Goal: Transaction & Acquisition: Obtain resource

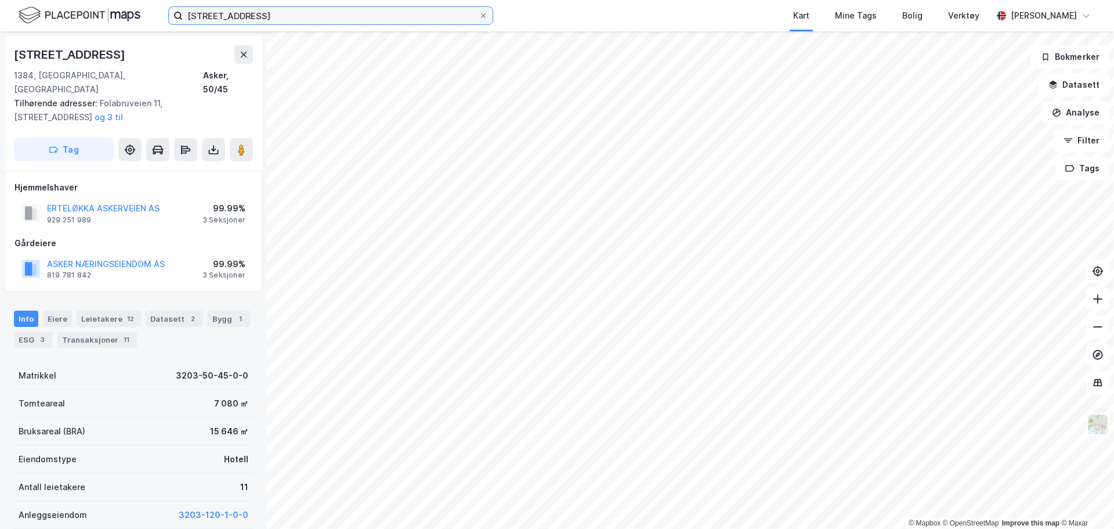
scroll to position [1, 0]
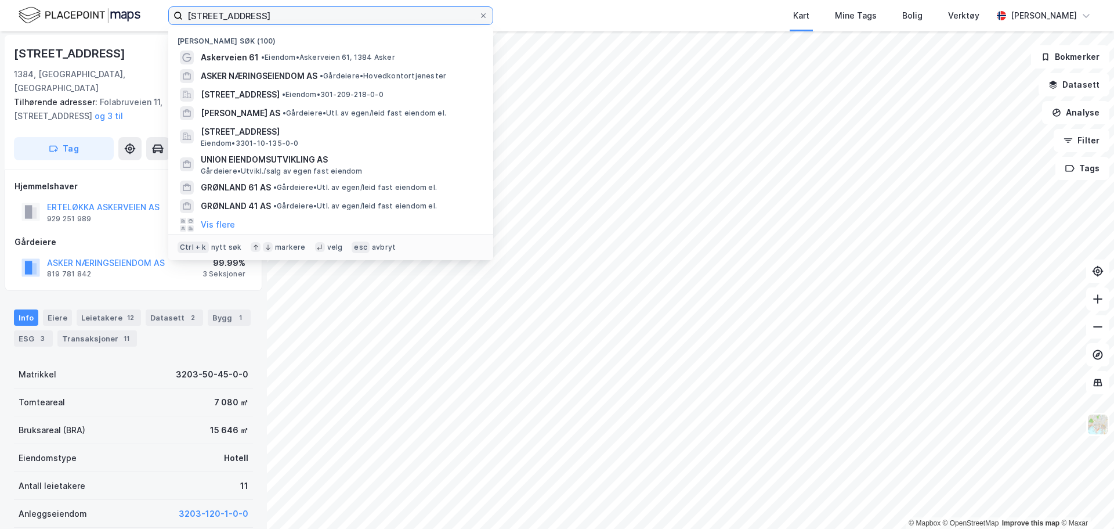
drag, startPoint x: 316, startPoint y: 17, endPoint x: 158, endPoint y: 1, distance: 158.7
click at [145, 8] on div "askerveien 61 Nylige søk (100) Askerveien 61 • Eiendom • [STREET_ADDRESS], 1384…" at bounding box center [557, 15] width 1114 height 31
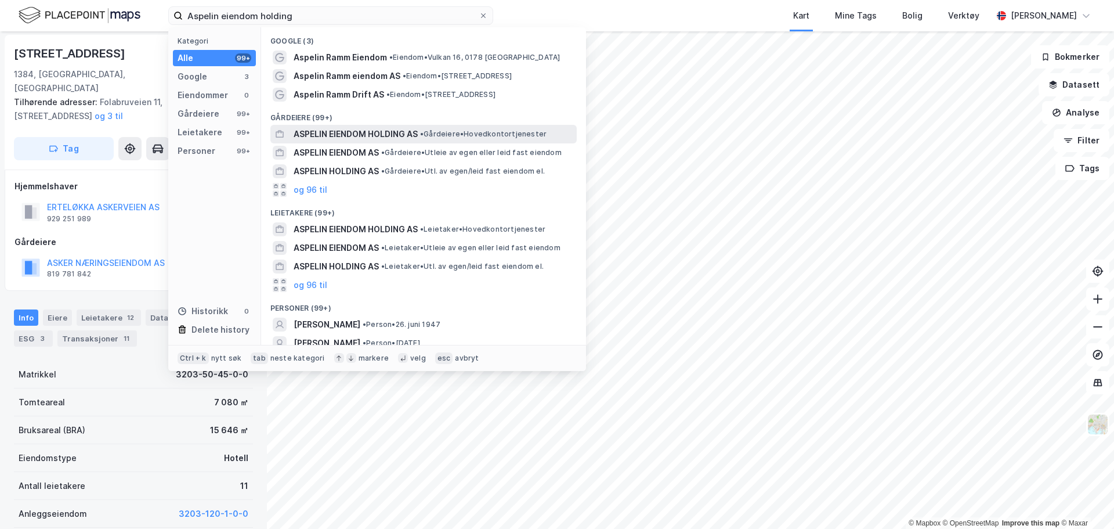
click at [393, 129] on span "ASPELIN EIENDOM HOLDING AS" at bounding box center [356, 134] width 124 height 14
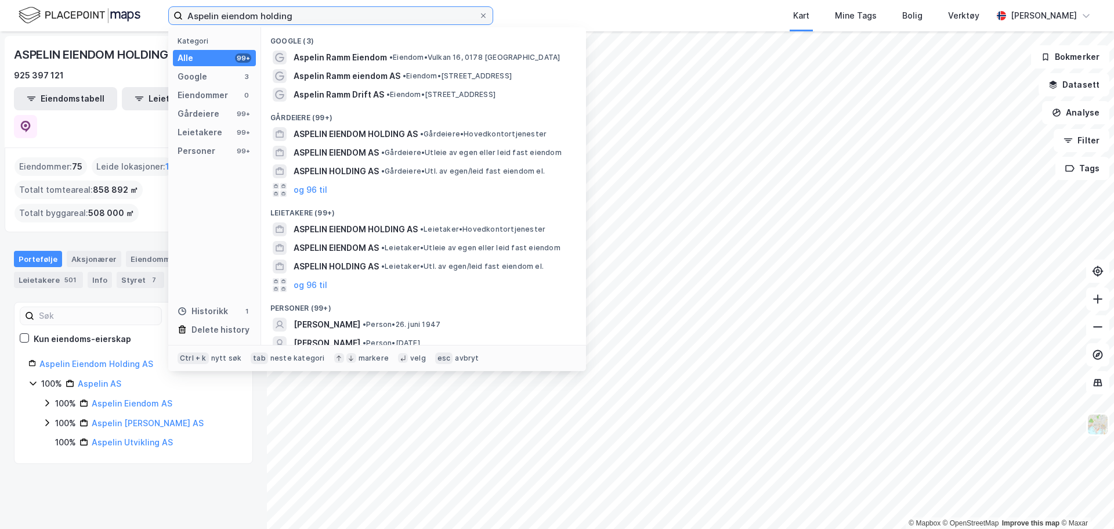
drag, startPoint x: 301, startPoint y: 15, endPoint x: 216, endPoint y: 20, distance: 85.4
click at [216, 20] on input "Aspelin eiendom holding" at bounding box center [331, 15] width 296 height 17
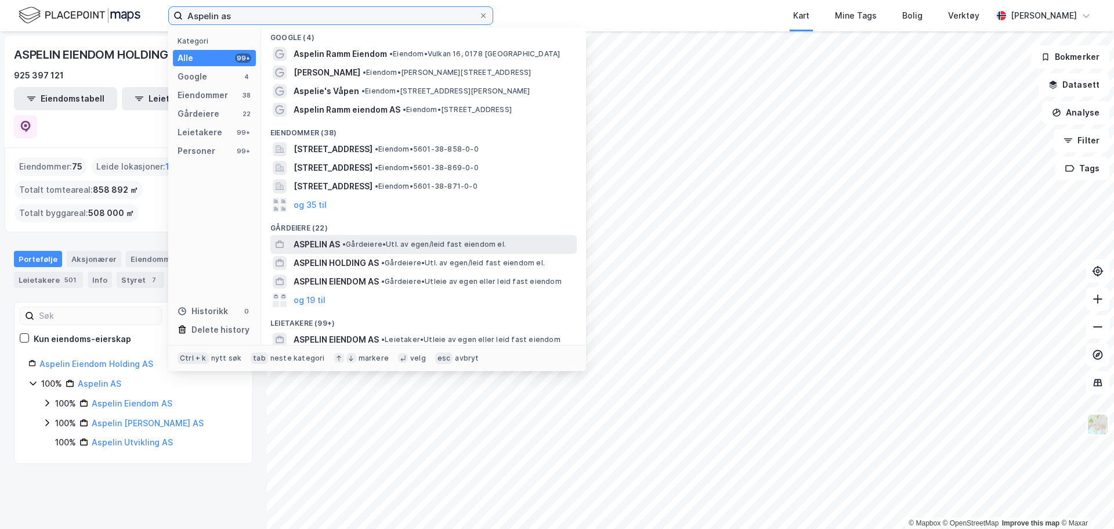
scroll to position [62, 0]
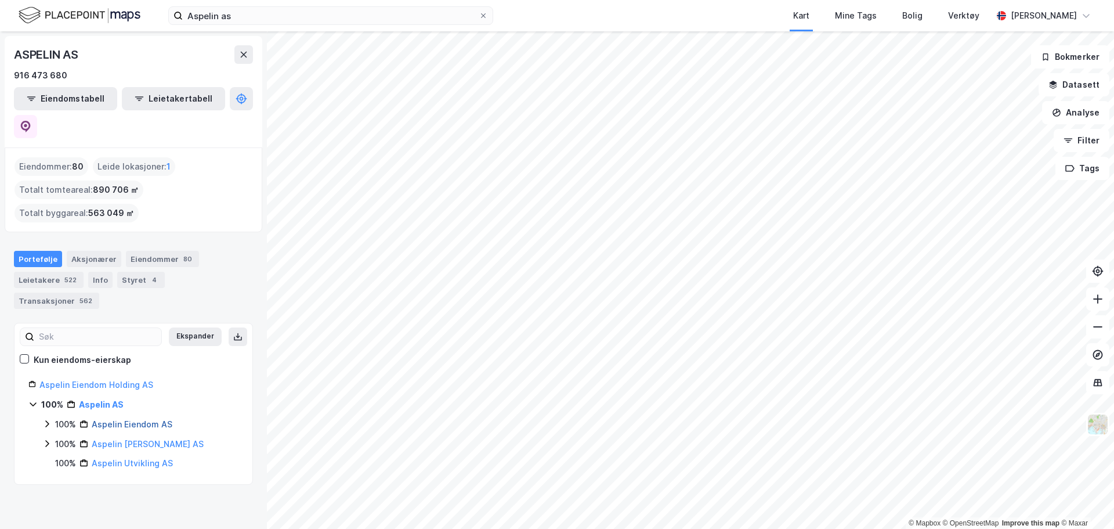
click at [146, 419] on link "Aspelin Eiendom AS" at bounding box center [132, 424] width 81 height 10
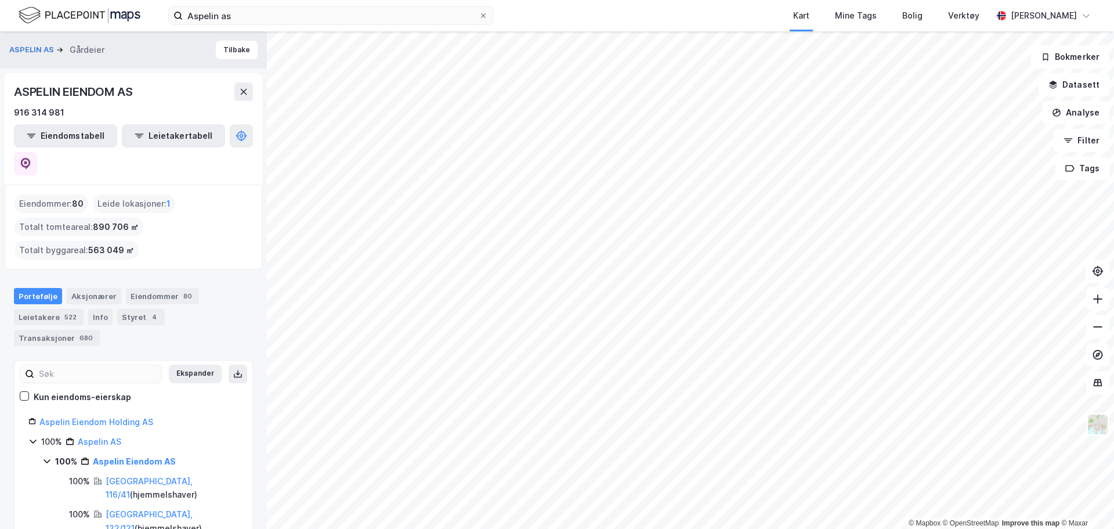
scroll to position [58, 0]
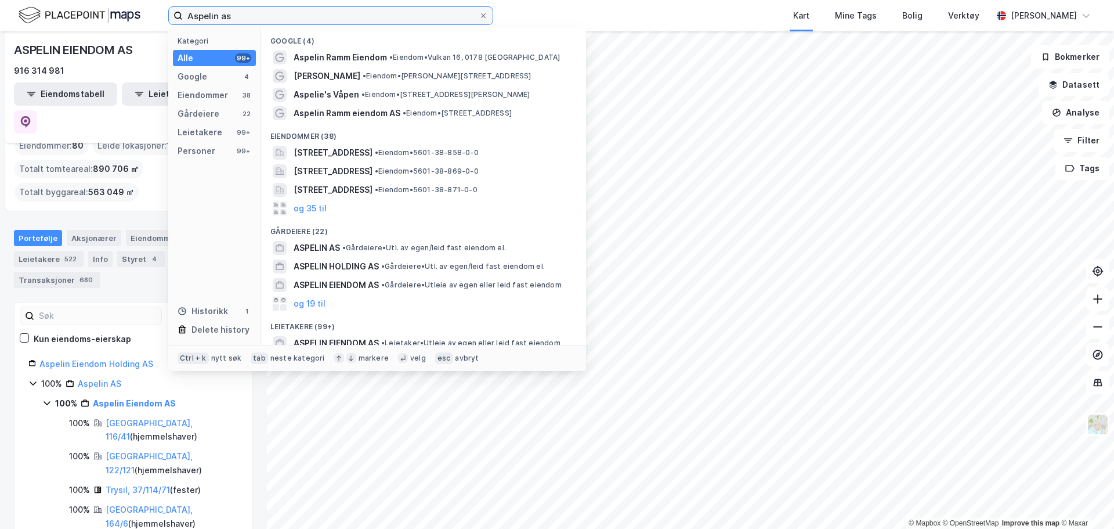
click at [276, 12] on input "Aspelin as" at bounding box center [331, 15] width 296 height 17
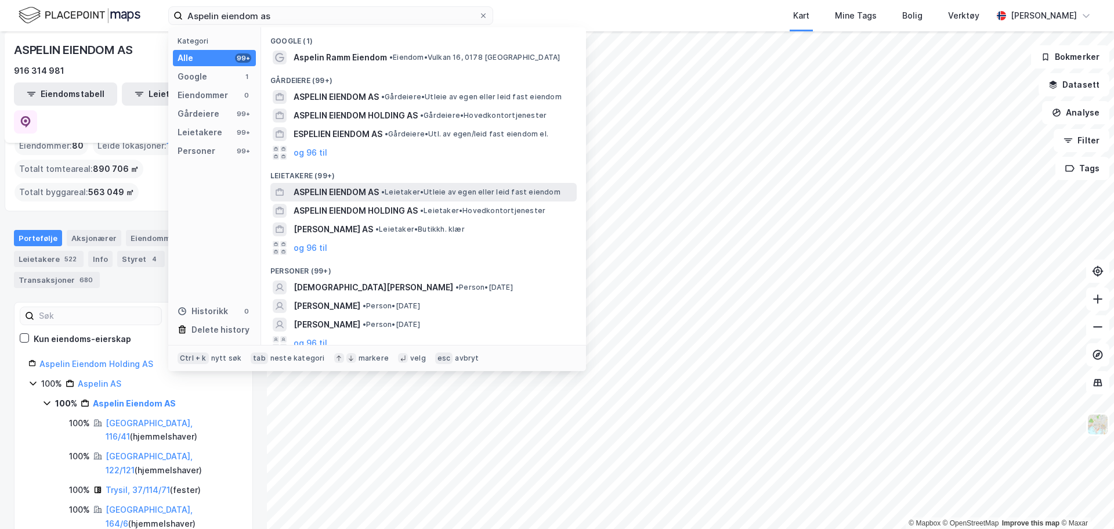
click at [385, 190] on span "•" at bounding box center [382, 191] width 3 height 9
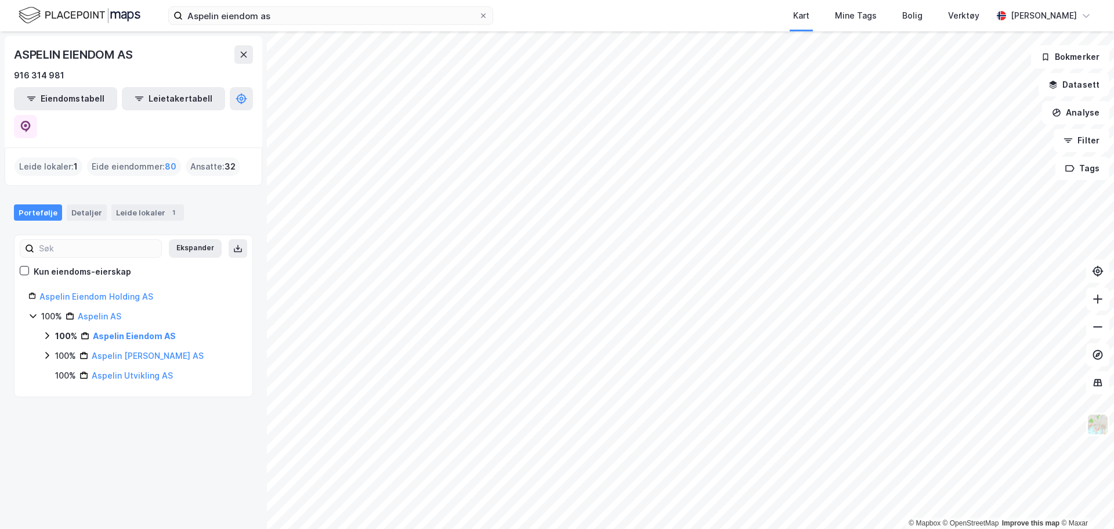
click at [47, 331] on icon at bounding box center [46, 335] width 9 height 9
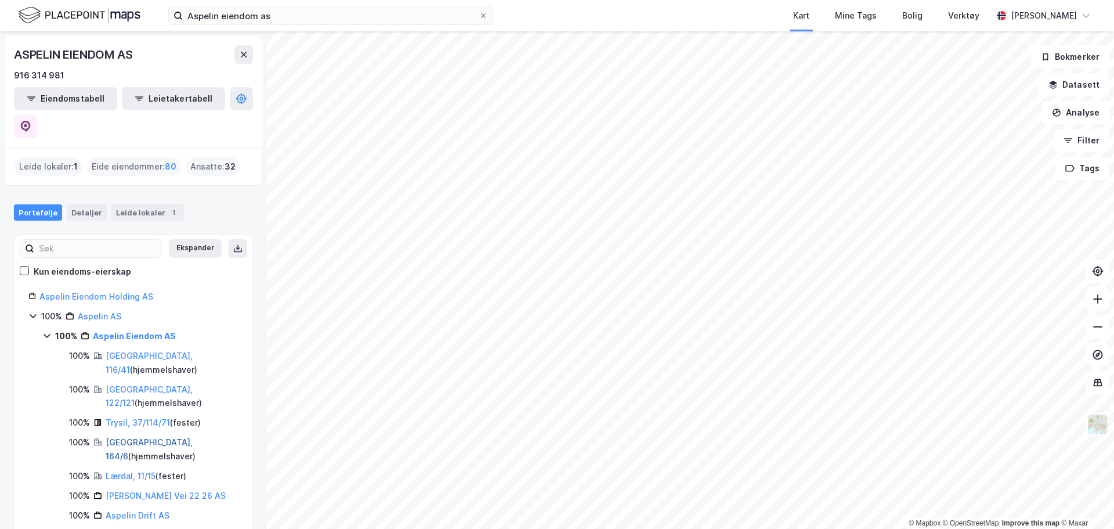
click at [141, 437] on link "[GEOGRAPHIC_DATA], 164/6" at bounding box center [149, 449] width 87 height 24
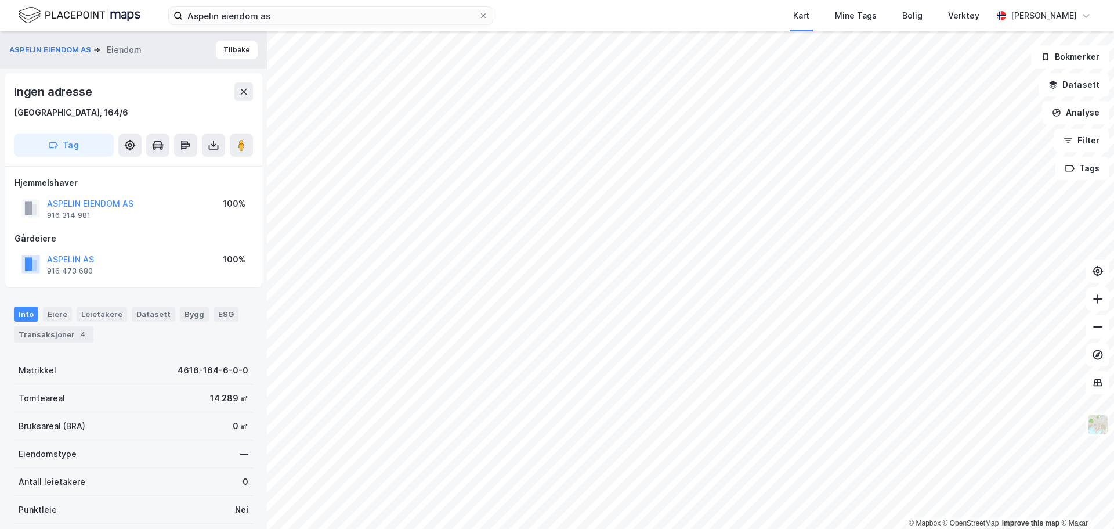
scroll to position [1, 0]
drag, startPoint x: 77, startPoint y: 109, endPoint x: 45, endPoint y: 113, distance: 32.1
click at [45, 113] on div "[GEOGRAPHIC_DATA], 164/6" at bounding box center [133, 111] width 239 height 14
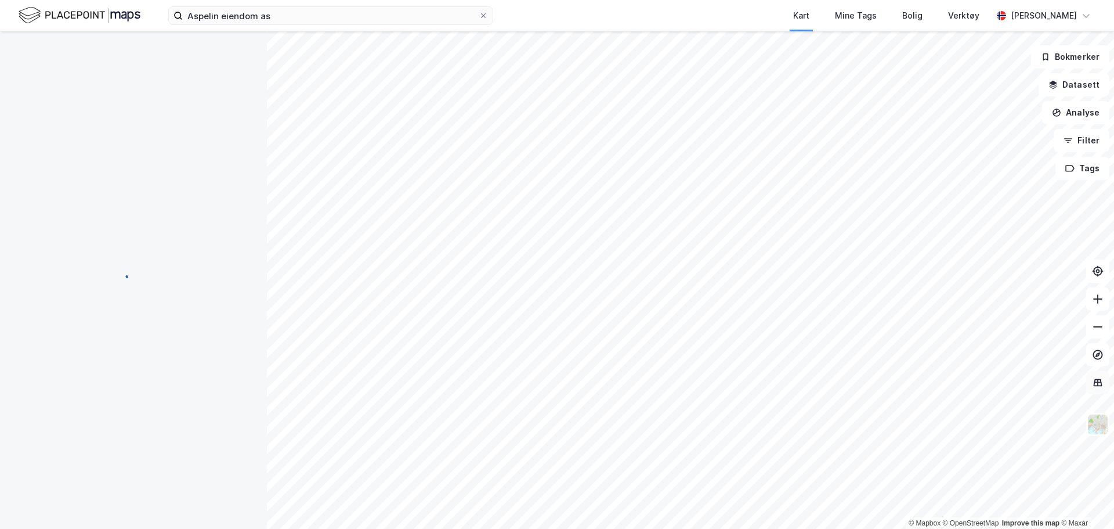
scroll to position [1, 0]
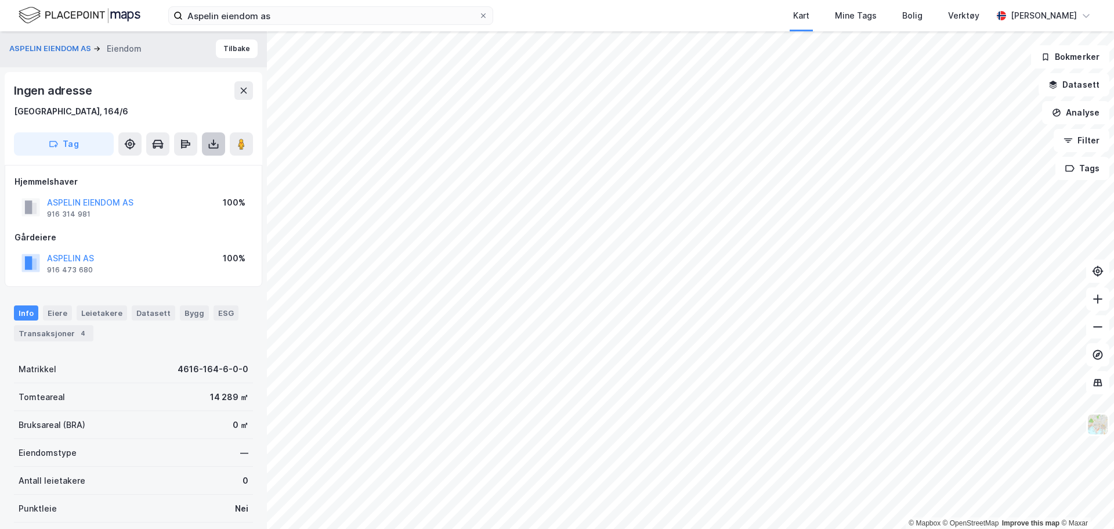
click at [210, 139] on icon at bounding box center [214, 144] width 12 height 12
click at [197, 172] on div "Last ned grunnbok" at bounding box center [164, 167] width 124 height 19
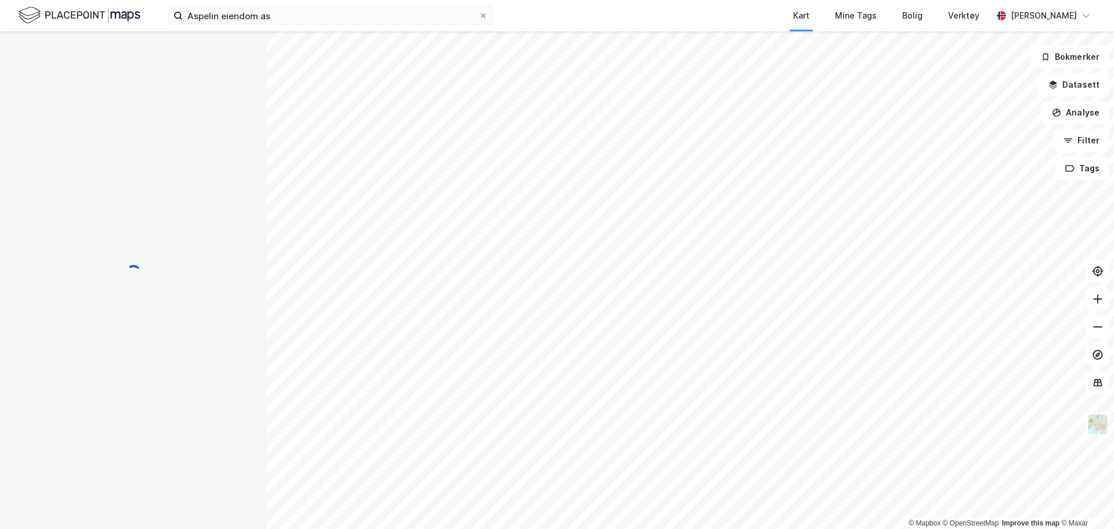
scroll to position [1, 0]
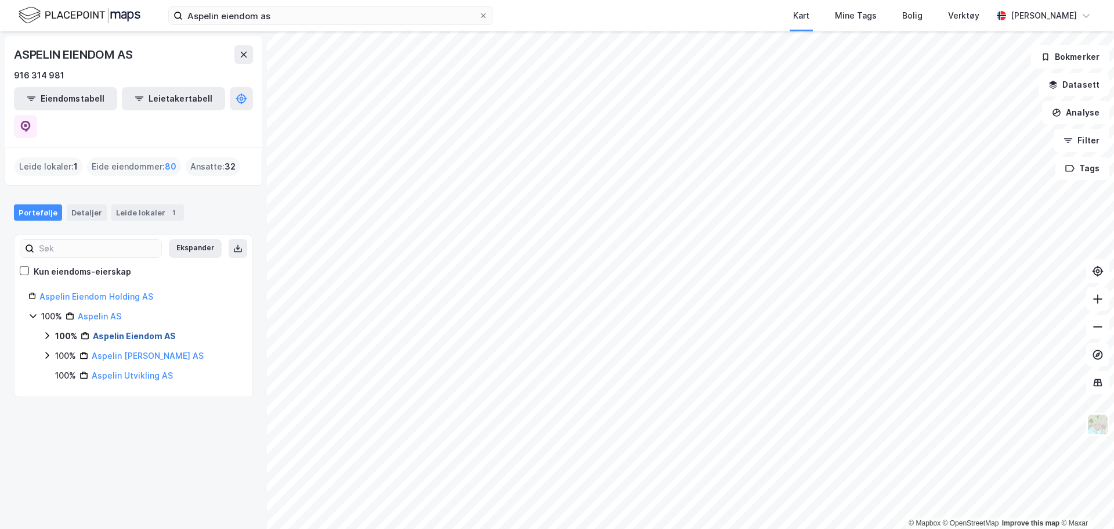
click at [164, 331] on link "Aspelin Eiendom AS" at bounding box center [134, 336] width 83 height 10
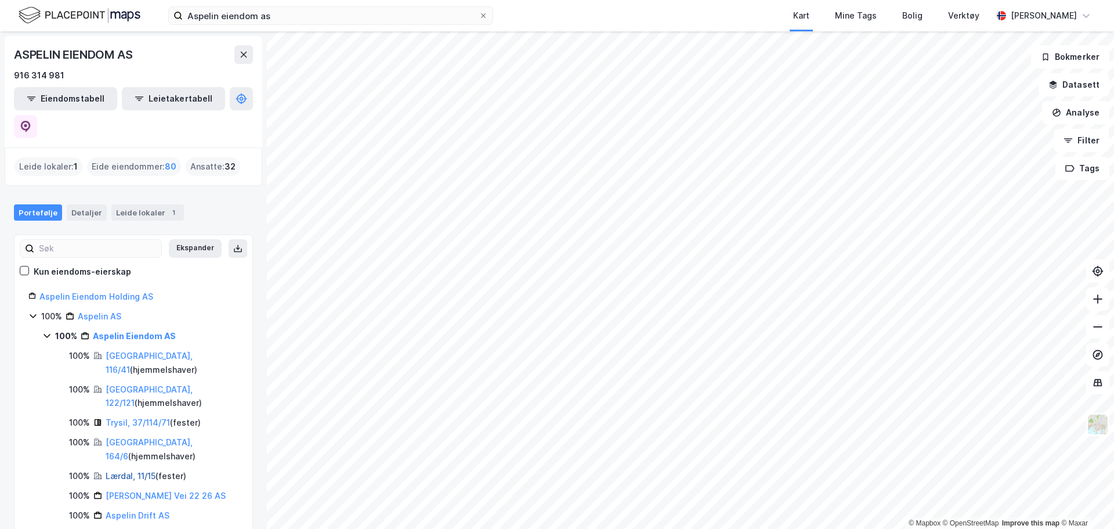
click at [138, 471] on link "Lærdal, 11/15" at bounding box center [131, 476] width 50 height 10
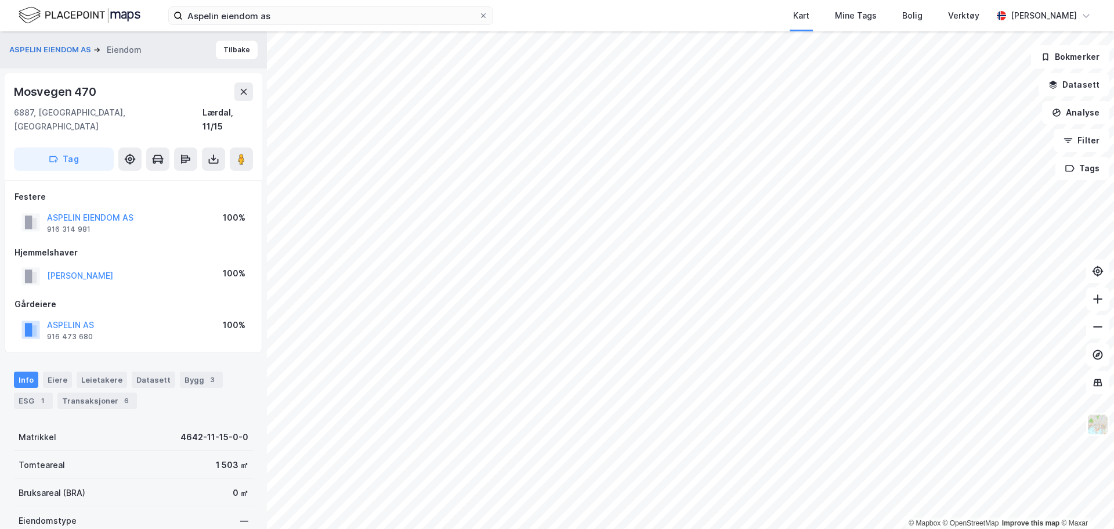
scroll to position [1, 0]
click at [213, 152] on icon at bounding box center [214, 158] width 12 height 12
click at [185, 176] on div "Last ned grunnbok" at bounding box center [155, 180] width 67 height 9
click at [0, 0] on button "ASPELIN EIENDOM AS" at bounding box center [0, 0] width 0 height 0
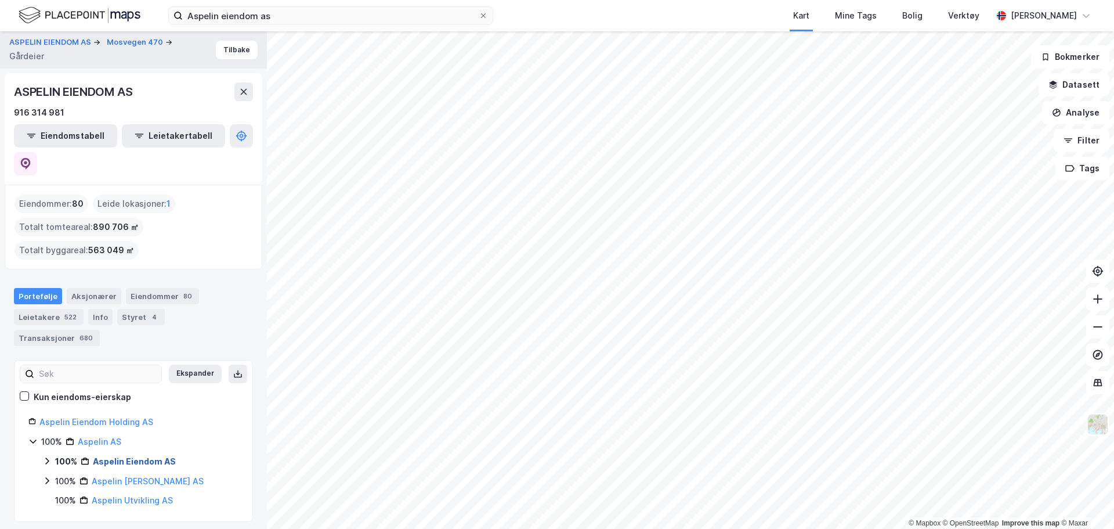
click at [163, 456] on link "Aspelin Eiendom AS" at bounding box center [134, 461] width 83 height 10
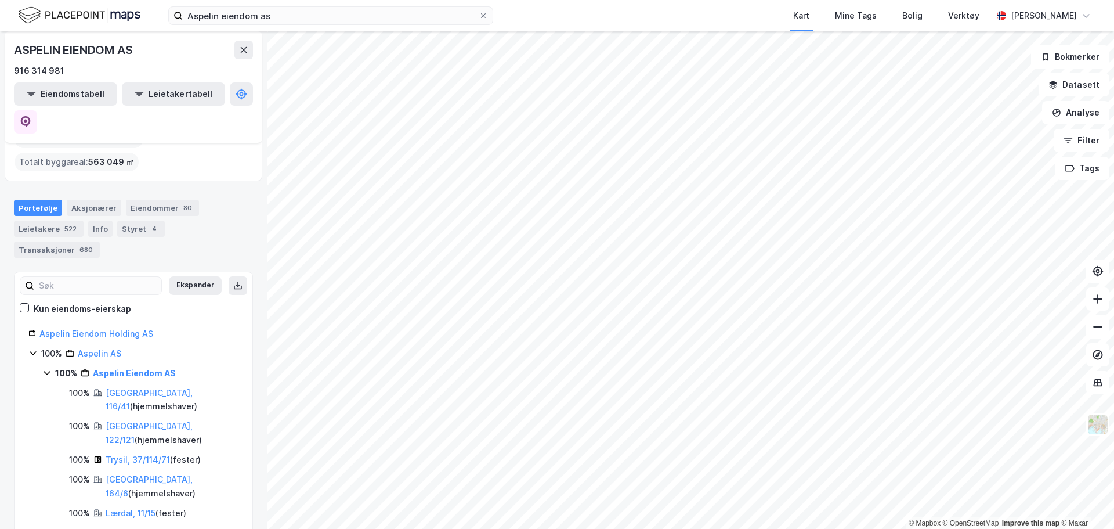
scroll to position [116, 0]
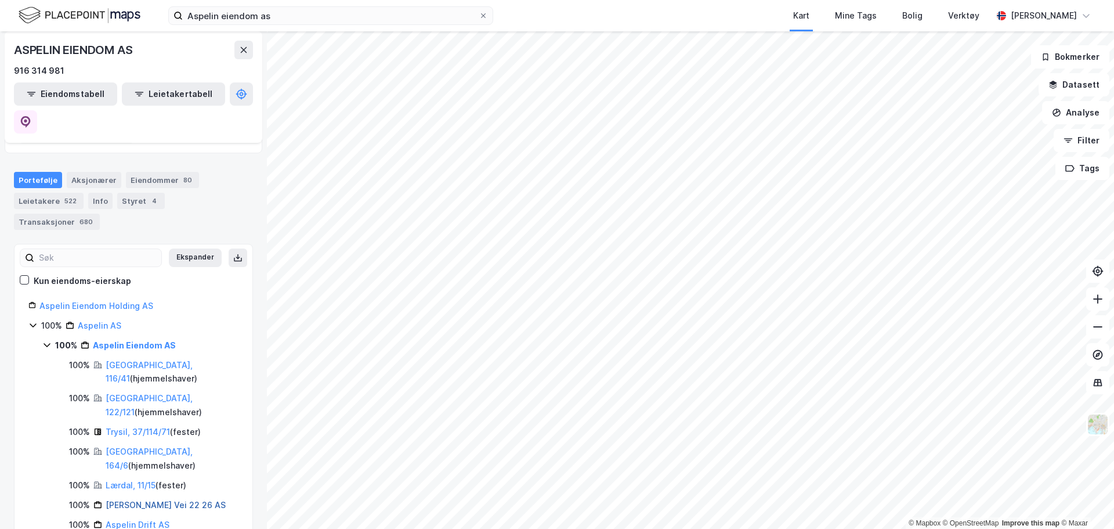
click at [168, 500] on link "[PERSON_NAME] Vei 22 26 AS" at bounding box center [166, 505] width 120 height 10
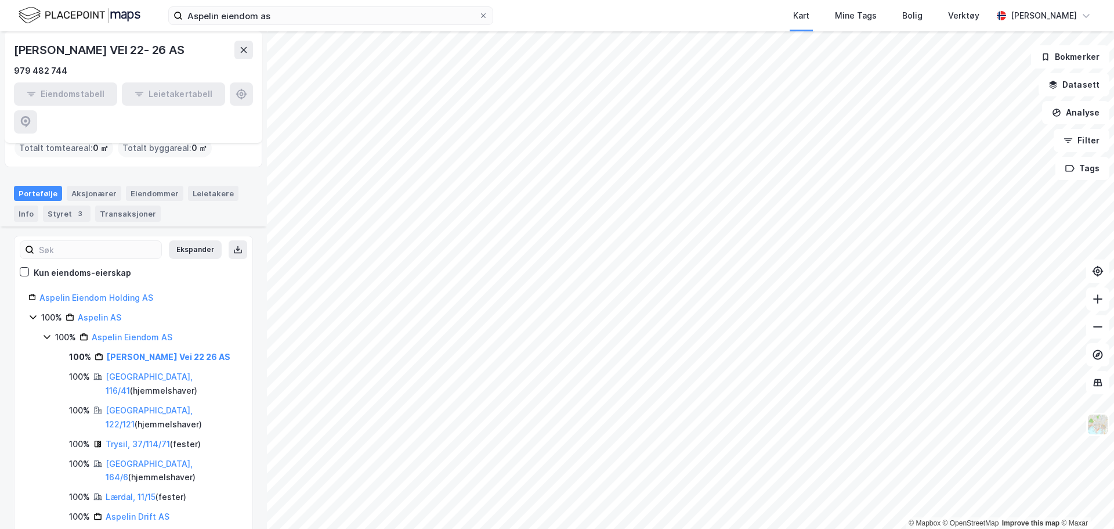
scroll to position [116, 0]
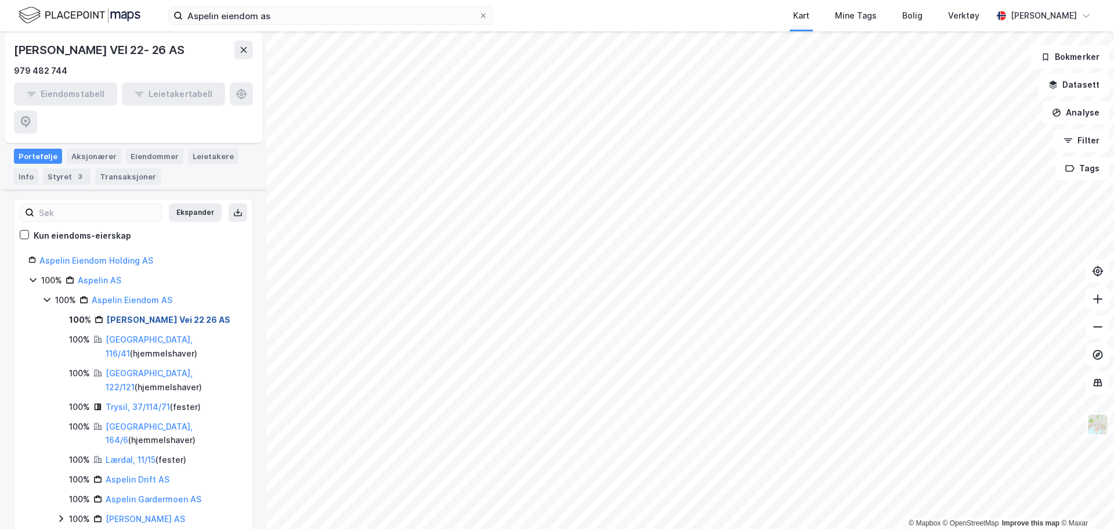
click at [139, 315] on link "[PERSON_NAME] Vei 22 26 AS" at bounding box center [169, 320] width 124 height 10
click at [159, 494] on link "Aspelin Gardermoen AS" at bounding box center [154, 499] width 96 height 10
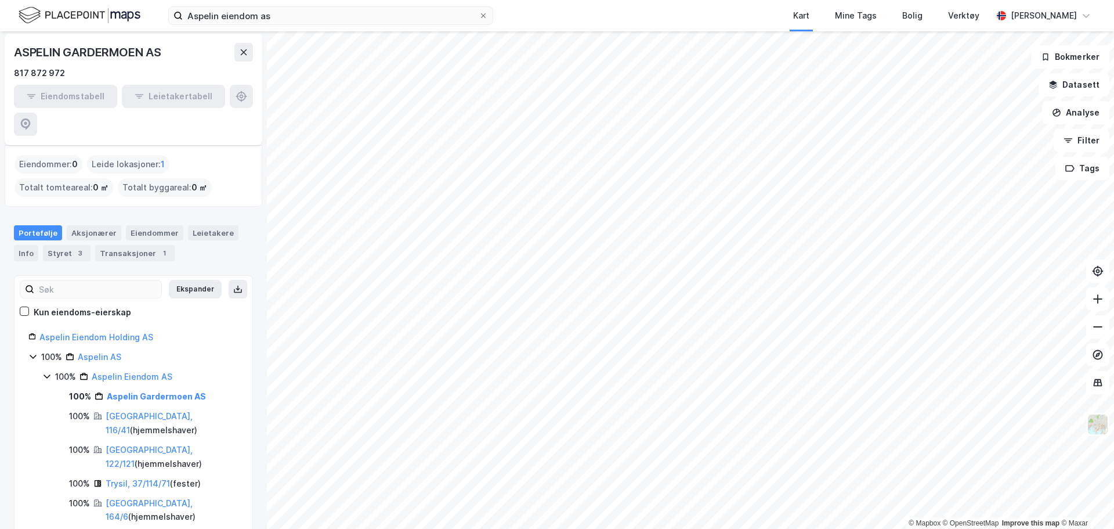
scroll to position [58, 0]
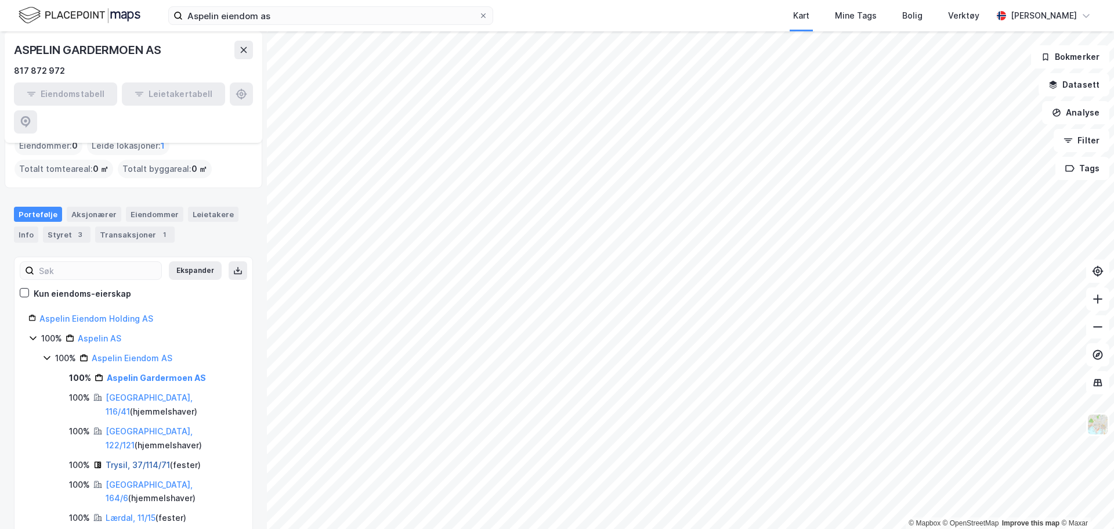
click at [145, 460] on link "Trysil, 37/114/71" at bounding box center [138, 465] width 64 height 10
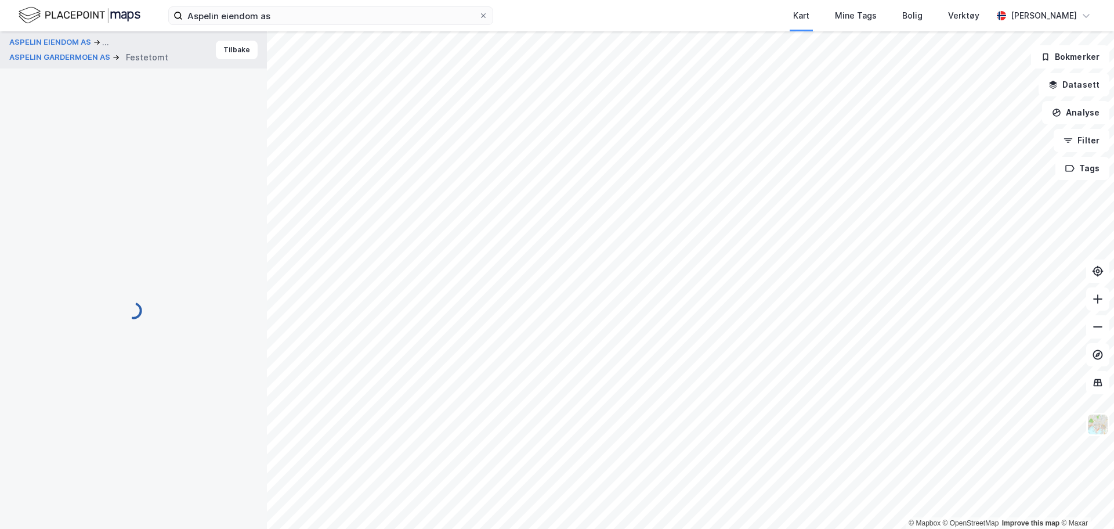
scroll to position [1, 0]
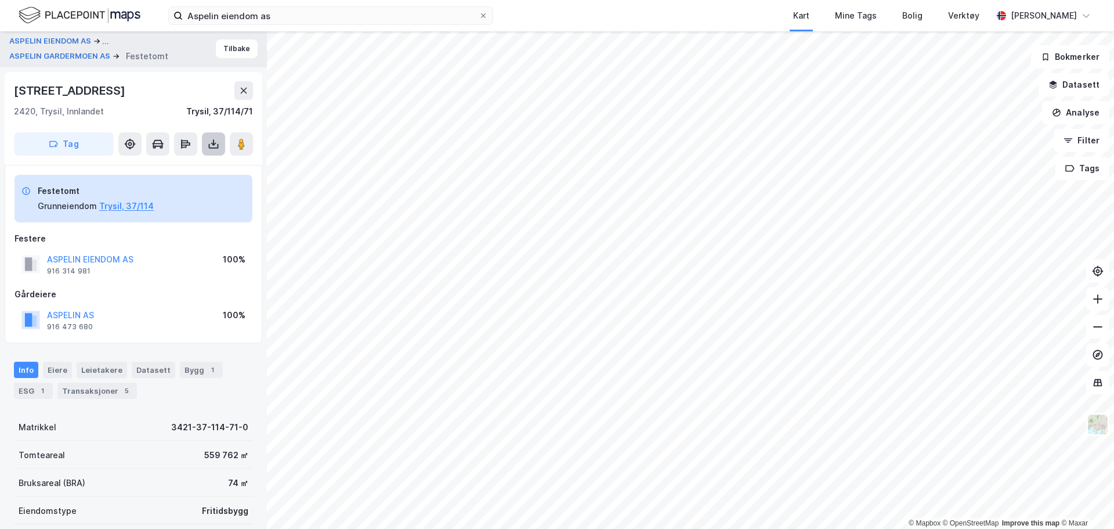
click at [208, 147] on icon at bounding box center [214, 144] width 12 height 12
click at [179, 169] on div "Last ned grunnbok" at bounding box center [155, 167] width 67 height 9
click at [103, 111] on div "2420, Trysil, Innlandet Trysil, 37/114/71" at bounding box center [133, 111] width 239 height 14
click at [243, 89] on icon at bounding box center [244, 91] width 6 height 6
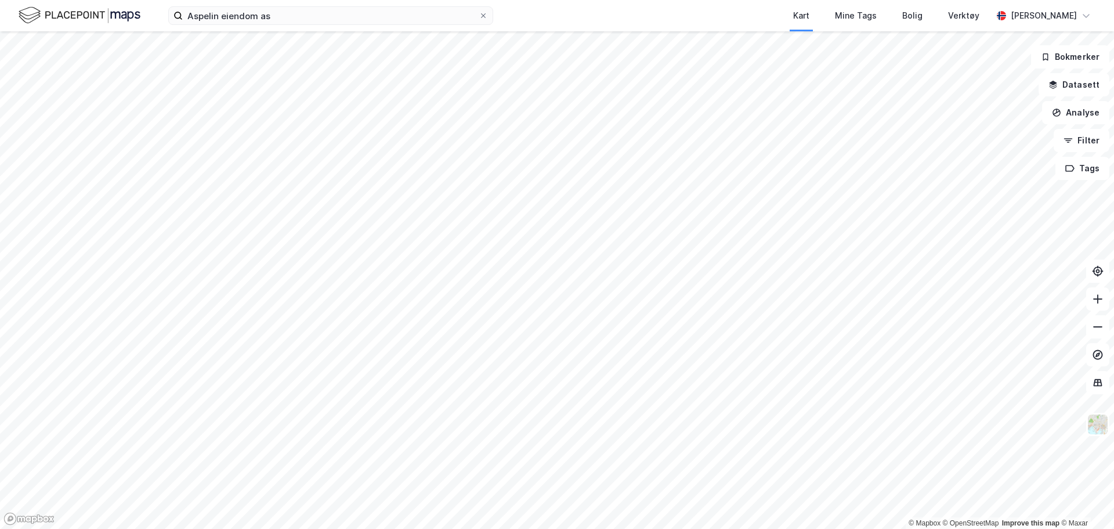
click at [278, 26] on div "Aspelin eiendom as Kart Mine Tags Bolig Verktøy [PERSON_NAME]" at bounding box center [557, 15] width 1114 height 31
click at [276, 18] on input "Aspelin eiendom as" at bounding box center [331, 15] width 296 height 17
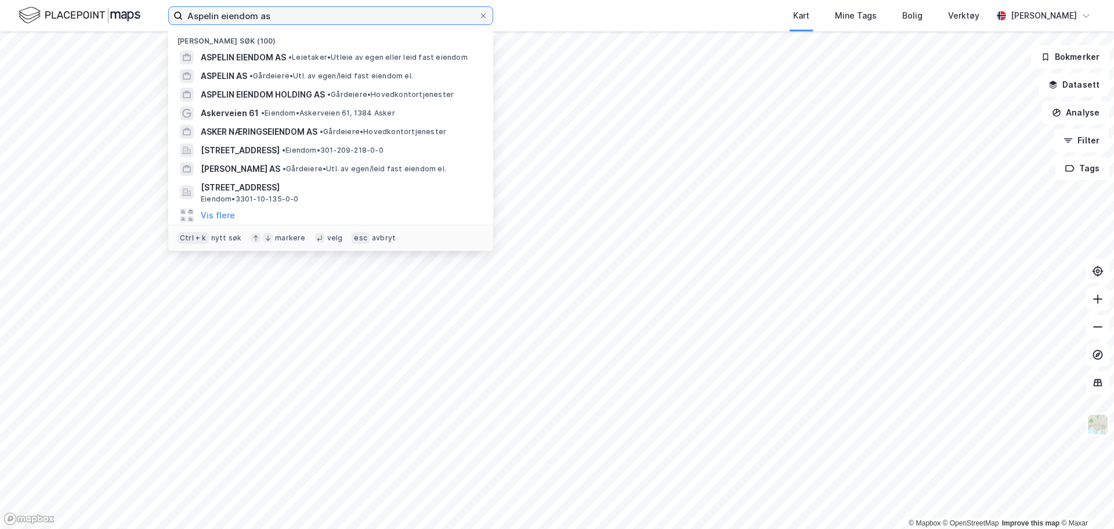
drag, startPoint x: 272, startPoint y: 15, endPoint x: 51, endPoint y: 12, distance: 220.6
click at [51, 12] on div "Aspelin eiendom as Nylige søk (100) ASPELIN EIENDOM AS • Leietaker • Utleie av …" at bounding box center [557, 15] width 1114 height 31
click at [275, 12] on input "Aspelin eiendom as" at bounding box center [331, 15] width 296 height 17
click at [281, 16] on input "Aspelin eiendom as" at bounding box center [331, 15] width 296 height 17
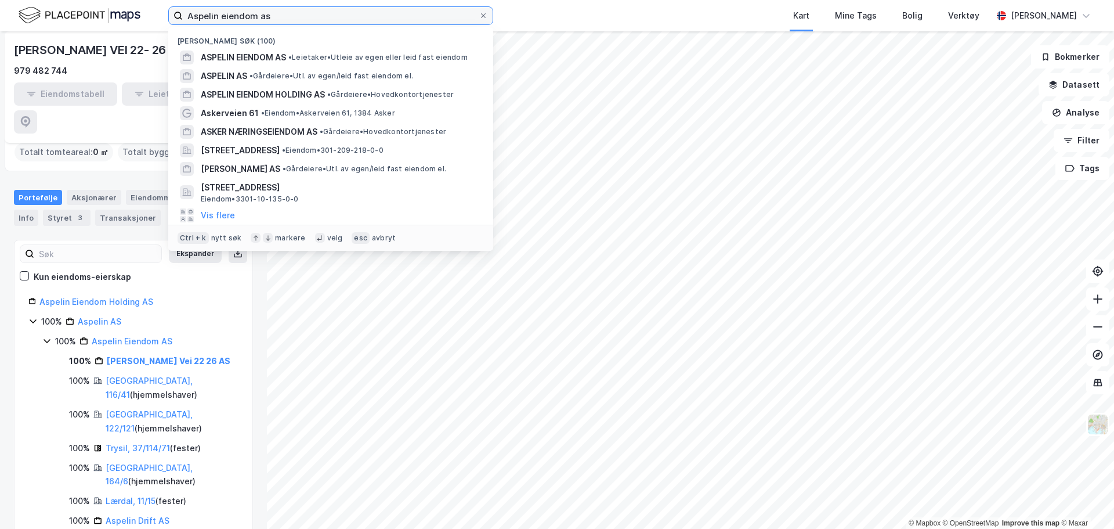
scroll to position [58, 0]
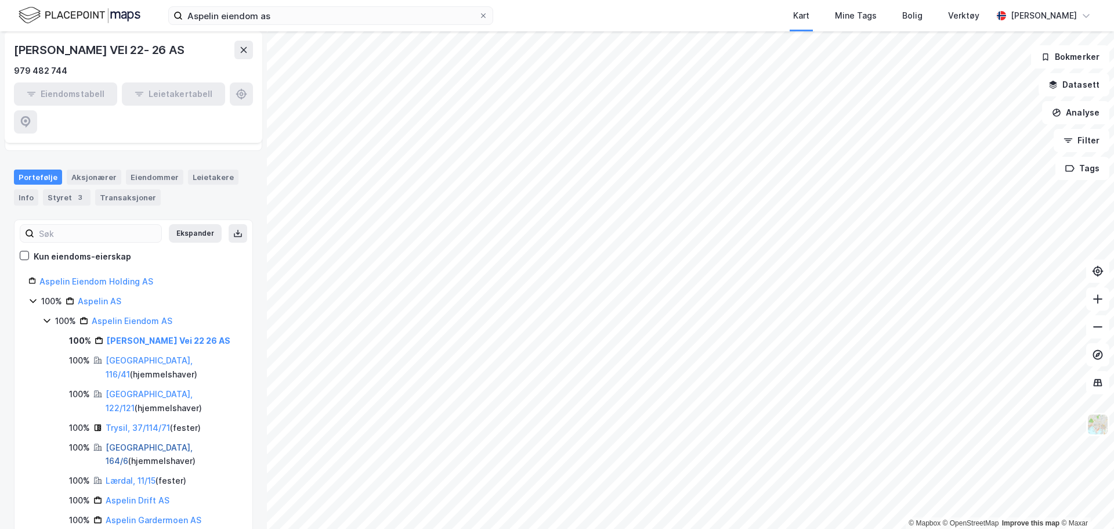
click at [150, 442] on link "[GEOGRAPHIC_DATA], 164/6" at bounding box center [149, 454] width 87 height 24
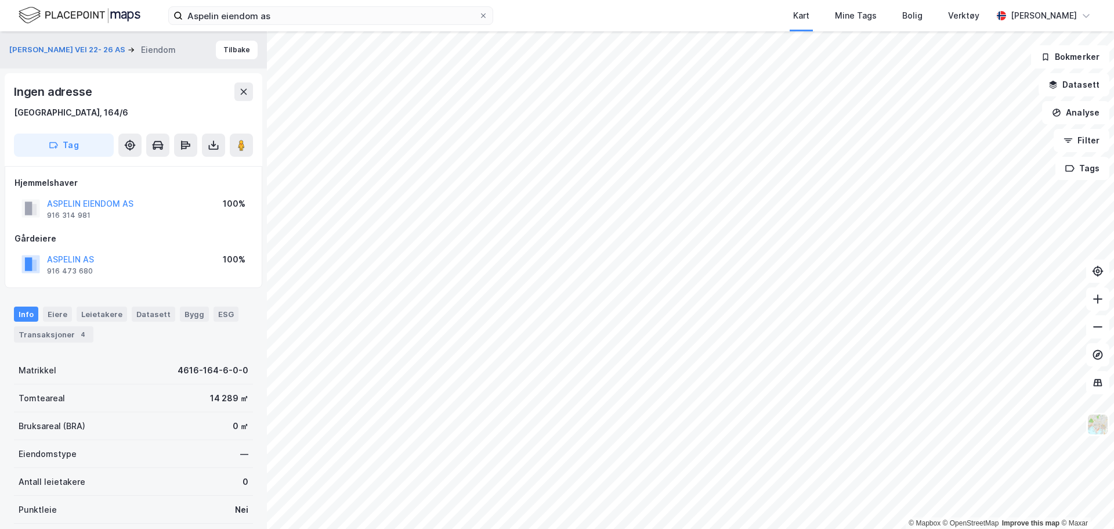
scroll to position [1, 0]
click at [214, 145] on icon at bounding box center [213, 142] width 1 height 6
click at [204, 168] on div "Last ned grunnbok" at bounding box center [164, 167] width 124 height 19
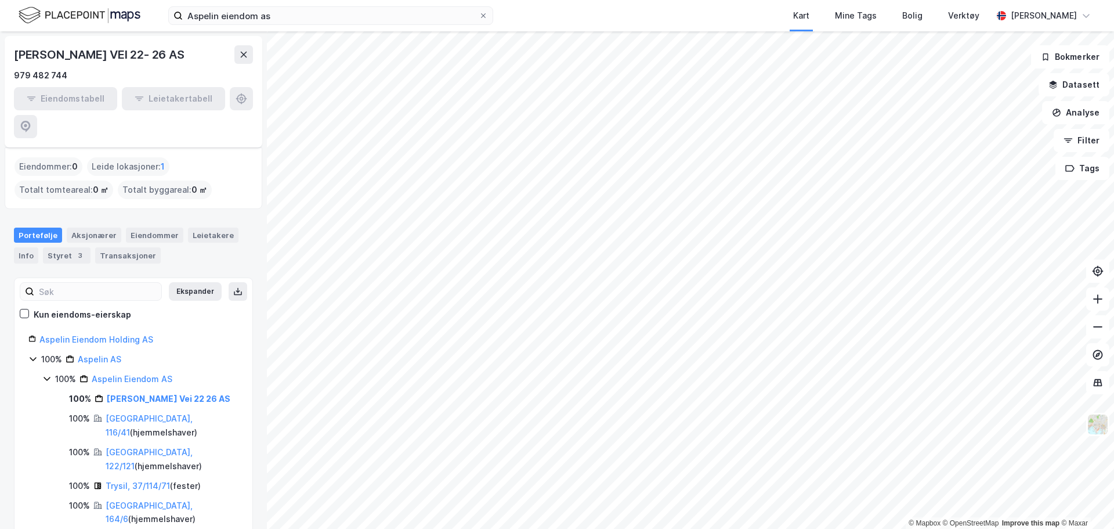
scroll to position [58, 0]
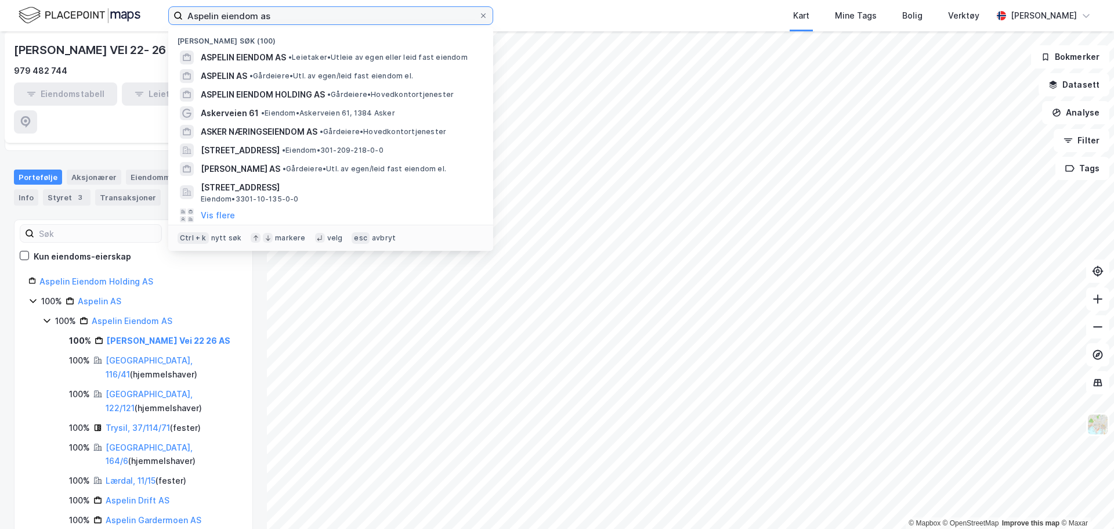
drag, startPoint x: 299, startPoint y: 13, endPoint x: -9, endPoint y: -5, distance: 309.3
click at [0, 0] on html "Aspelin eiendom as Nylige søk (100) ASPELIN EIENDOM AS • Leietaker • Utleie av …" at bounding box center [557, 264] width 1114 height 529
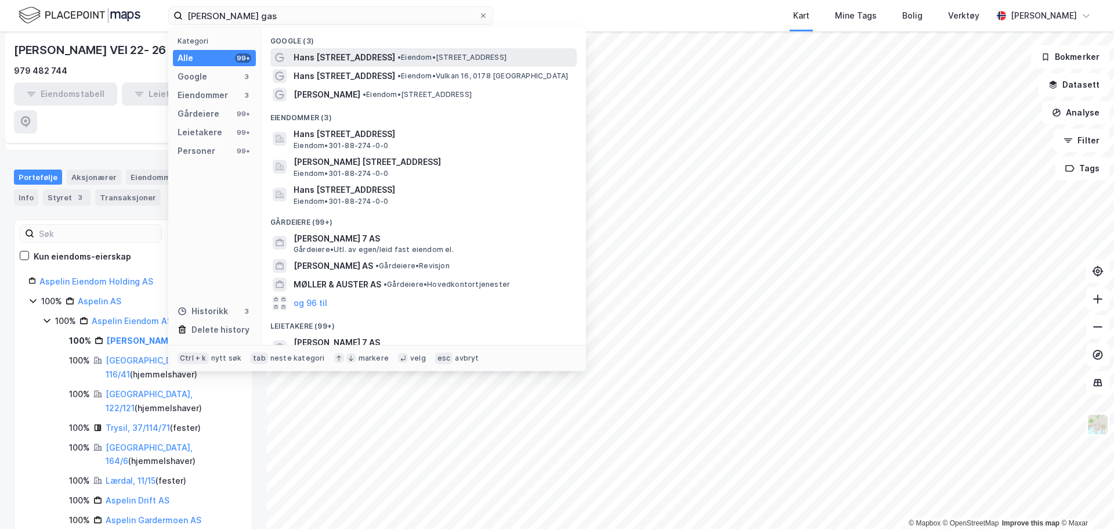
click at [363, 61] on span "Hans [STREET_ADDRESS]" at bounding box center [345, 57] width 102 height 14
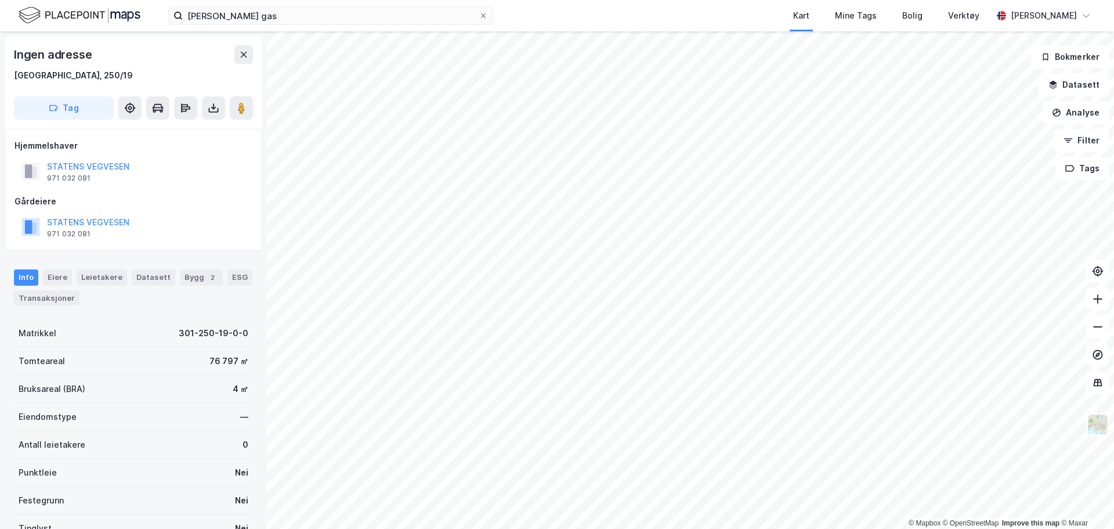
scroll to position [1, 0]
click at [272, 15] on input "[PERSON_NAME] gas" at bounding box center [331, 15] width 296 height 17
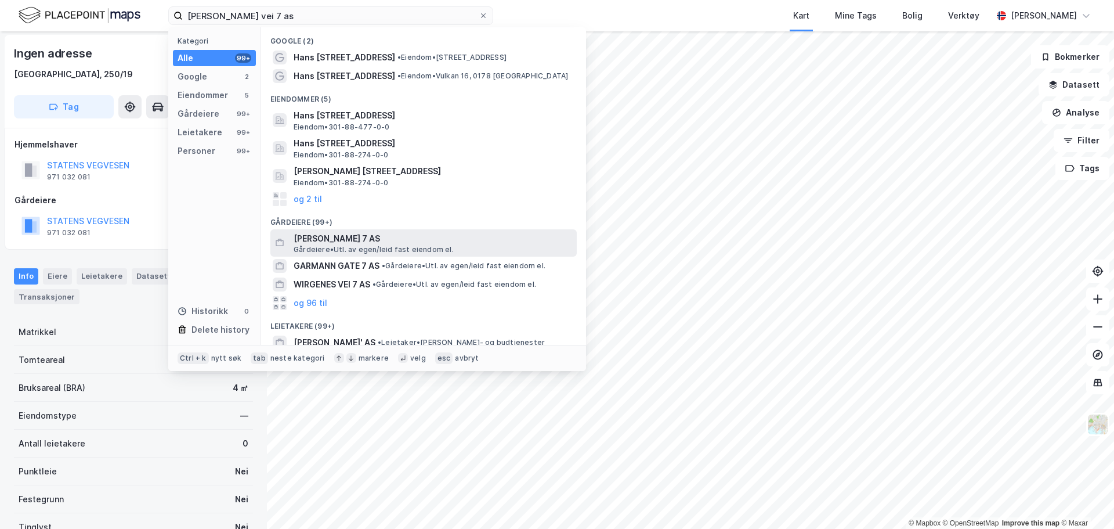
click at [432, 240] on span "[PERSON_NAME] 7 AS" at bounding box center [433, 239] width 279 height 14
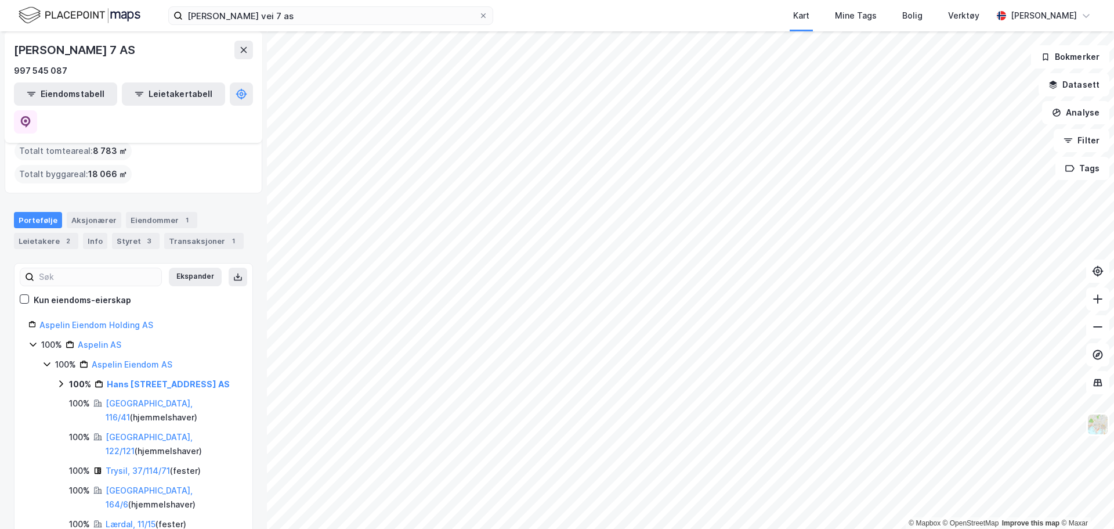
scroll to position [58, 0]
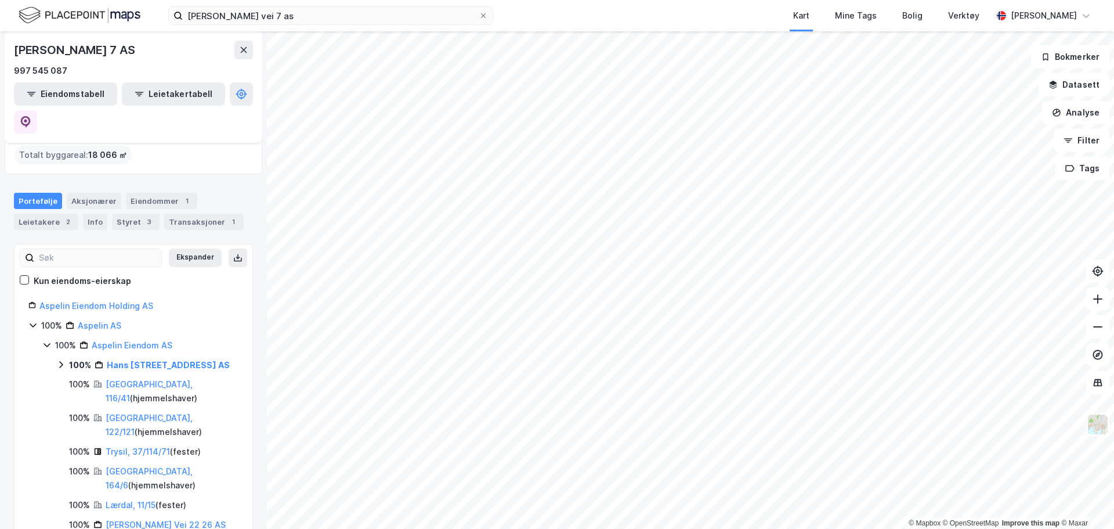
click at [62, 360] on icon at bounding box center [60, 364] width 9 height 9
click at [59, 360] on icon at bounding box center [60, 364] width 9 height 9
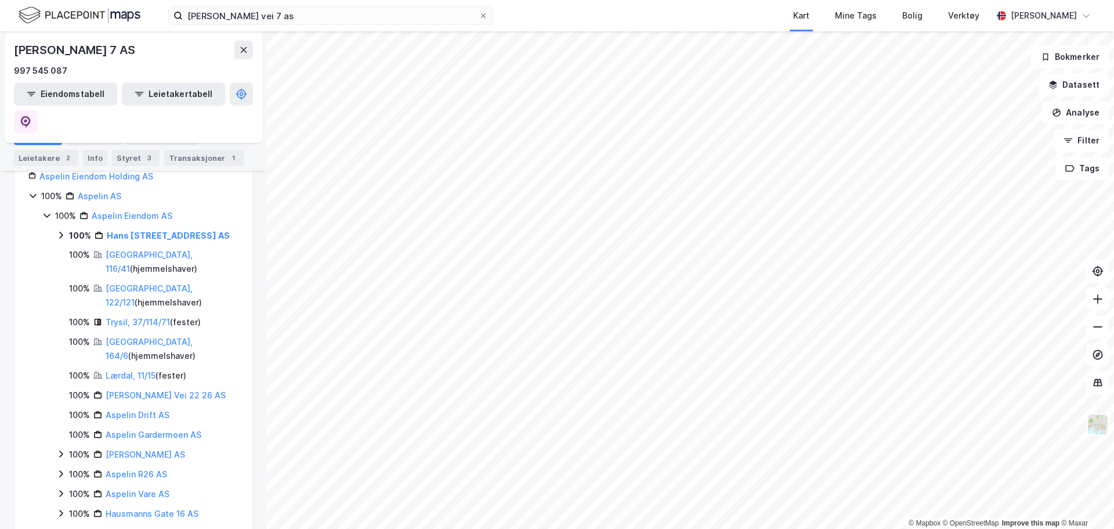
scroll to position [232, 0]
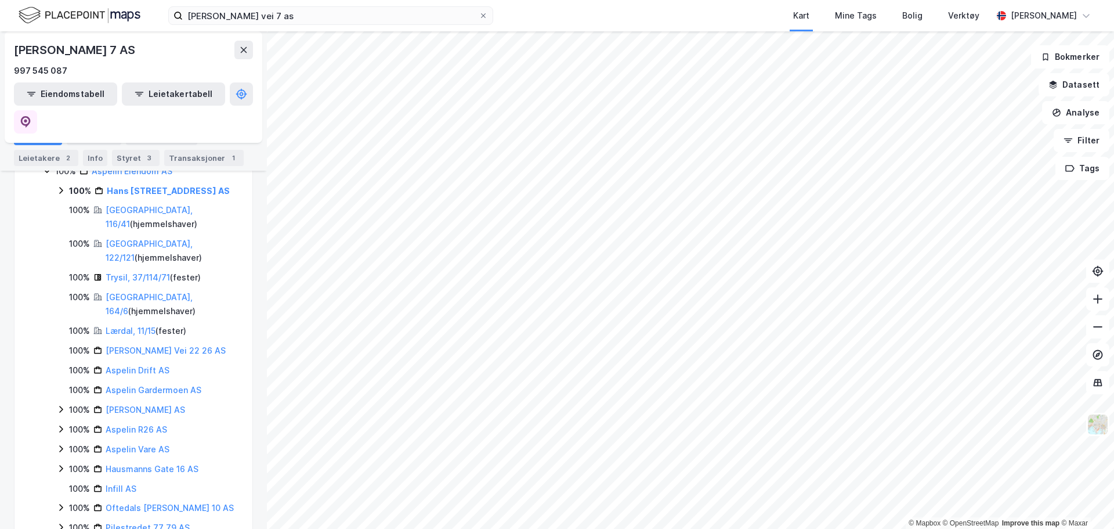
click at [64, 464] on icon at bounding box center [60, 468] width 9 height 9
click at [73, 483] on icon at bounding box center [74, 487] width 9 height 9
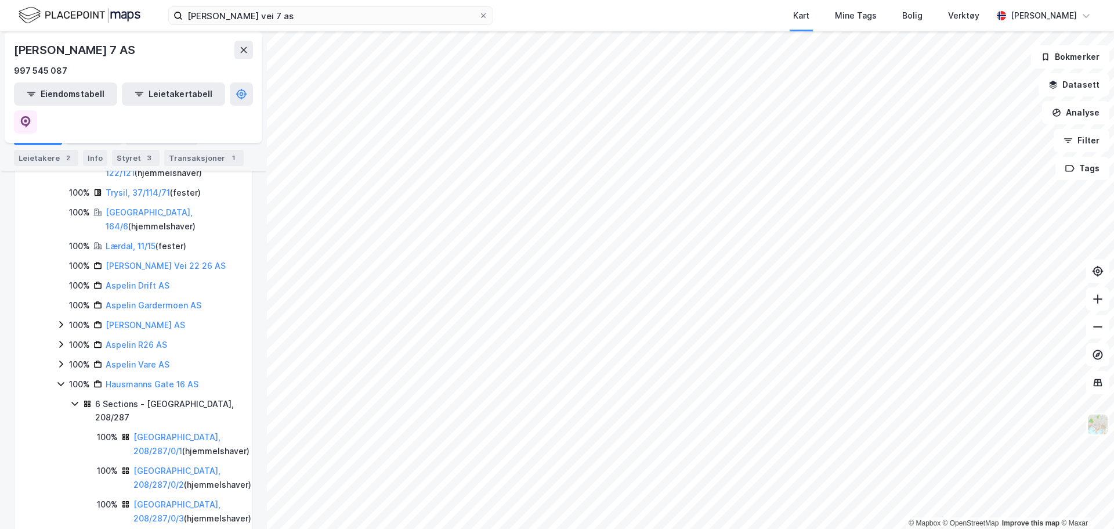
scroll to position [348, 0]
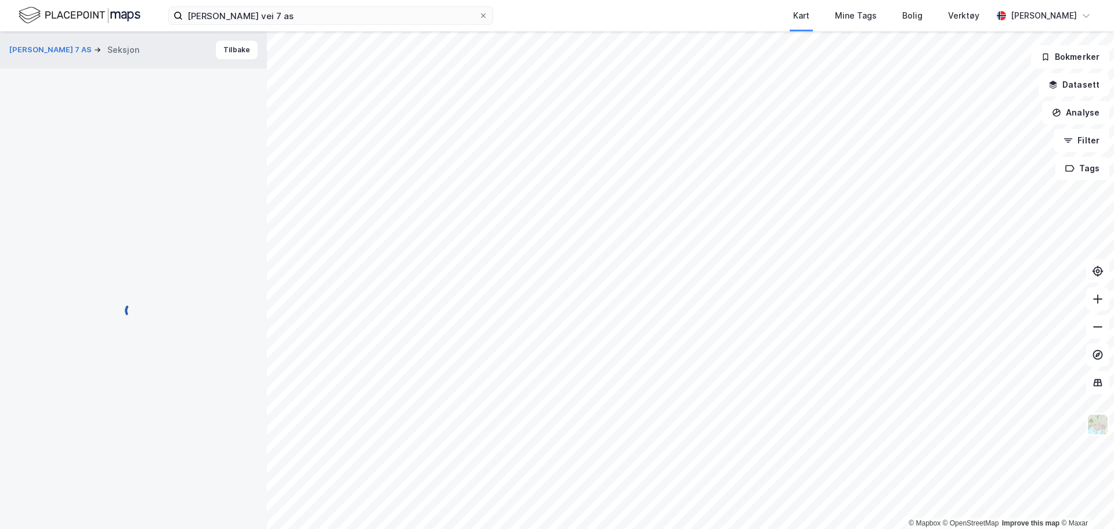
scroll to position [1, 0]
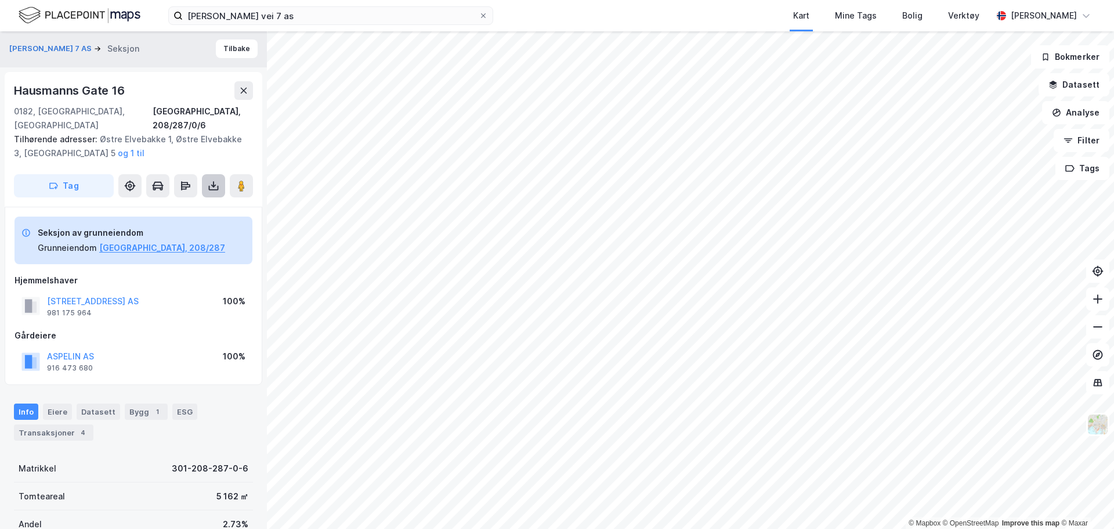
click at [205, 174] on button at bounding box center [213, 185] width 23 height 23
click at [203, 200] on div "Last ned grunnbok" at bounding box center [164, 209] width 124 height 19
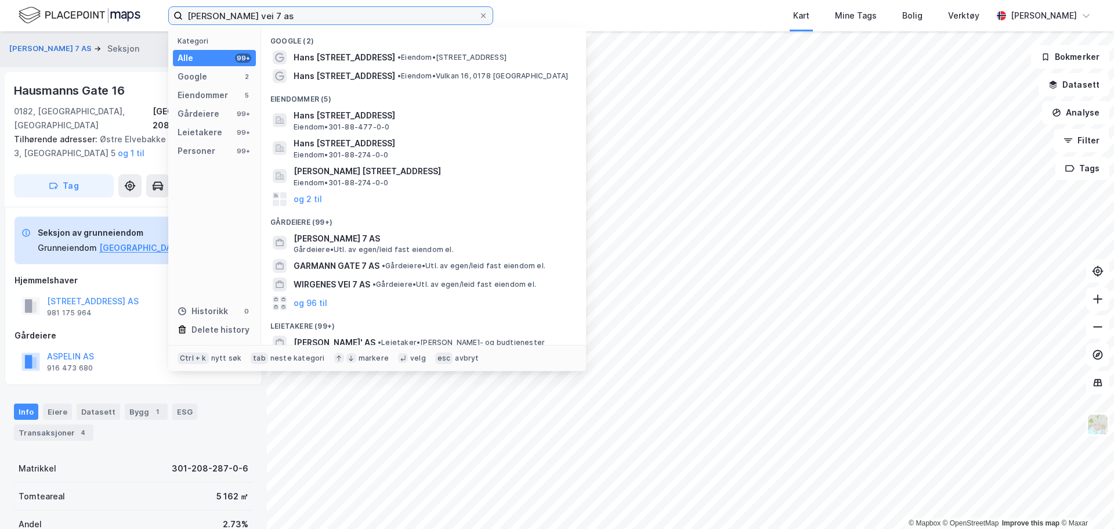
drag, startPoint x: 311, startPoint y: 12, endPoint x: -39, endPoint y: 29, distance: 351.0
click at [0, 29] on html "[PERSON_NAME] vei 7 as Kategori Alle 99+ Google 2 Eiendommer 5 Gårdeiere 99+ Le…" at bounding box center [557, 264] width 1114 height 529
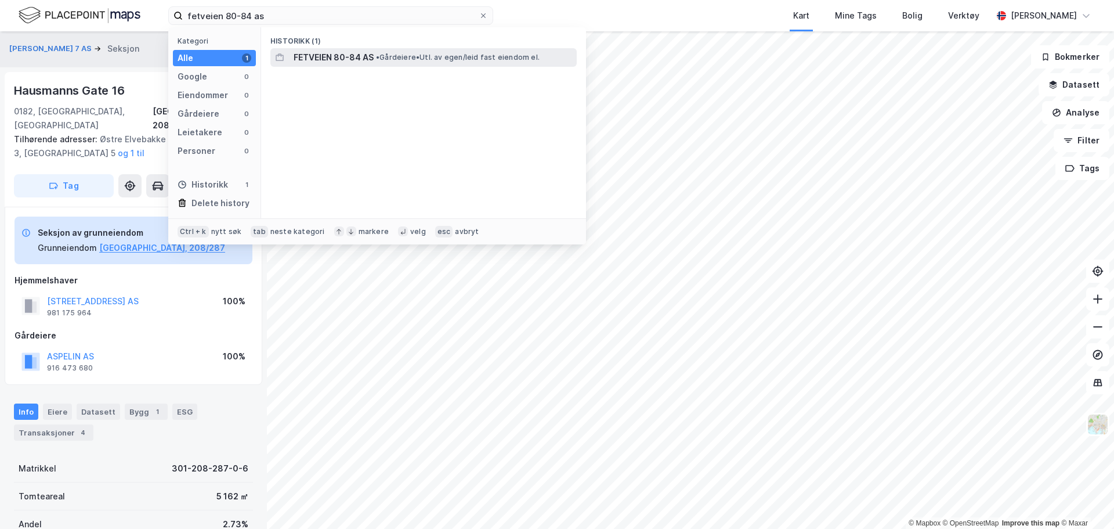
click at [332, 59] on span "FETVEIEN 80-84 AS" at bounding box center [334, 57] width 80 height 14
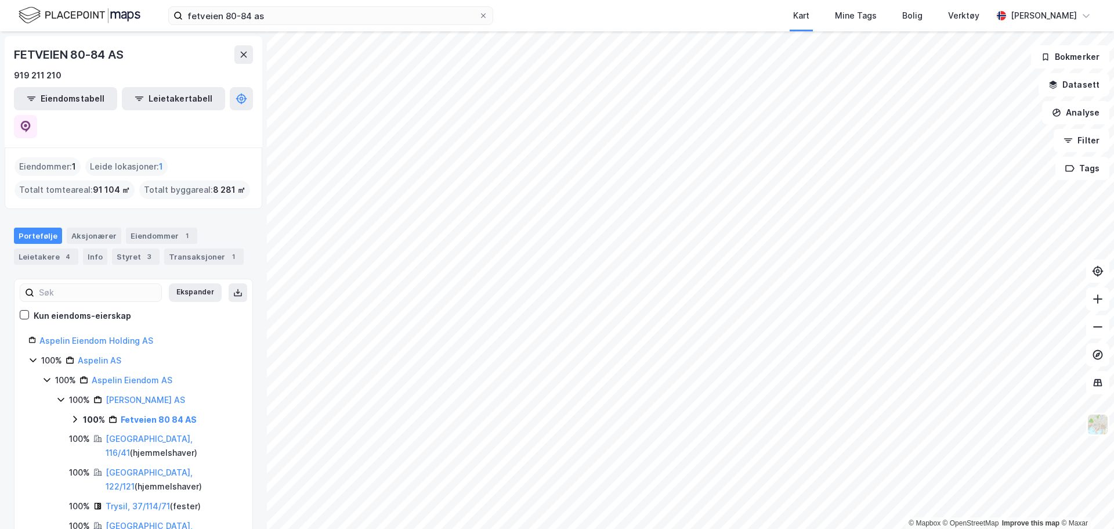
click at [77, 414] on icon at bounding box center [74, 418] width 9 height 9
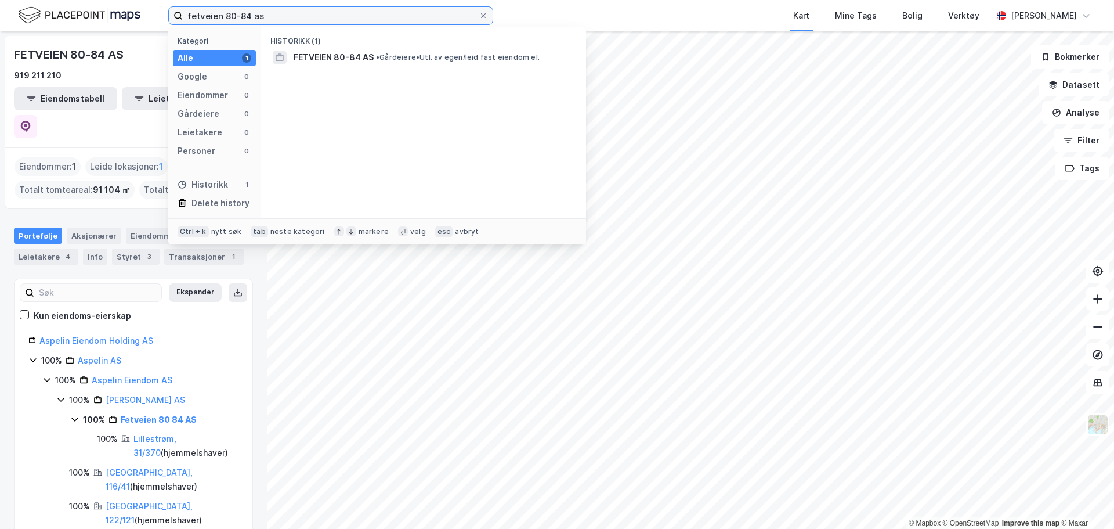
drag, startPoint x: 277, startPoint y: 20, endPoint x: 96, endPoint y: -5, distance: 183.3
click at [96, 0] on html "fetveien 80-84 as Kategori Alle 1 Google 0 Eiendommer 0 Gårdeiere 0 Leietakere …" at bounding box center [557, 264] width 1114 height 529
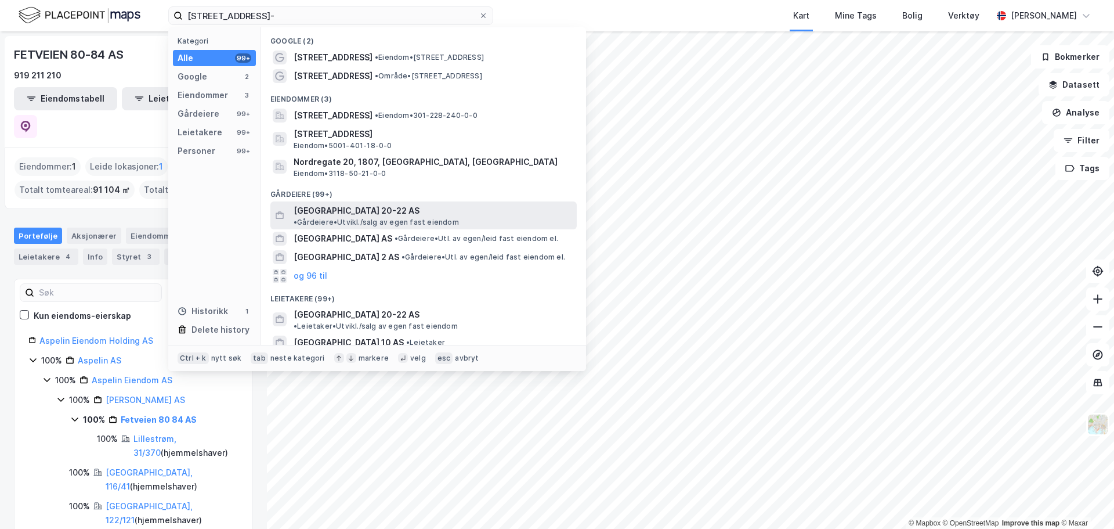
click at [297, 218] on span "•" at bounding box center [295, 222] width 3 height 9
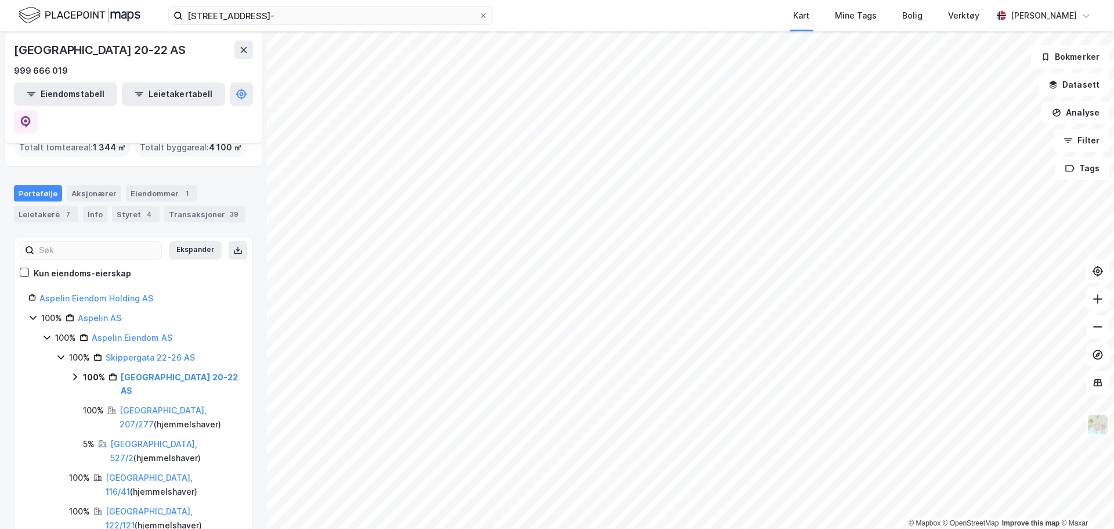
scroll to position [58, 0]
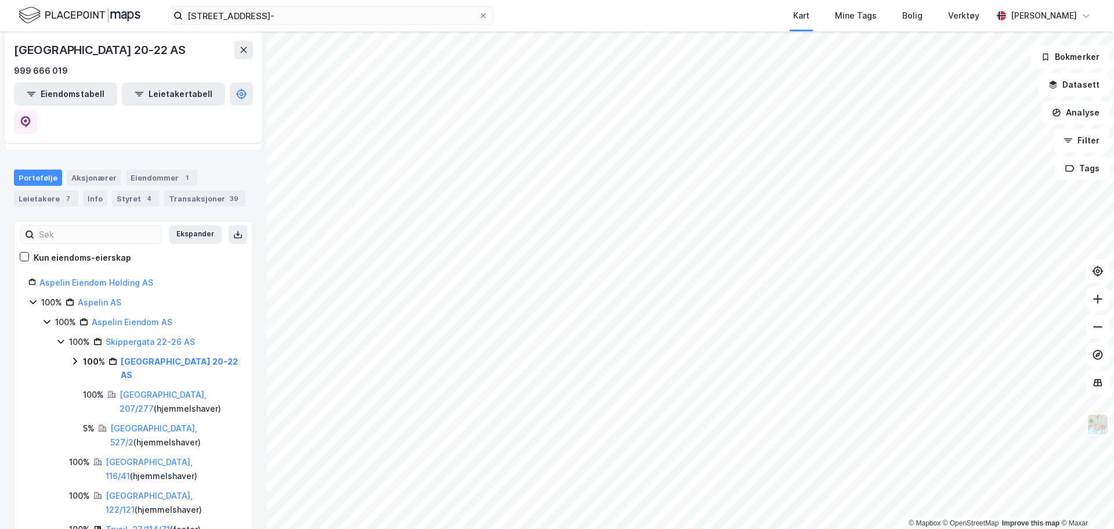
click at [73, 356] on icon at bounding box center [74, 360] width 9 height 9
click at [87, 389] on icon at bounding box center [88, 393] width 9 height 9
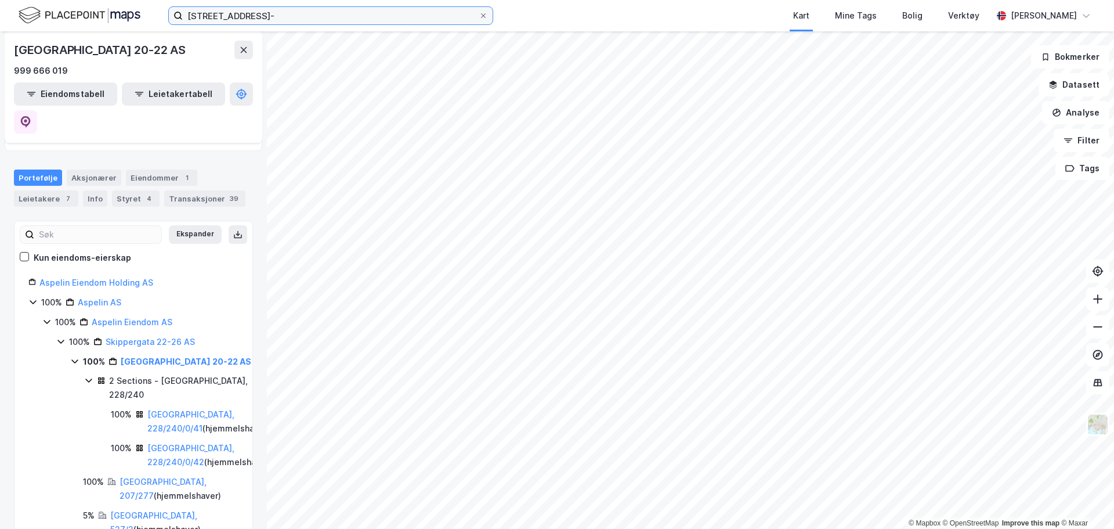
click at [288, 21] on input "[STREET_ADDRESS]-" at bounding box center [331, 15] width 296 height 17
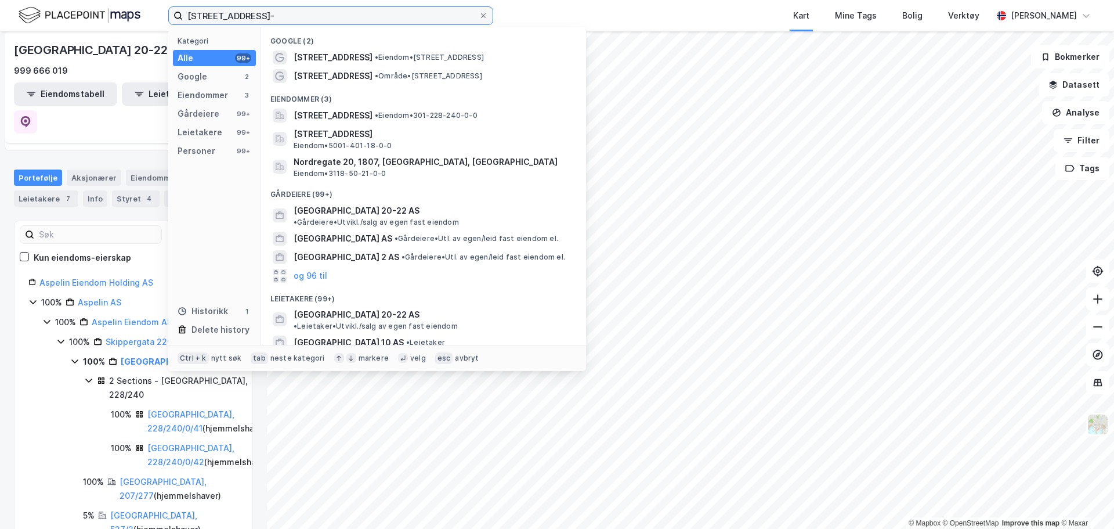
drag, startPoint x: 288, startPoint y: 18, endPoint x: 92, endPoint y: 12, distance: 196.3
click at [92, 12] on div "[STREET_ADDRESS]- Kategori Alle 99+ Google 2 Eiendommer 3 Gårdeiere 99+ Leietak…" at bounding box center [557, 15] width 1114 height 31
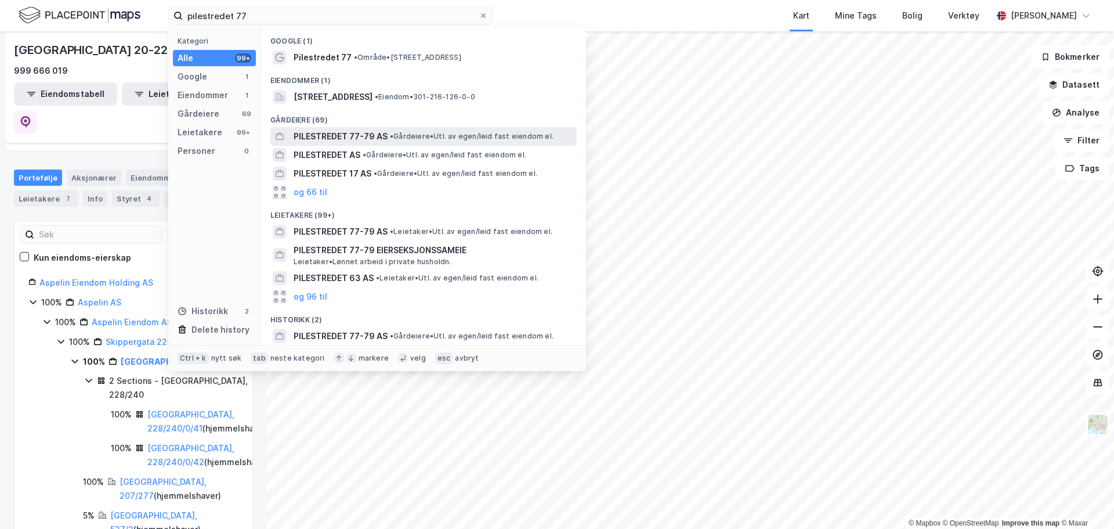
click at [371, 135] on span "PILESTREDET 77-79 AS" at bounding box center [341, 136] width 94 height 14
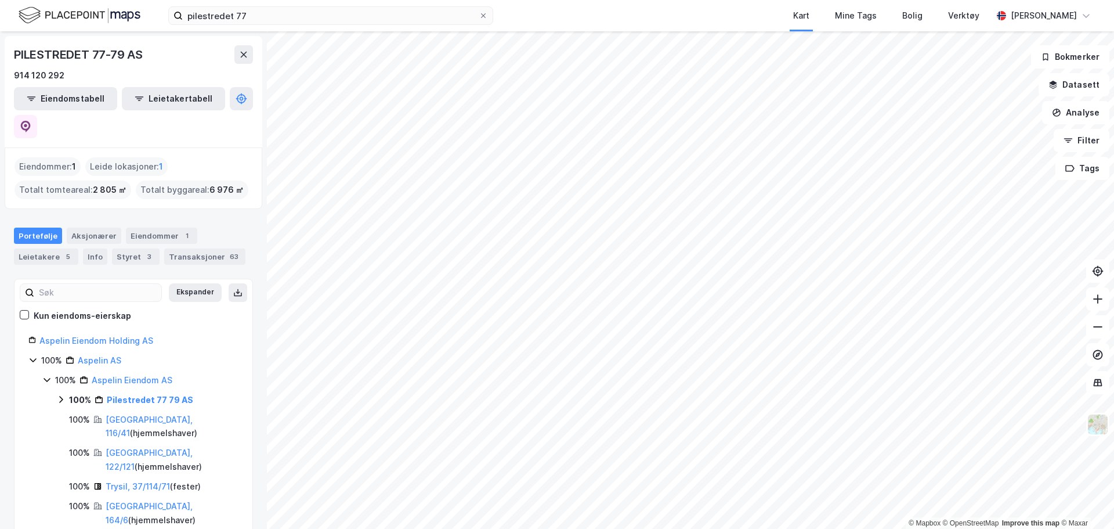
click at [61, 396] on icon at bounding box center [60, 399] width 3 height 7
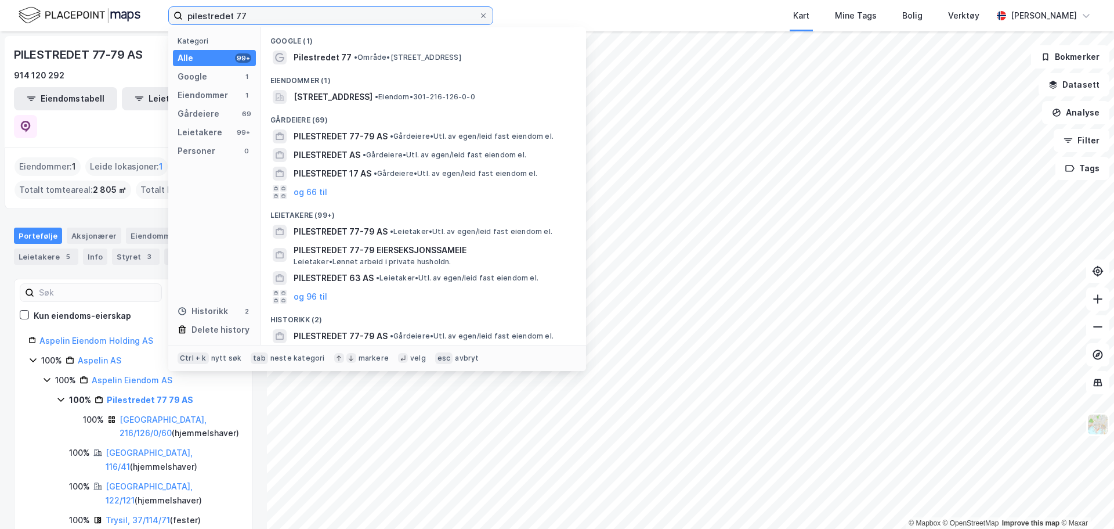
drag, startPoint x: 277, startPoint y: 18, endPoint x: 109, endPoint y: 13, distance: 168.4
click at [109, 13] on div "pilestredet 77 Kategori Alle 99+ Google 1 Eiendommer 1 Gårdeiere 69 Leietakere …" at bounding box center [557, 15] width 1114 height 31
click at [618, 9] on div "Kart Mine Tags Bolig Verktøy" at bounding box center [770, 15] width 443 height 31
drag, startPoint x: 284, startPoint y: 8, endPoint x: 84, endPoint y: 19, distance: 201.2
click at [84, 19] on div "pilestredet 77 Kategori Alle 99+ Google 1 Eiendommer 1 Gårdeiere 69 Leietakere …" at bounding box center [557, 15] width 1114 height 31
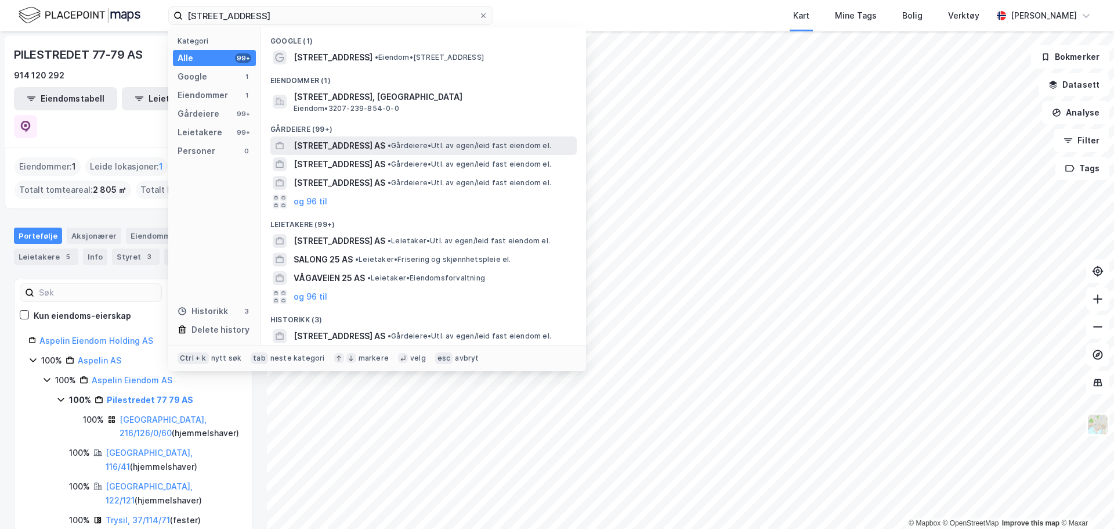
click at [352, 139] on span "[STREET_ADDRESS] AS" at bounding box center [340, 146] width 92 height 14
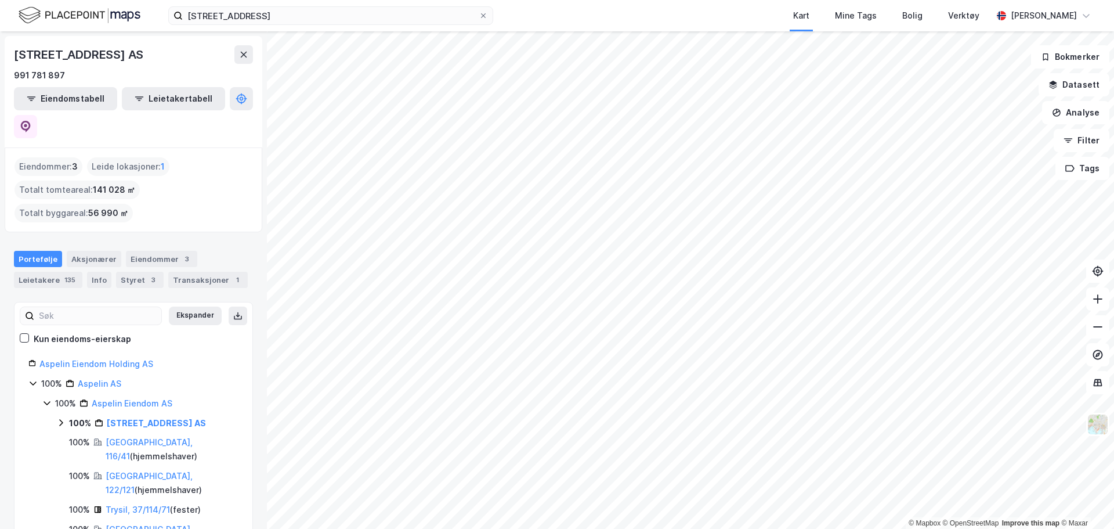
click at [60, 418] on icon at bounding box center [60, 422] width 9 height 9
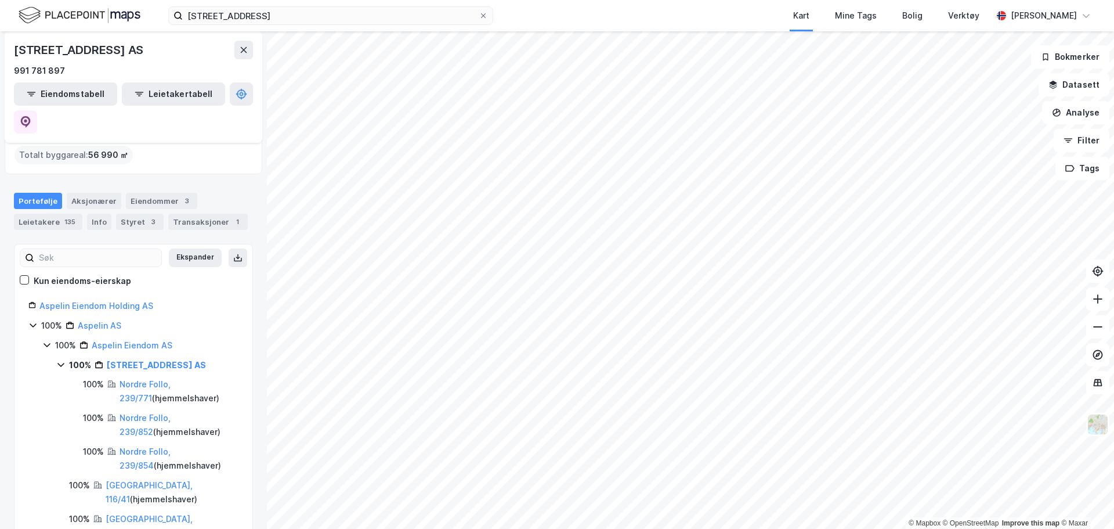
scroll to position [116, 0]
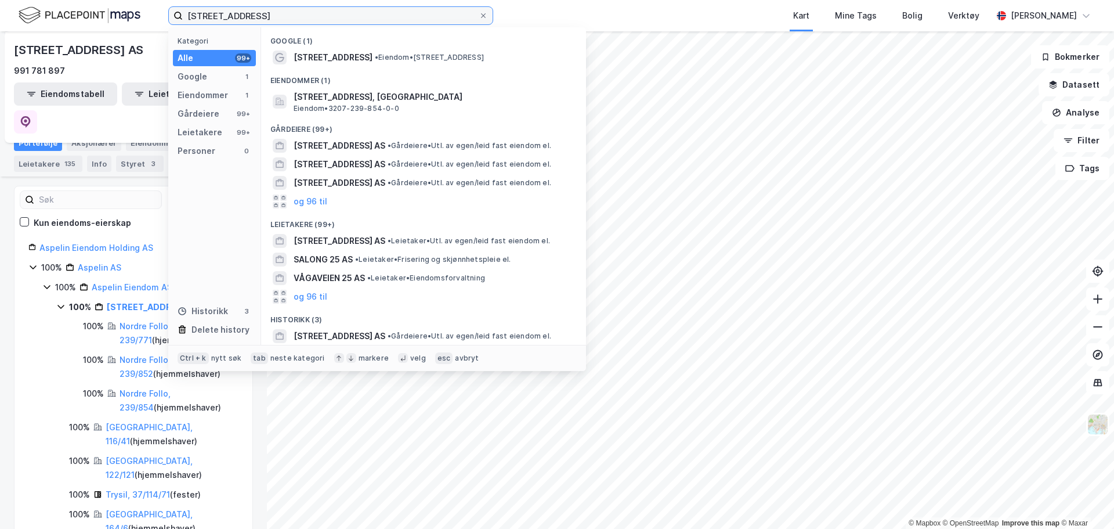
drag, startPoint x: 297, startPoint y: 10, endPoint x: 86, endPoint y: 9, distance: 210.7
click at [86, 9] on div "[STREET_ADDRESS] Kategori Alle 99+ Google 1 Eiendommer 1 Gårdeiere 99+ Leietake…" at bounding box center [557, 15] width 1114 height 31
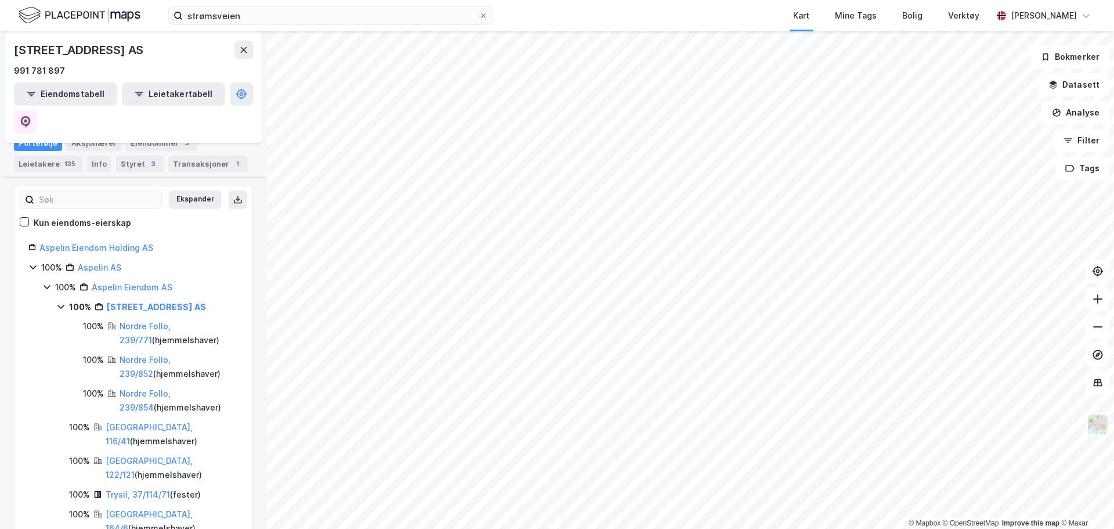
click at [616, 11] on div "Kart Mine Tags Bolig Verktøy" at bounding box center [770, 15] width 443 height 31
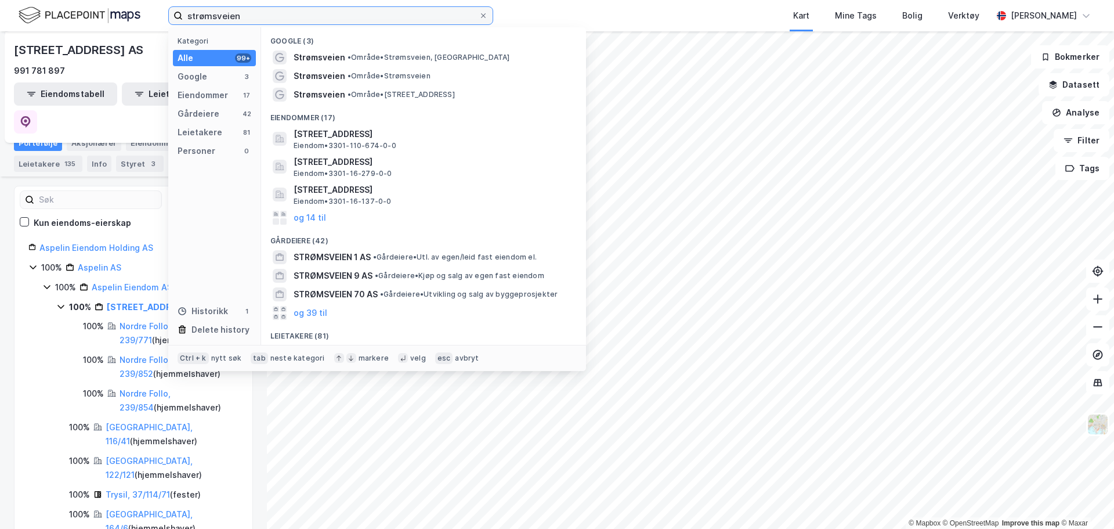
drag, startPoint x: 329, startPoint y: 19, endPoint x: 125, endPoint y: 18, distance: 204.3
click at [125, 18] on div "strømsveien Kategori Alle 99+ Google 3 Eiendommer 17 Gårdeiere 42 Leietakere 81…" at bounding box center [557, 15] width 1114 height 31
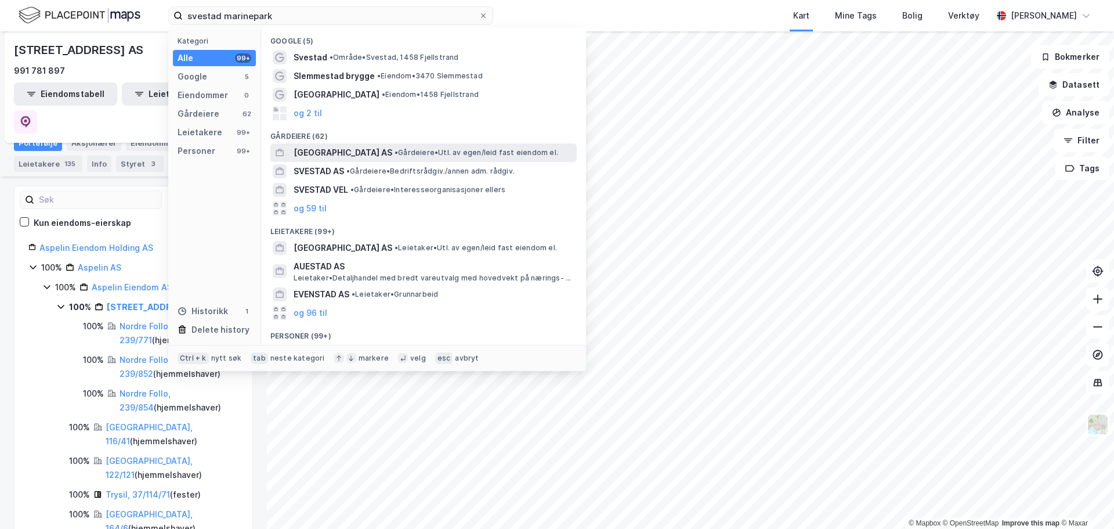
click at [392, 151] on span "[GEOGRAPHIC_DATA] AS" at bounding box center [343, 153] width 99 height 14
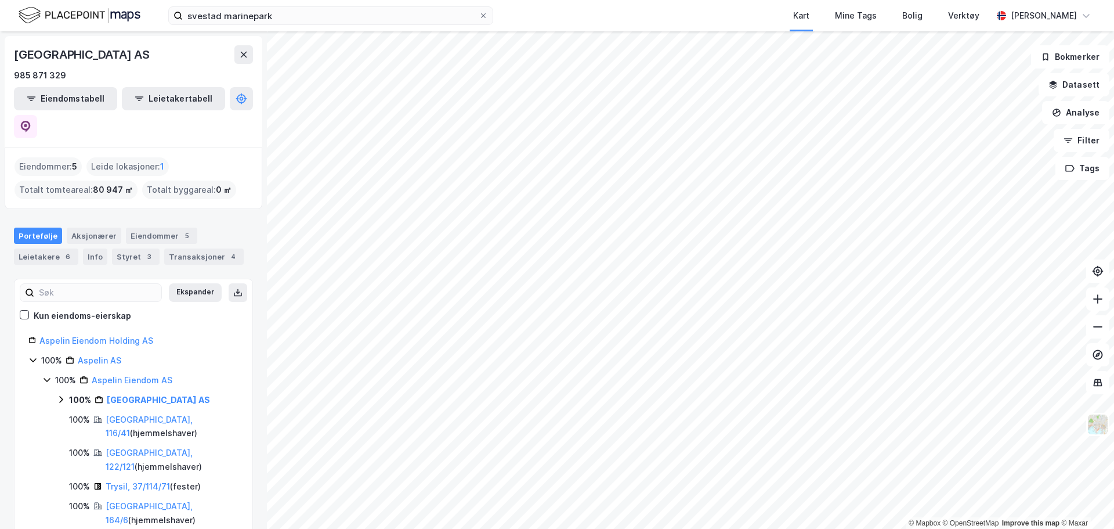
click at [59, 395] on icon at bounding box center [60, 399] width 9 height 9
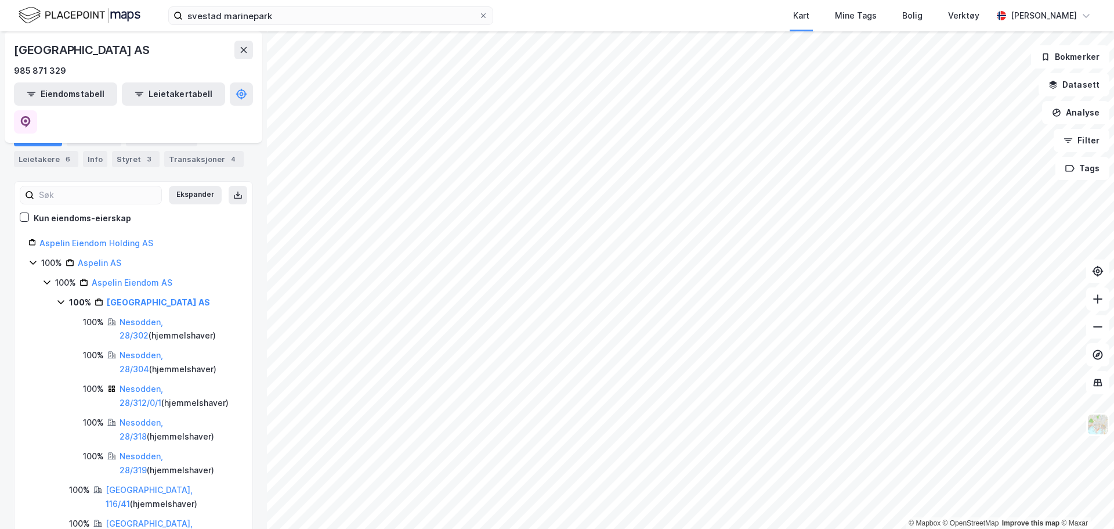
scroll to position [116, 0]
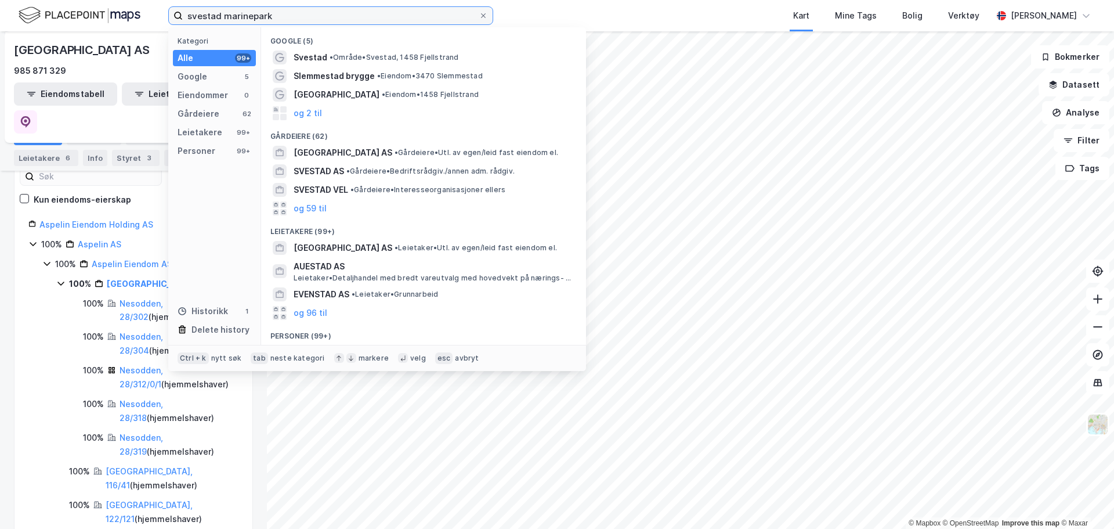
drag, startPoint x: 294, startPoint y: 17, endPoint x: -93, endPoint y: 3, distance: 387.4
click at [0, 3] on html "svestad marinepark Kategori Alle 99+ Google 5 Eiendommer 0 Gårdeiere 62 Leietak…" at bounding box center [557, 264] width 1114 height 529
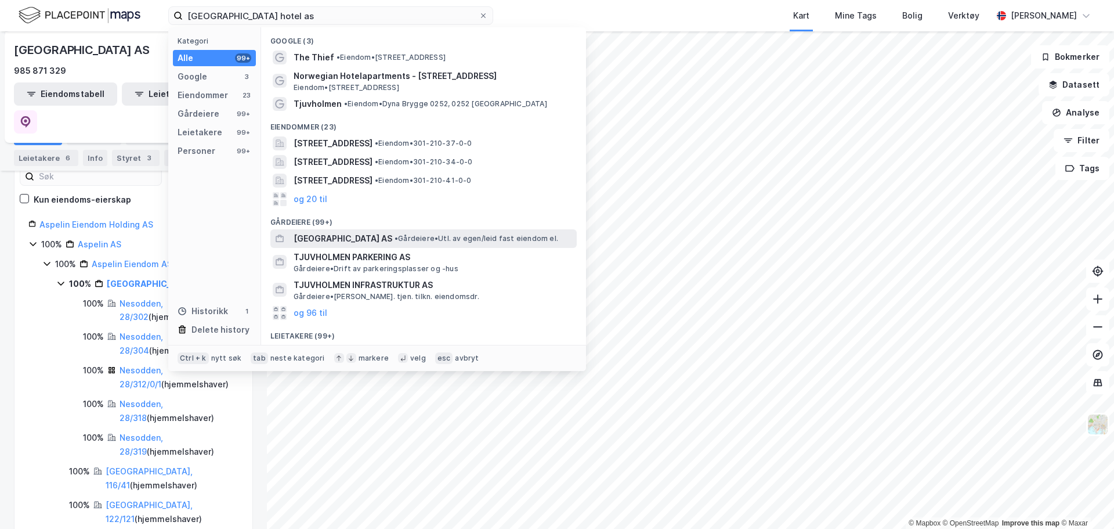
click at [398, 240] on span "•" at bounding box center [396, 238] width 3 height 9
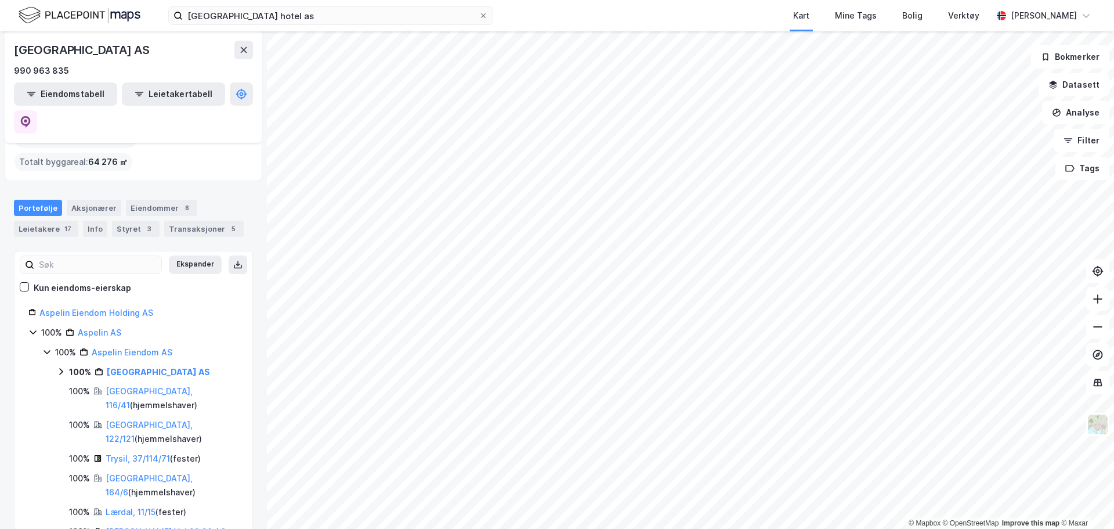
scroll to position [58, 0]
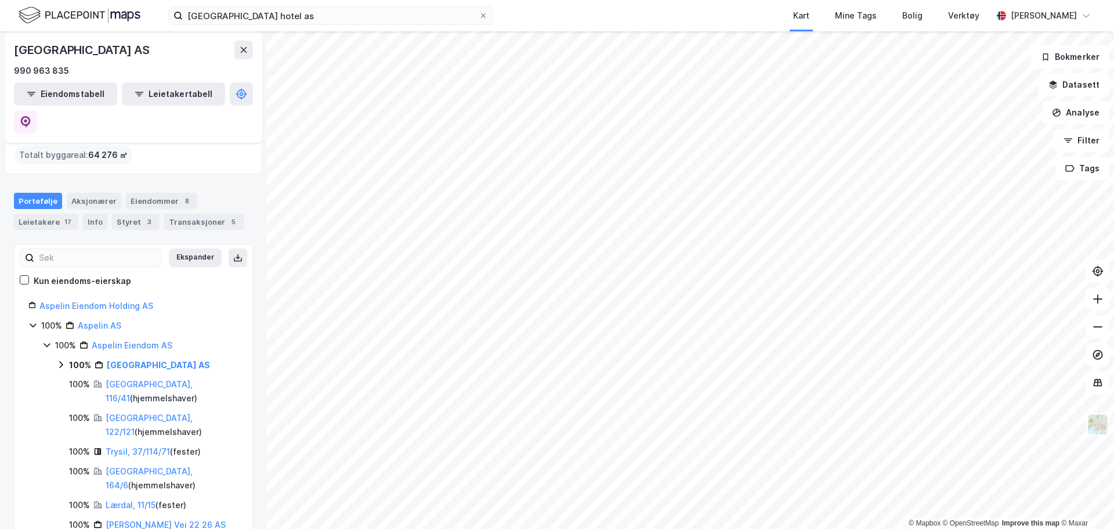
click at [66, 358] on div "100% [GEOGRAPHIC_DATA] AS" at bounding box center [147, 365] width 182 height 14
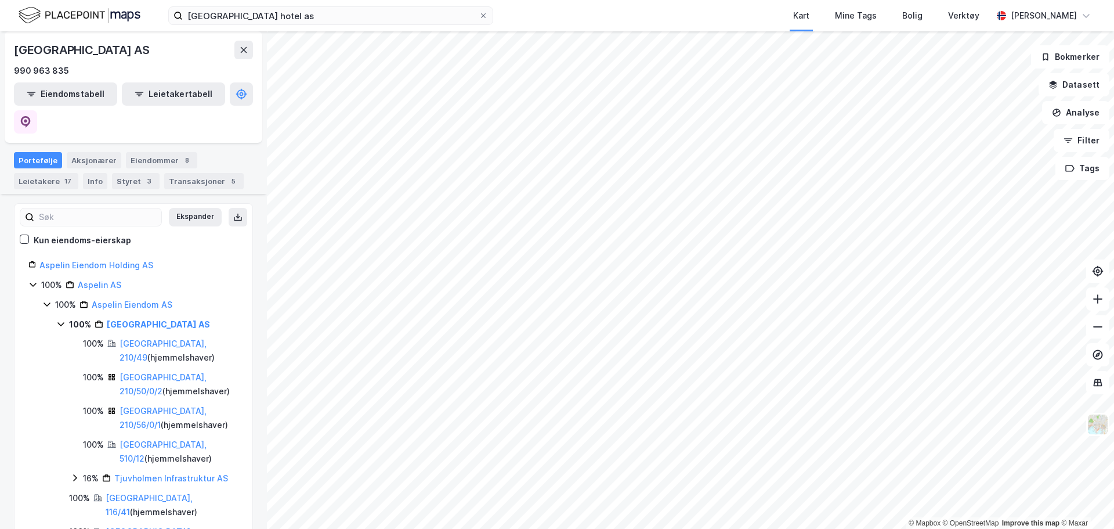
scroll to position [116, 0]
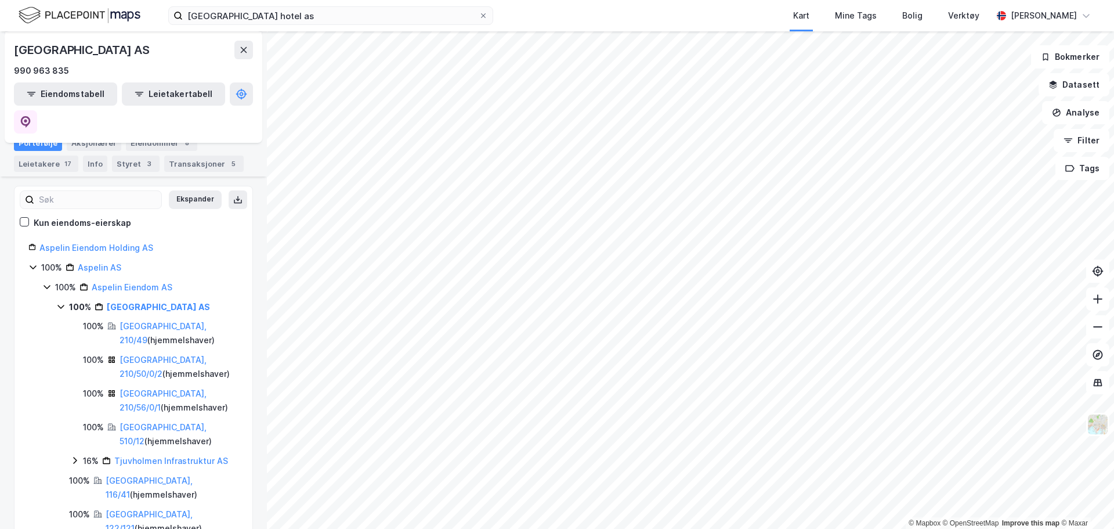
click at [216, 387] on div "[GEOGRAPHIC_DATA], 210/56/0/1 ( hjemmelshaver )" at bounding box center [179, 401] width 119 height 28
click at [159, 422] on link "[GEOGRAPHIC_DATA], 510/12" at bounding box center [163, 434] width 87 height 24
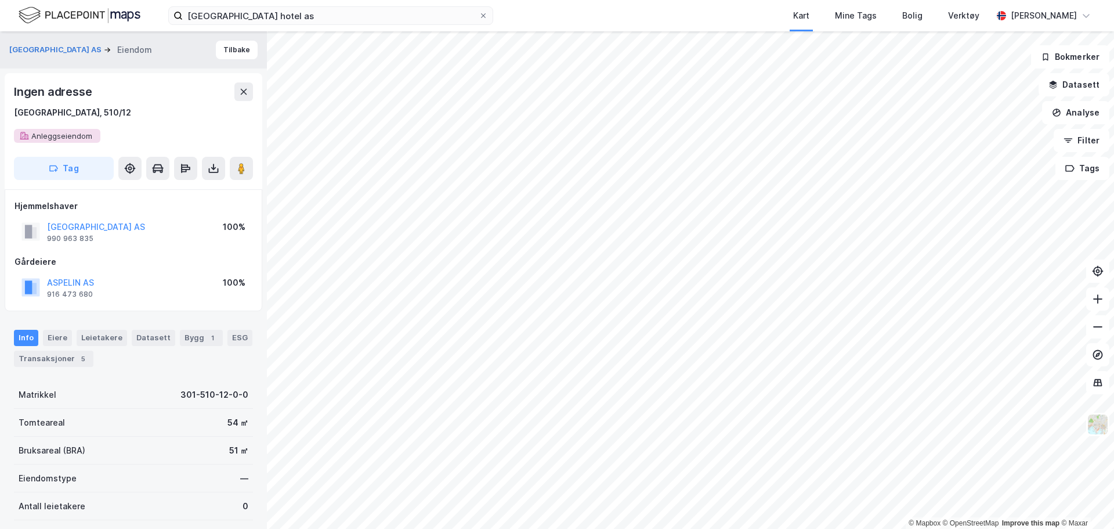
scroll to position [1, 0]
click at [212, 166] on icon at bounding box center [213, 167] width 5 height 3
click at [190, 192] on div "Last ned grunnbok" at bounding box center [155, 190] width 67 height 9
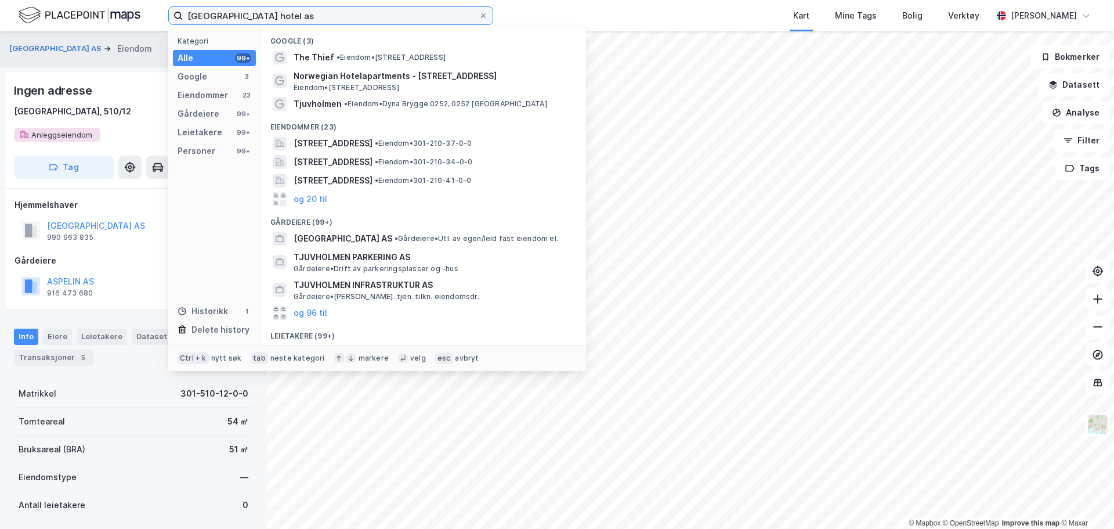
drag, startPoint x: 317, startPoint y: 20, endPoint x: 232, endPoint y: 15, distance: 85.4
click at [232, 15] on input "[GEOGRAPHIC_DATA] hotel as" at bounding box center [331, 15] width 296 height 17
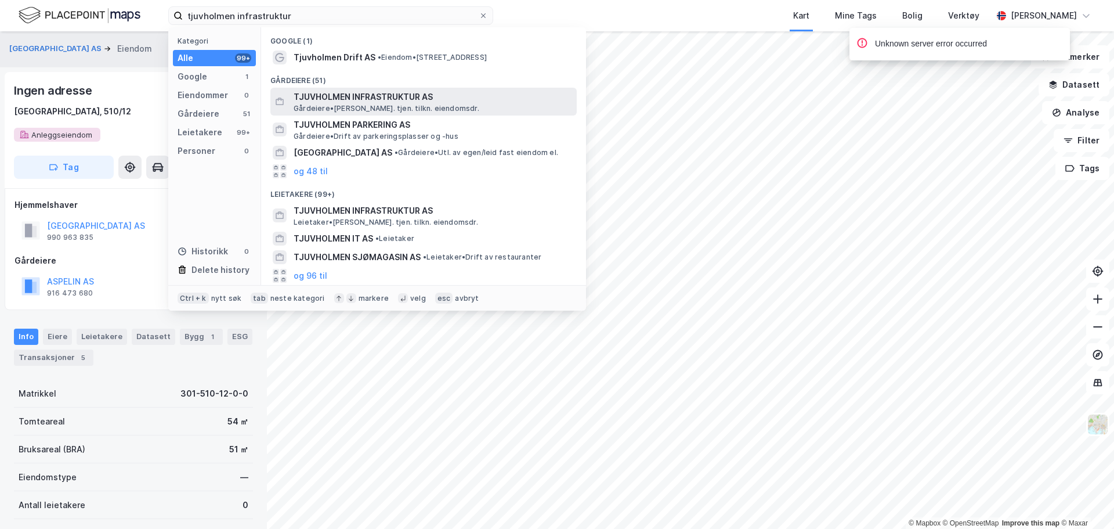
click at [396, 102] on span "TJUVHOLMEN INFRASTRUKTUR AS" at bounding box center [433, 97] width 279 height 14
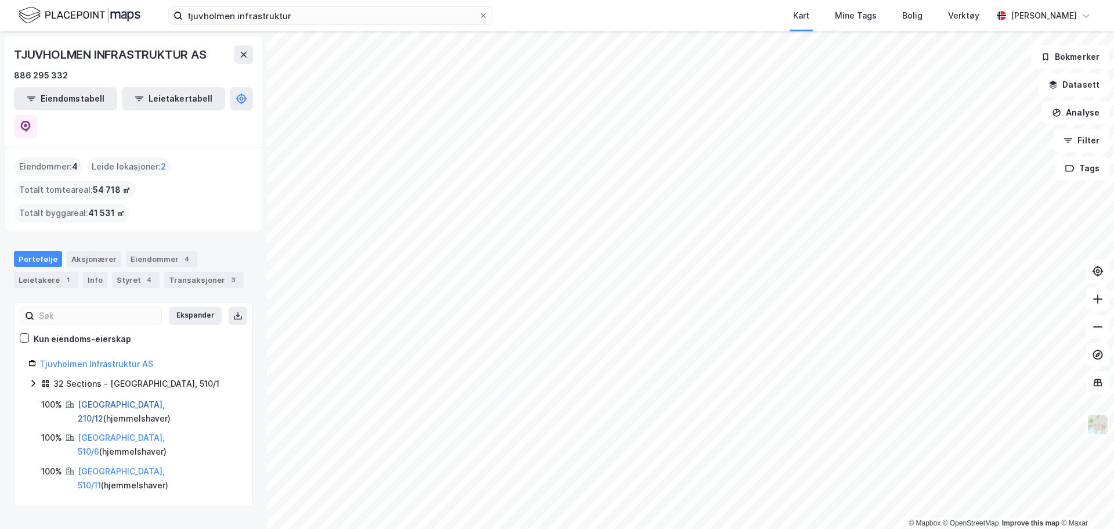
click at [117, 399] on link "[GEOGRAPHIC_DATA], 210/12" at bounding box center [121, 411] width 87 height 24
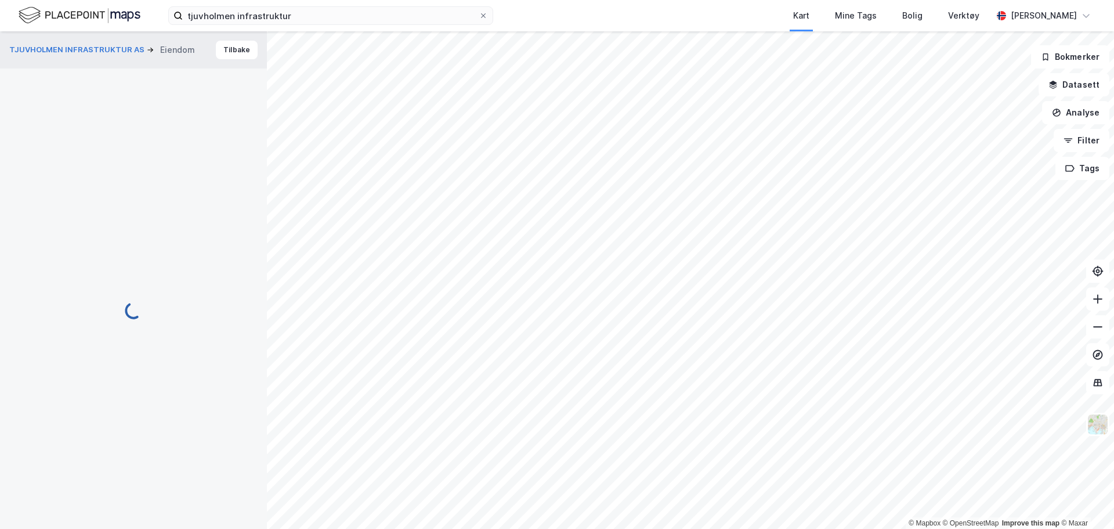
scroll to position [1, 0]
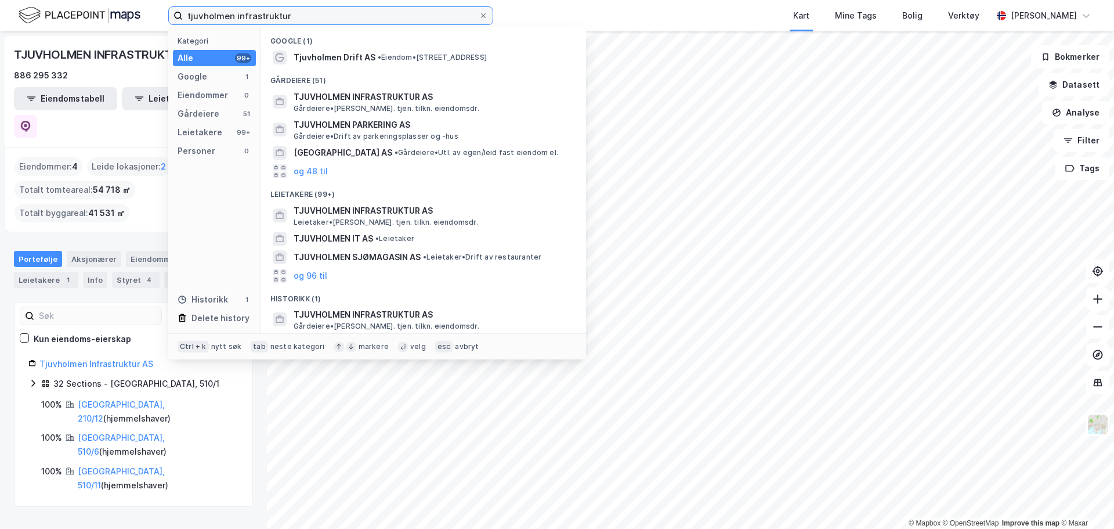
drag, startPoint x: 351, startPoint y: 16, endPoint x: -104, endPoint y: 1, distance: 455.3
click at [0, 1] on html "tjuvholmen infrastruktur Kategori Alle 99+ Google 1 Eiendommer 0 Gårdeiere 51 L…" at bounding box center [557, 264] width 1114 height 529
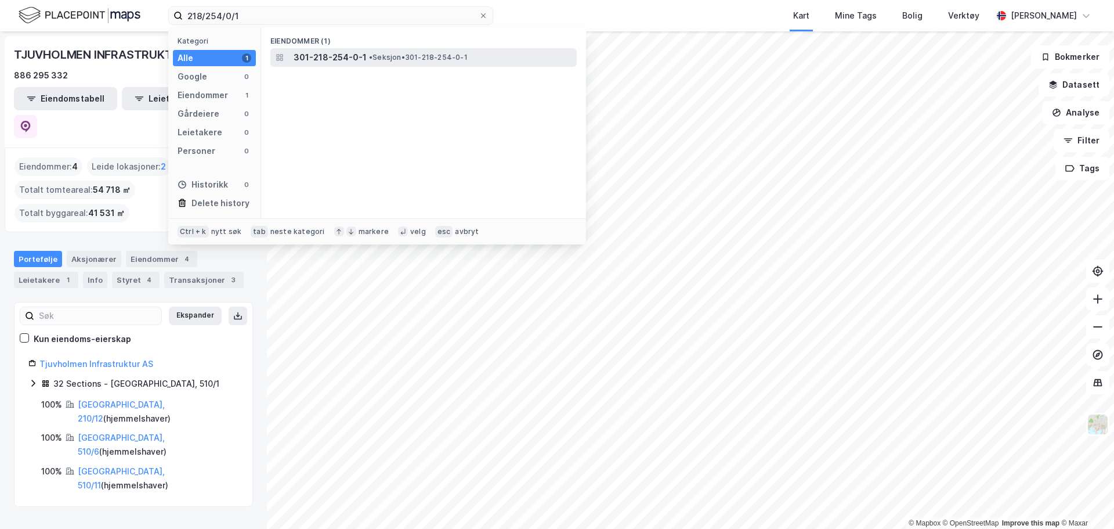
click at [345, 57] on span "301-218-254-0-1" at bounding box center [330, 57] width 73 height 14
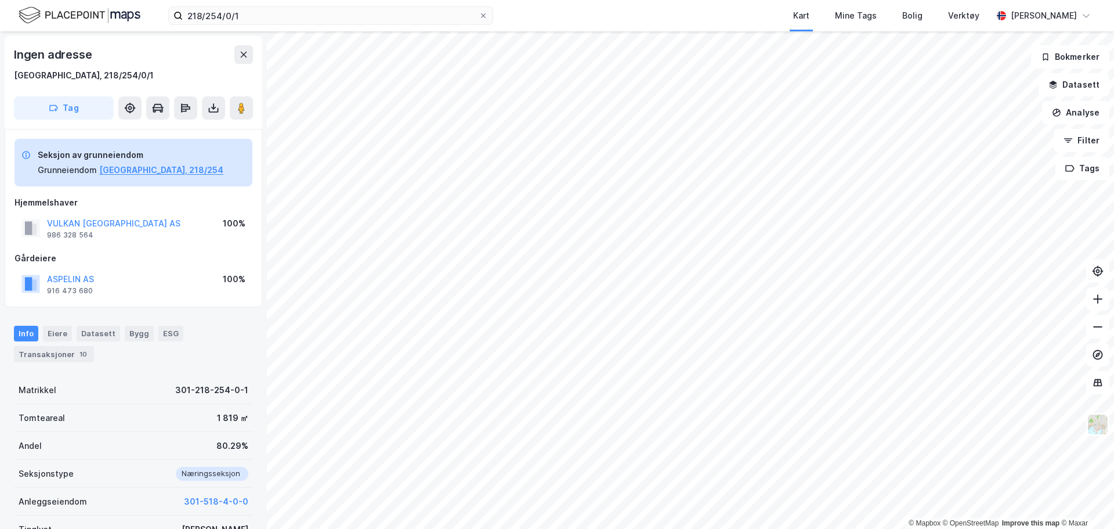
scroll to position [1, 0]
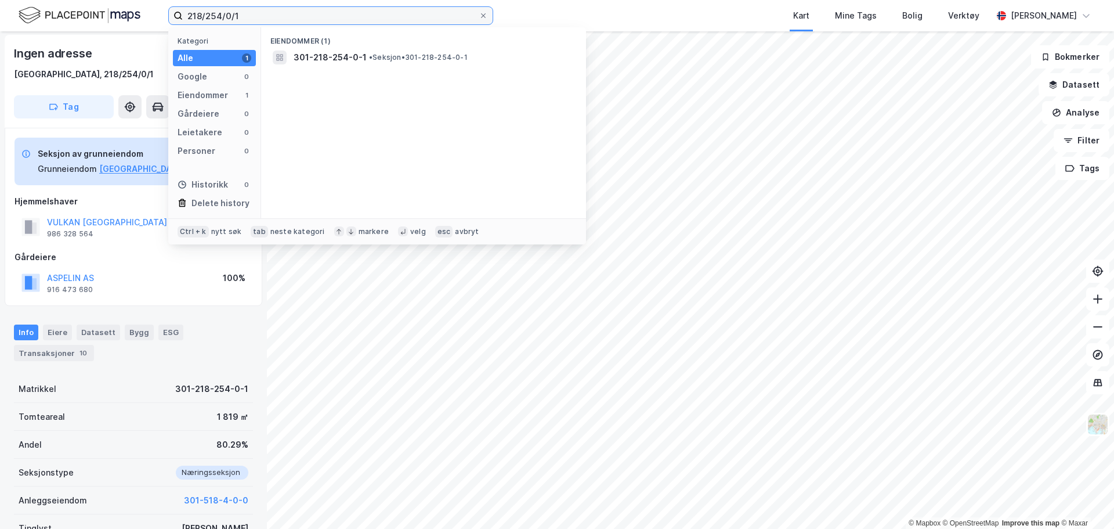
drag, startPoint x: 286, startPoint y: 19, endPoint x: 66, endPoint y: 20, distance: 220.0
click at [66, 20] on div "218/254/0/1 Kategori Alle 1 Google 0 Eiendommer 1 Gårdeiere 0 Leietakere 0 Pers…" at bounding box center [557, 15] width 1114 height 31
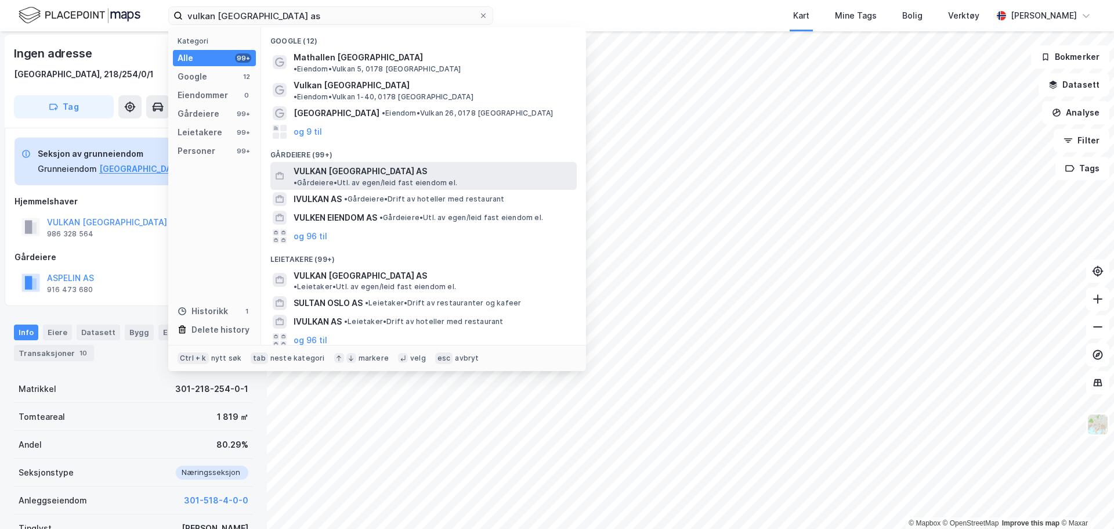
click at [388, 178] on span "• Gårdeiere • Utl. av egen/leid fast eiendom el." at bounding box center [376, 182] width 164 height 9
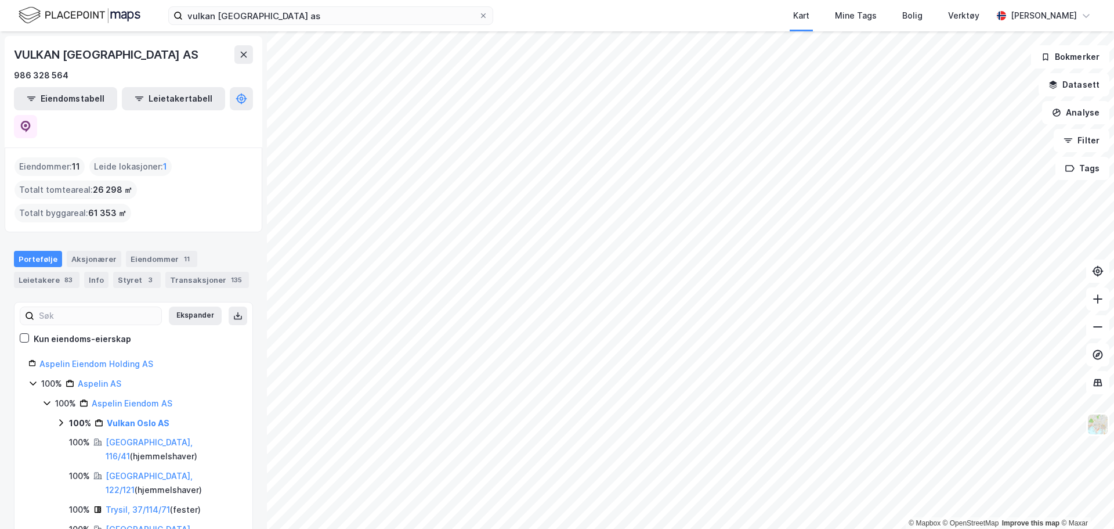
click at [62, 419] on icon at bounding box center [60, 422] width 3 height 7
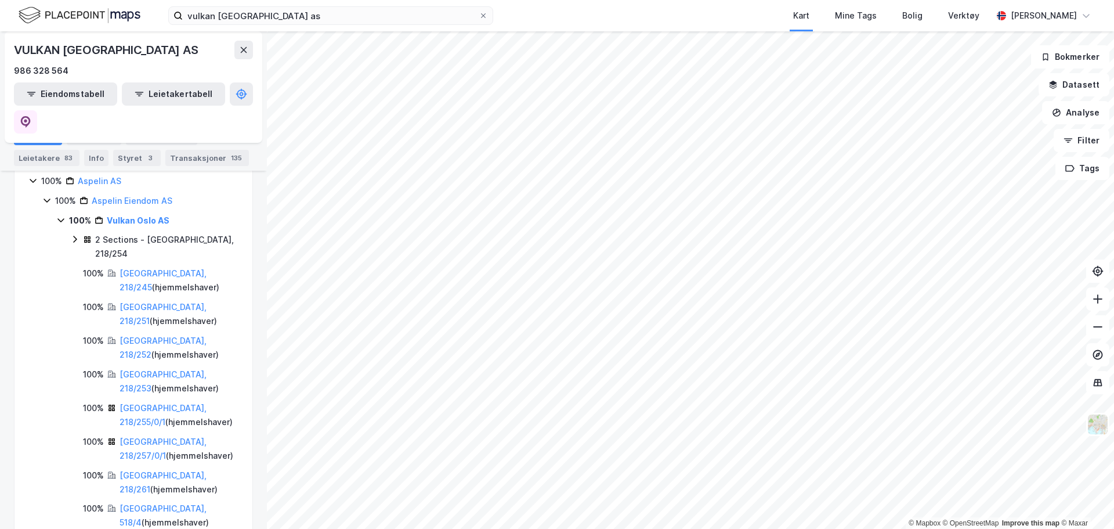
scroll to position [174, 0]
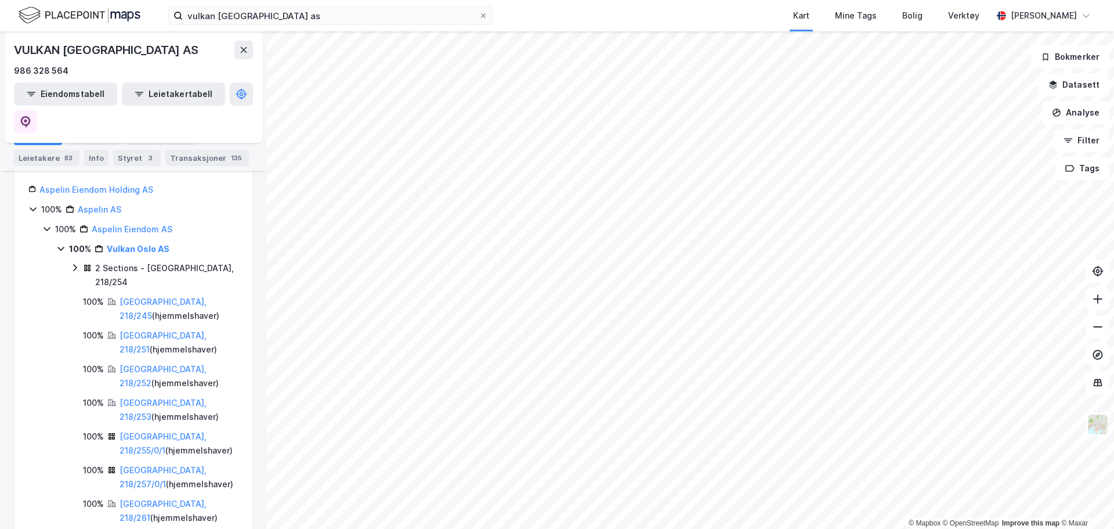
click at [75, 265] on icon at bounding box center [74, 268] width 3 height 7
click at [165, 431] on link "[GEOGRAPHIC_DATA], 218/252" at bounding box center [163, 443] width 87 height 24
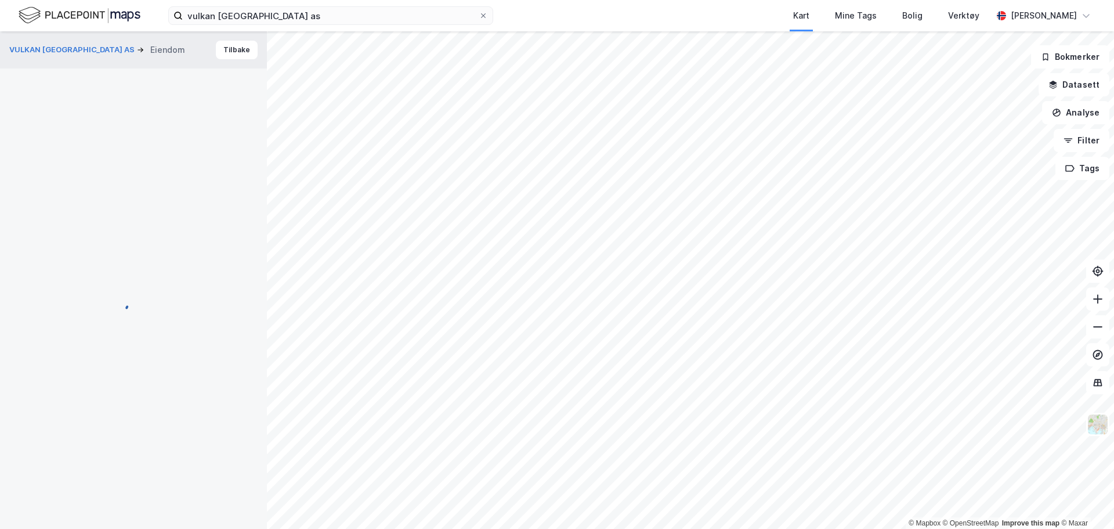
scroll to position [1, 0]
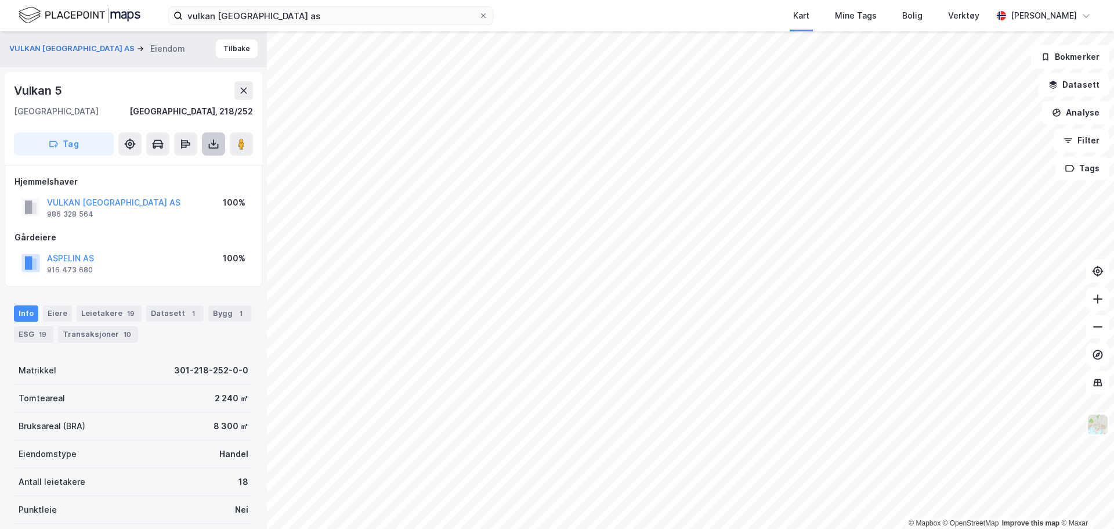
click at [214, 140] on icon at bounding box center [213, 142] width 1 height 6
click at [190, 168] on div "Last ned grunnbok" at bounding box center [155, 167] width 67 height 9
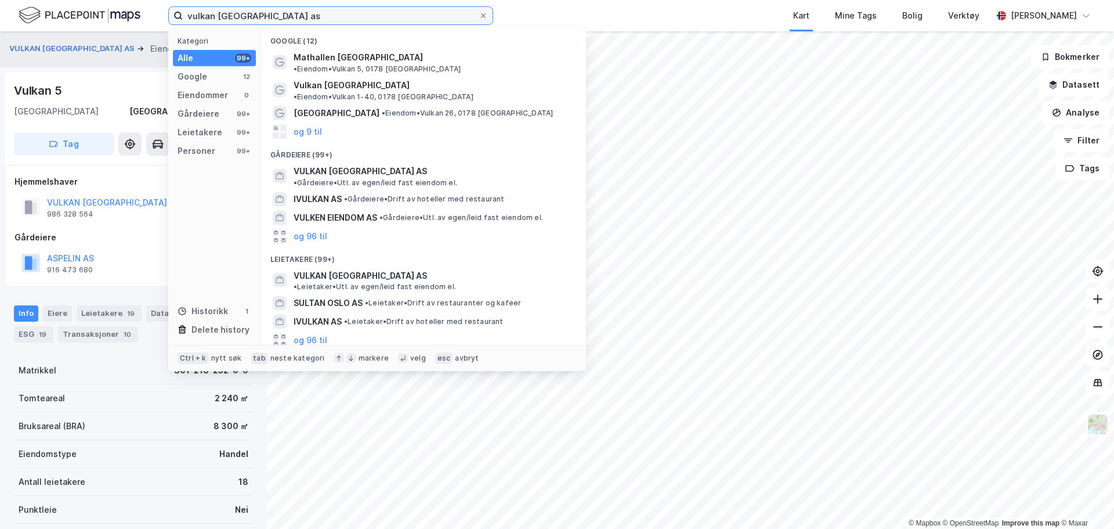
drag, startPoint x: 323, startPoint y: 16, endPoint x: 1, endPoint y: 17, distance: 322.1
click at [1, 17] on div "vulkan [GEOGRAPHIC_DATA] as Kategori Alle 99+ Google 12 Eiendommer 0 Gårdeiere …" at bounding box center [557, 15] width 1114 height 31
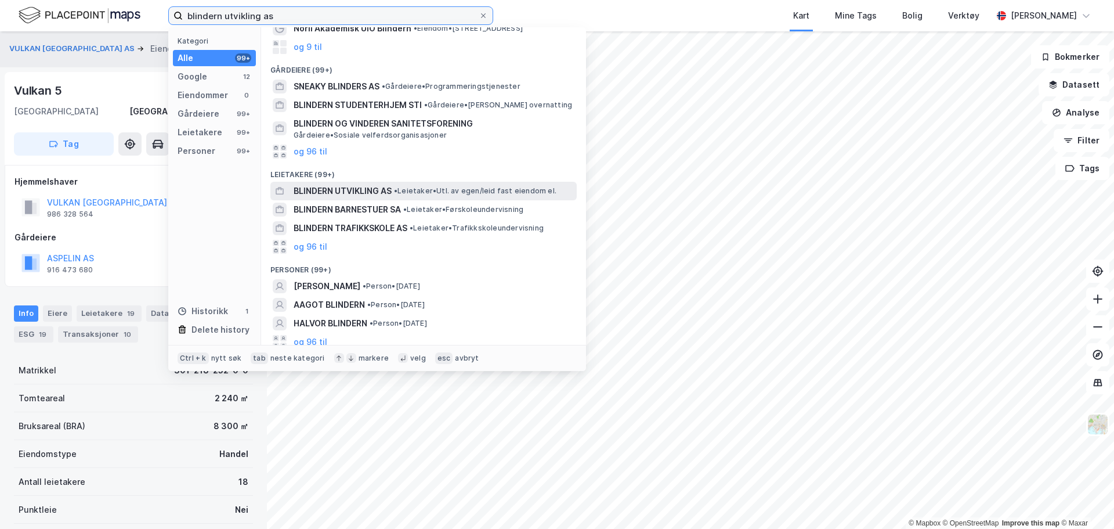
scroll to position [71, 0]
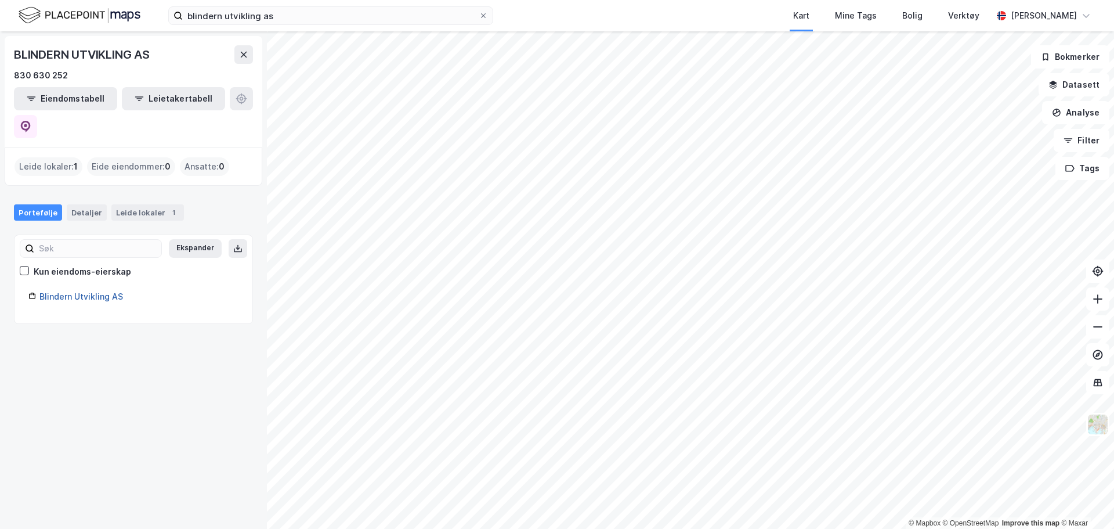
click at [100, 291] on link "Blindern Utvikling AS" at bounding box center [81, 296] width 84 height 10
click at [53, 157] on div "Leide lokaler : 1" at bounding box center [49, 166] width 68 height 19
click at [82, 157] on div "Leide lokaler : 1 Eide eiendommer : 0 Ansatte : 0" at bounding box center [134, 166] width 238 height 19
click at [79, 102] on button "Eiendomstabell" at bounding box center [65, 98] width 103 height 23
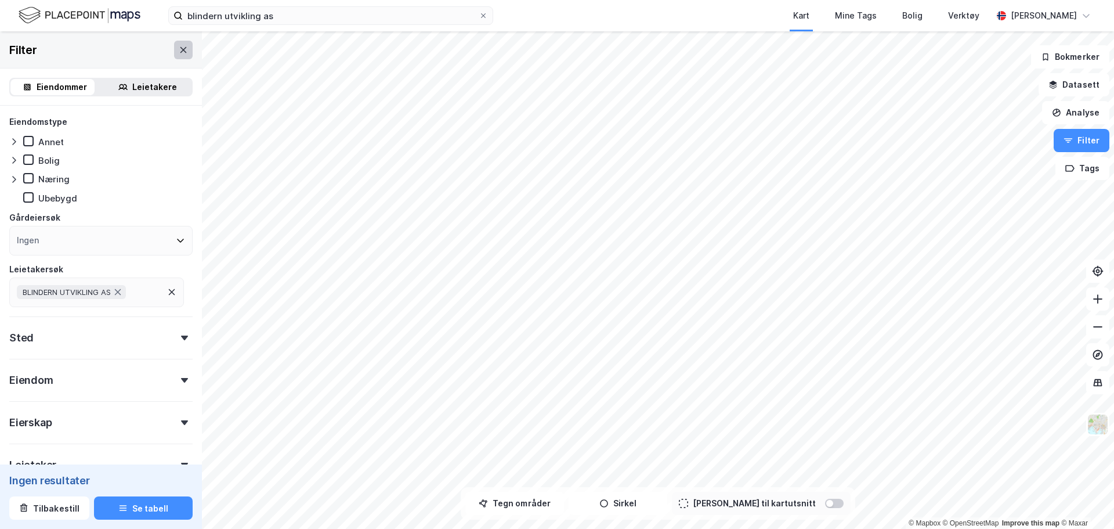
click at [179, 48] on icon at bounding box center [183, 49] width 9 height 9
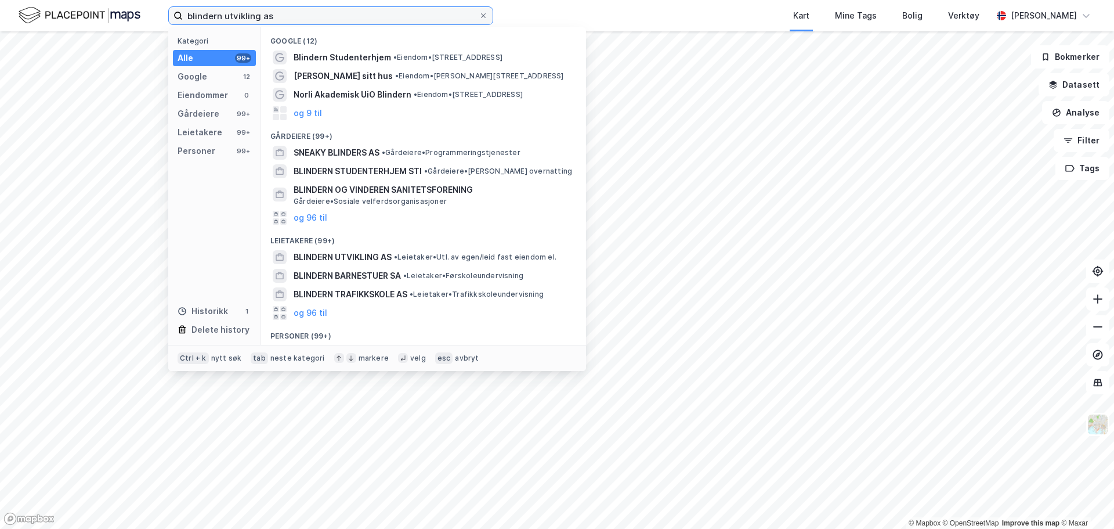
click at [273, 21] on input "blindern utvikling as" at bounding box center [331, 15] width 296 height 17
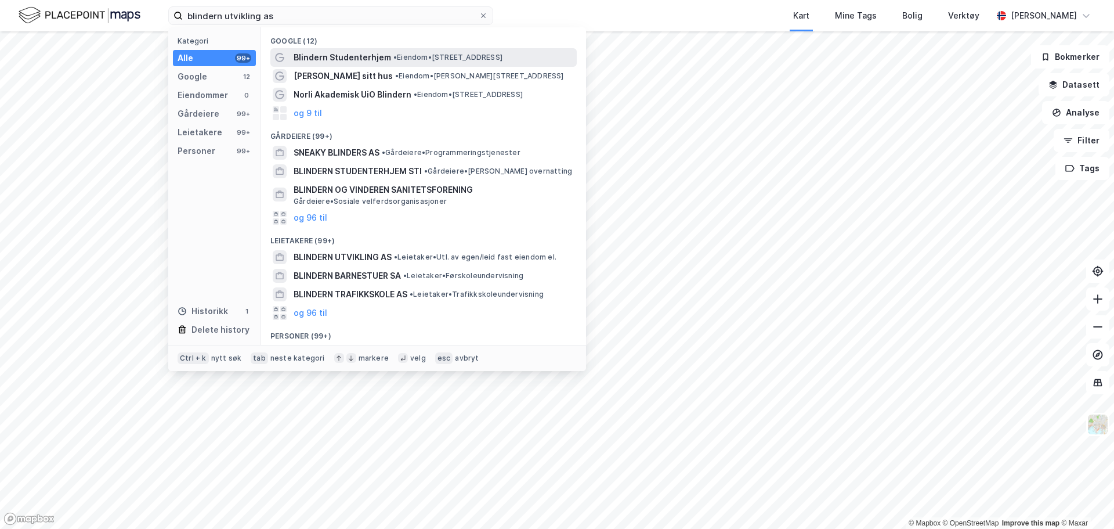
click at [356, 60] on span "Blindern Studenterhjem" at bounding box center [343, 57] width 98 height 14
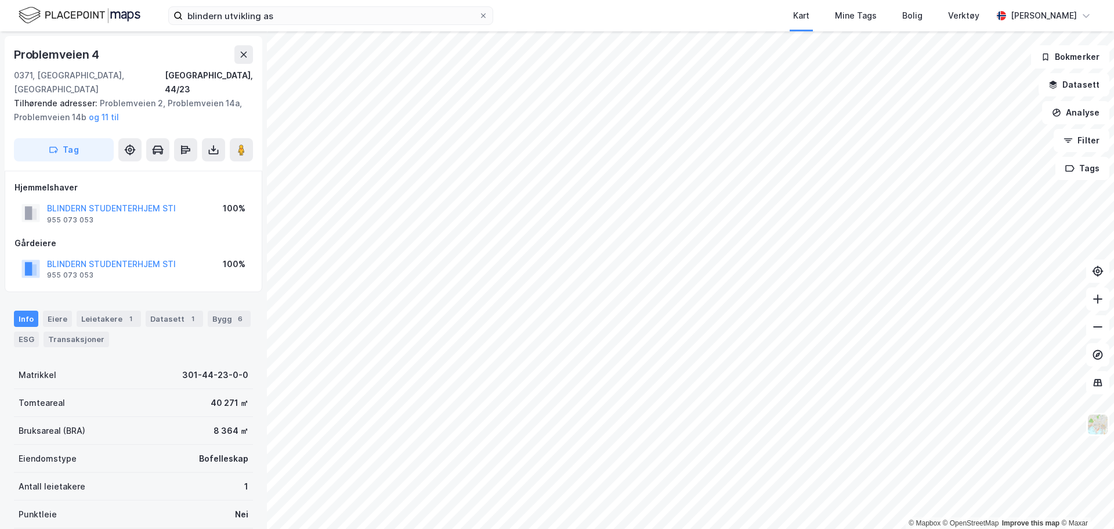
scroll to position [1, 0]
click at [116, 309] on div "Leietakere 1" at bounding box center [109, 317] width 64 height 16
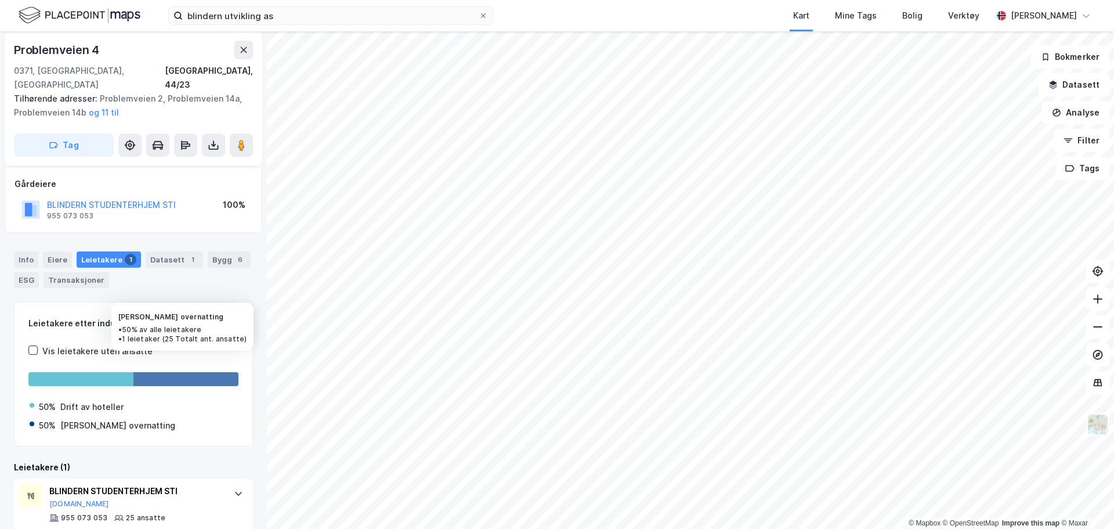
scroll to position [72, 0]
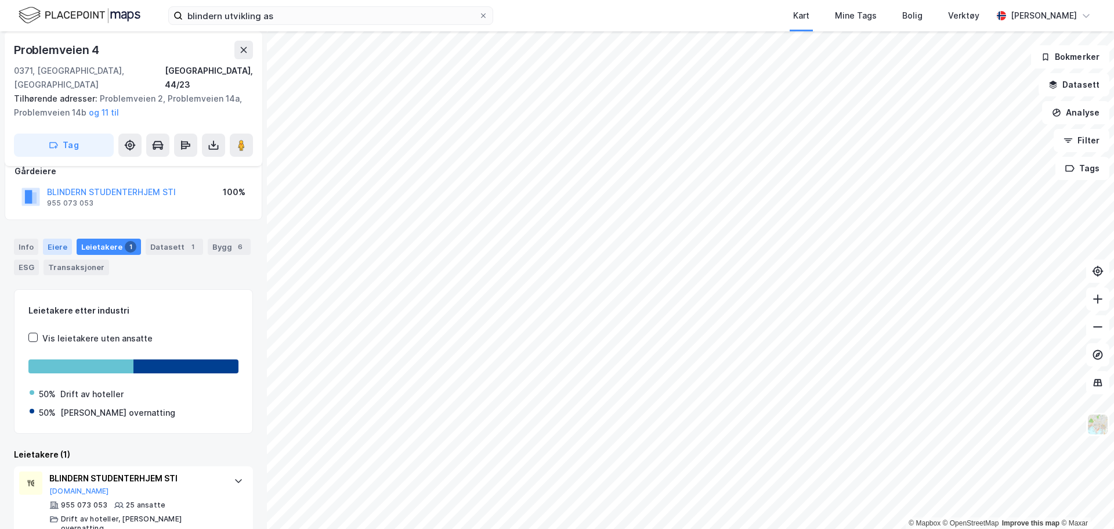
click at [62, 239] on div "Eiere" at bounding box center [57, 247] width 29 height 16
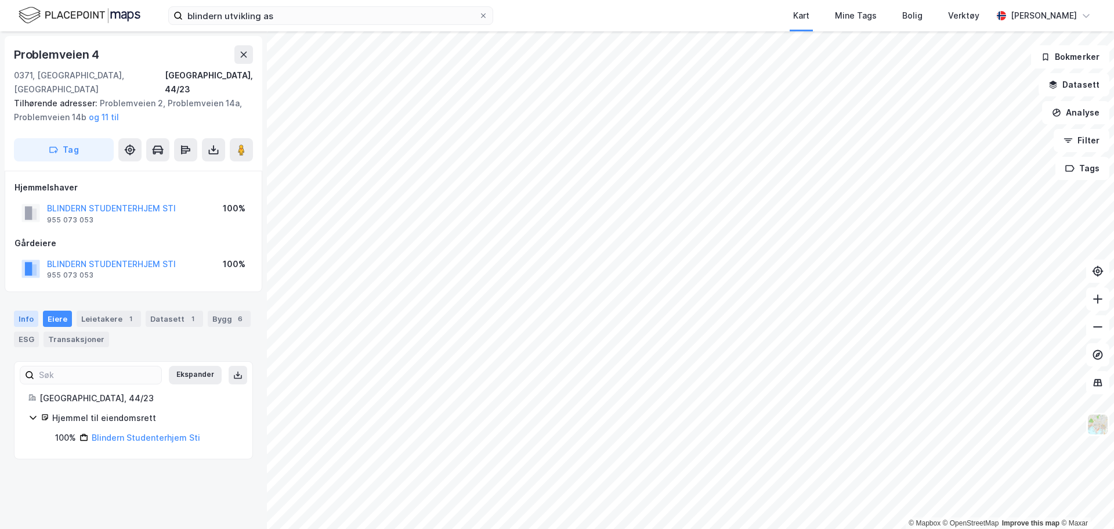
click at [34, 311] on div "Info" at bounding box center [26, 319] width 24 height 16
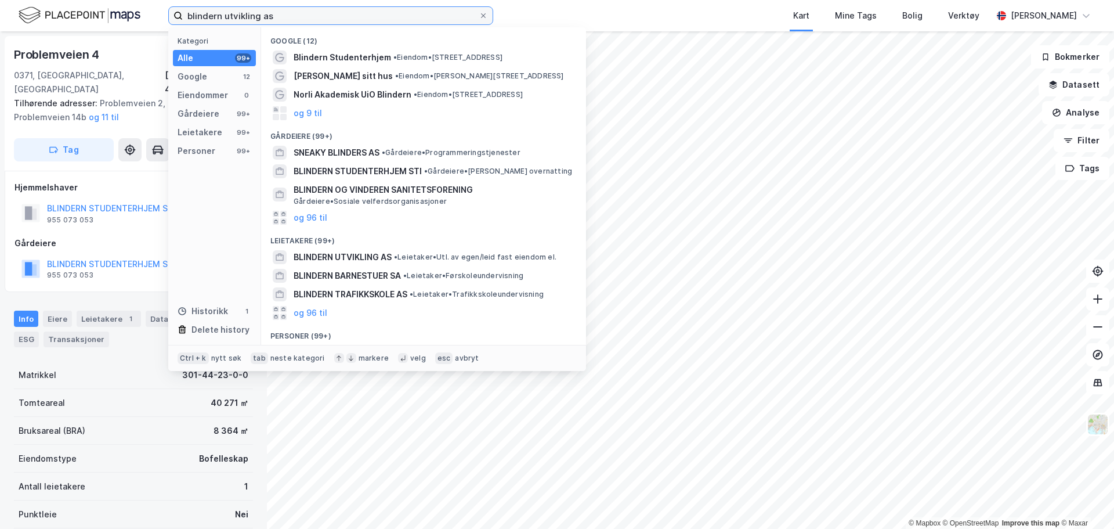
drag, startPoint x: 316, startPoint y: 12, endPoint x: 140, endPoint y: 31, distance: 176.9
click at [156, 31] on div "blindern utvikling as Kategori Alle 99+ Google 12 Eiendommer 0 Gårdeiere 99+ Le…" at bounding box center [557, 264] width 1114 height 529
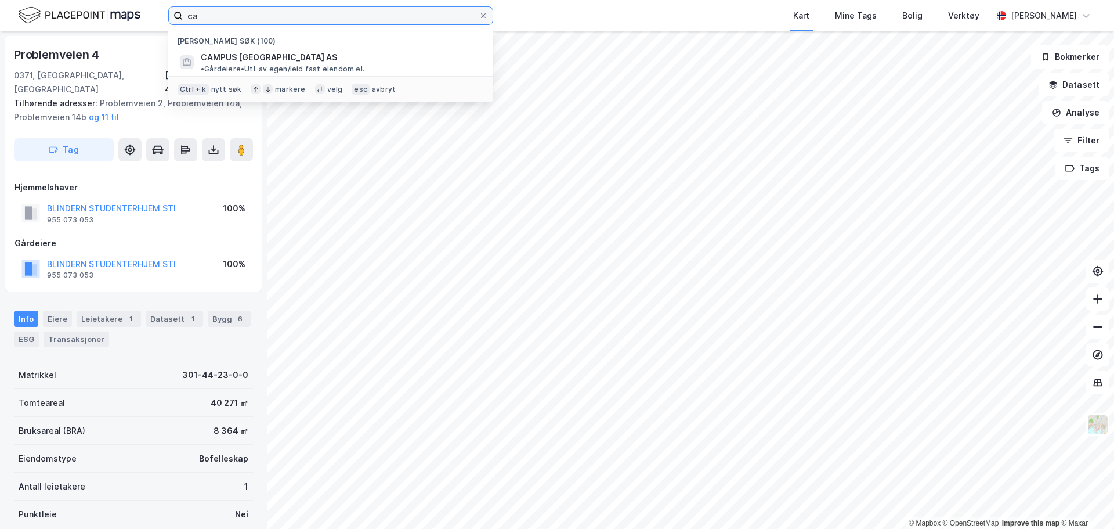
type input "c"
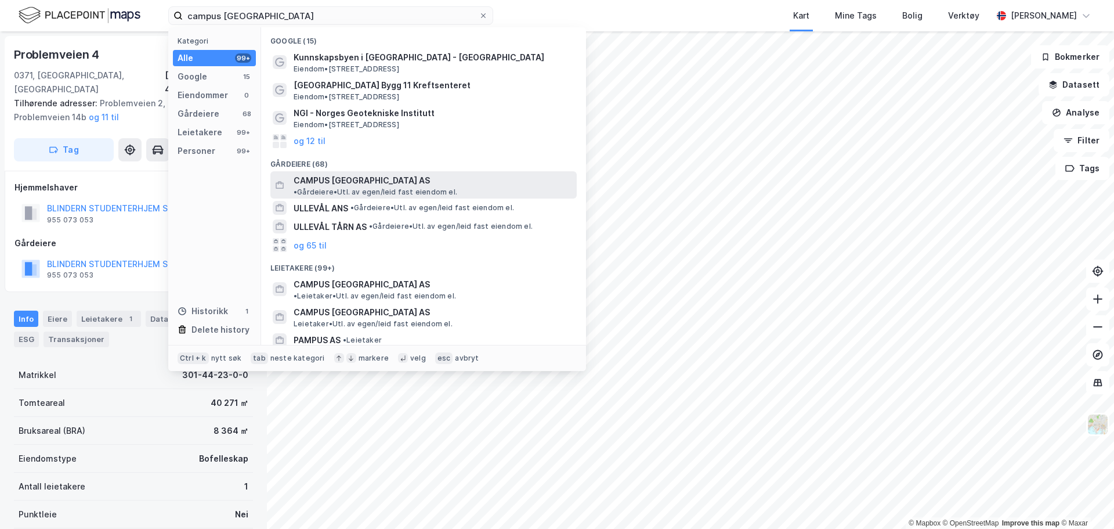
click at [297, 187] on span "•" at bounding box center [295, 191] width 3 height 9
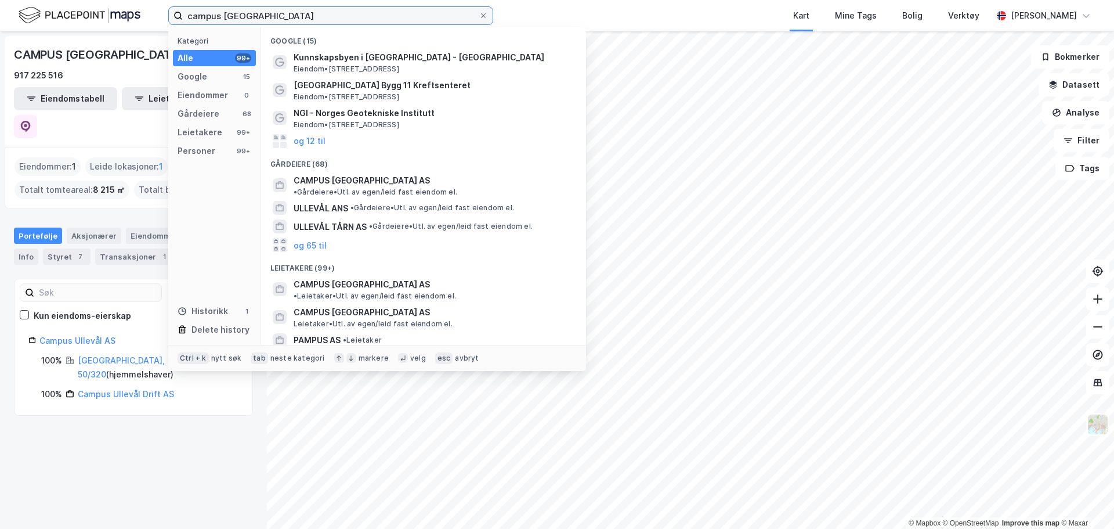
drag, startPoint x: 266, startPoint y: 17, endPoint x: 118, endPoint y: 17, distance: 148.0
click at [118, 17] on div "campus ullevål Kategori Alle 99+ Google 15 Eiendommer 0 Gårdeiere 68 Leietakere…" at bounding box center [557, 15] width 1114 height 31
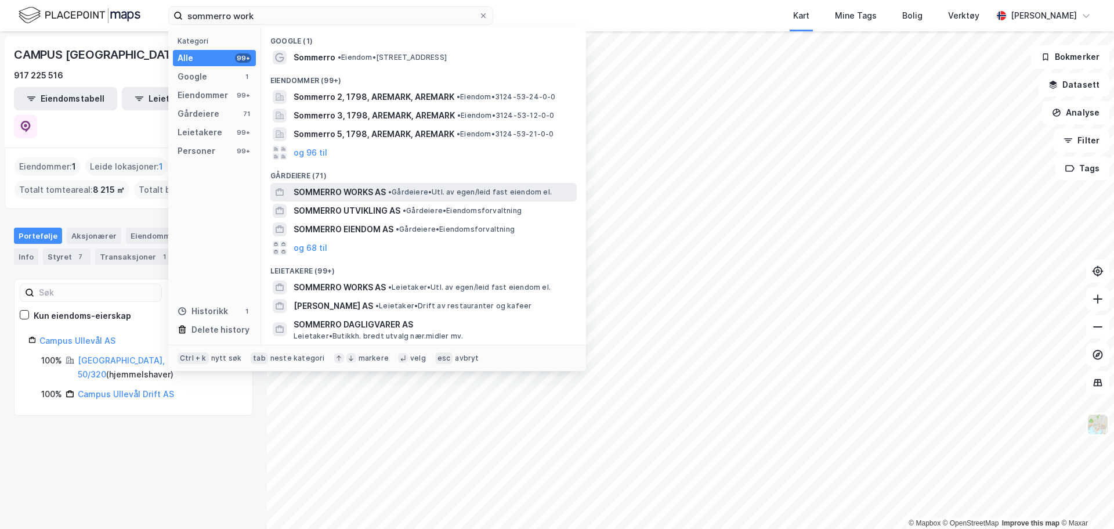
click at [418, 192] on span "• Gårdeiere • Utl. av egen/leid fast eiendom el." at bounding box center [470, 191] width 164 height 9
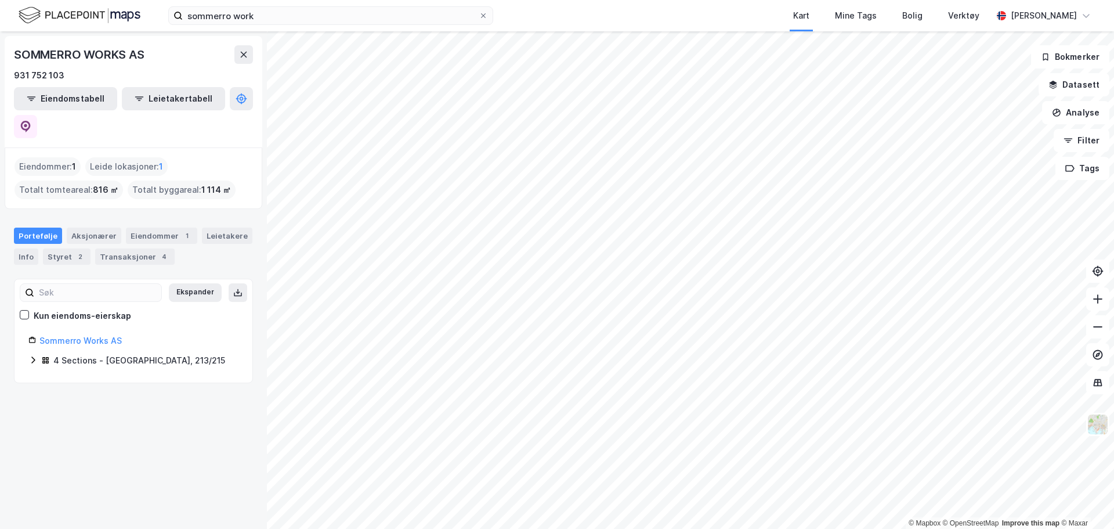
click at [34, 355] on icon at bounding box center [32, 359] width 9 height 9
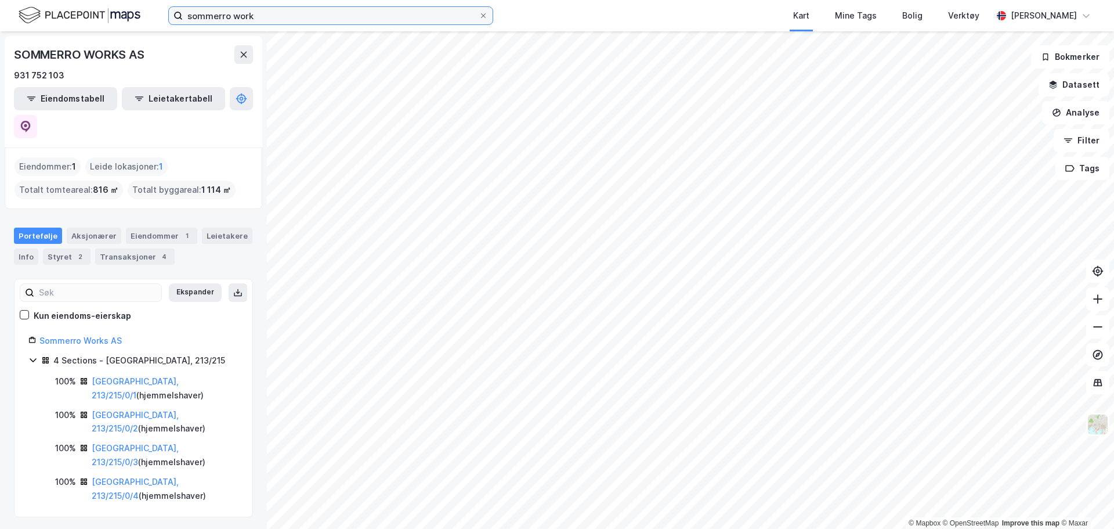
drag, startPoint x: 281, startPoint y: 12, endPoint x: 23, endPoint y: 21, distance: 259.0
click at [23, 21] on div "sommerro work Kart Mine Tags Bolig Verktøy [PERSON_NAME]" at bounding box center [557, 15] width 1114 height 31
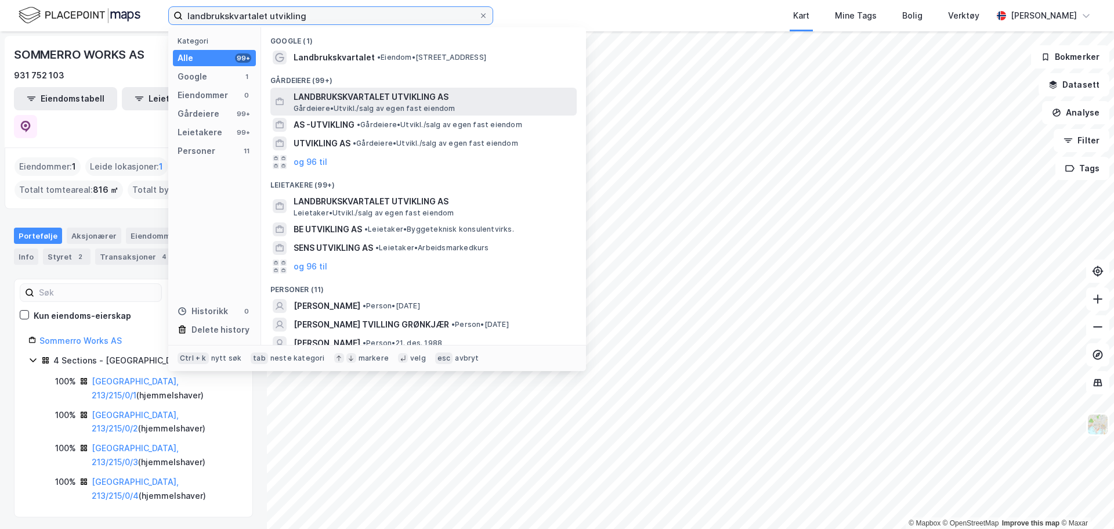
type input "landbrukskvartalet utvikling"
click at [368, 92] on span "LANDBRUKSKVARTALET UTVIKLING AS" at bounding box center [433, 97] width 279 height 14
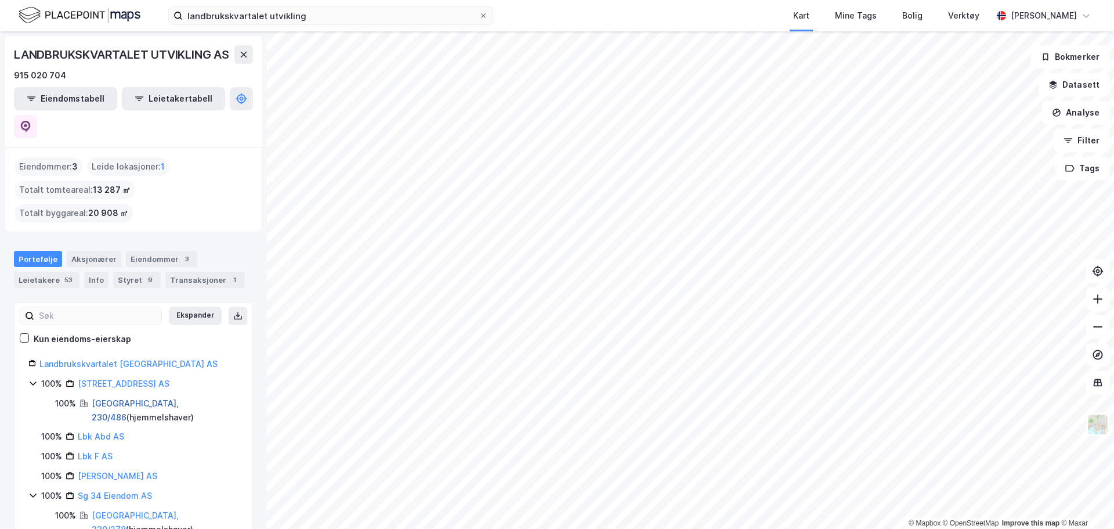
click at [136, 398] on link "[GEOGRAPHIC_DATA], 230/486" at bounding box center [135, 410] width 87 height 24
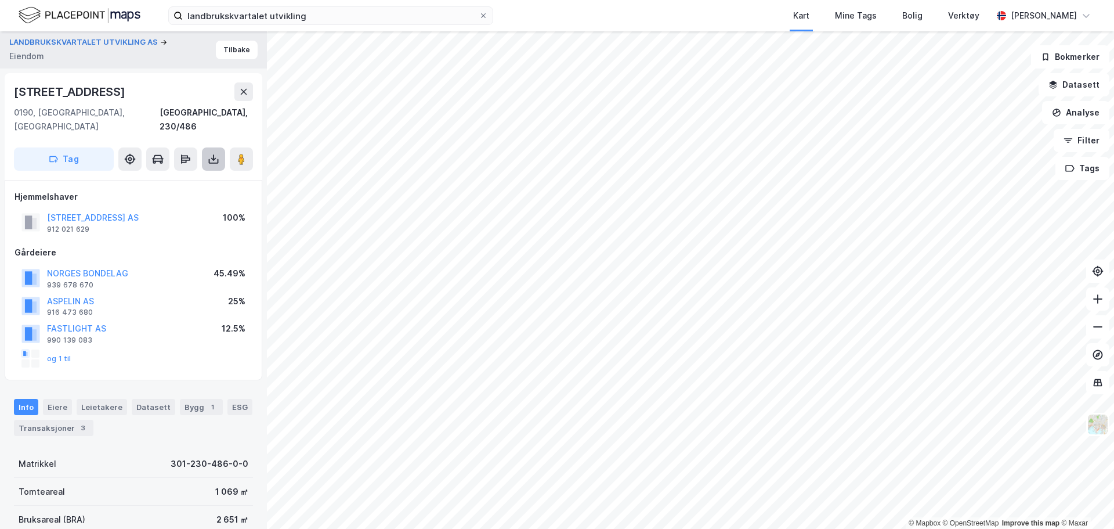
click at [220, 147] on button at bounding box center [213, 158] width 23 height 23
click at [179, 178] on div "Last ned grunnbok" at bounding box center [155, 182] width 67 height 9
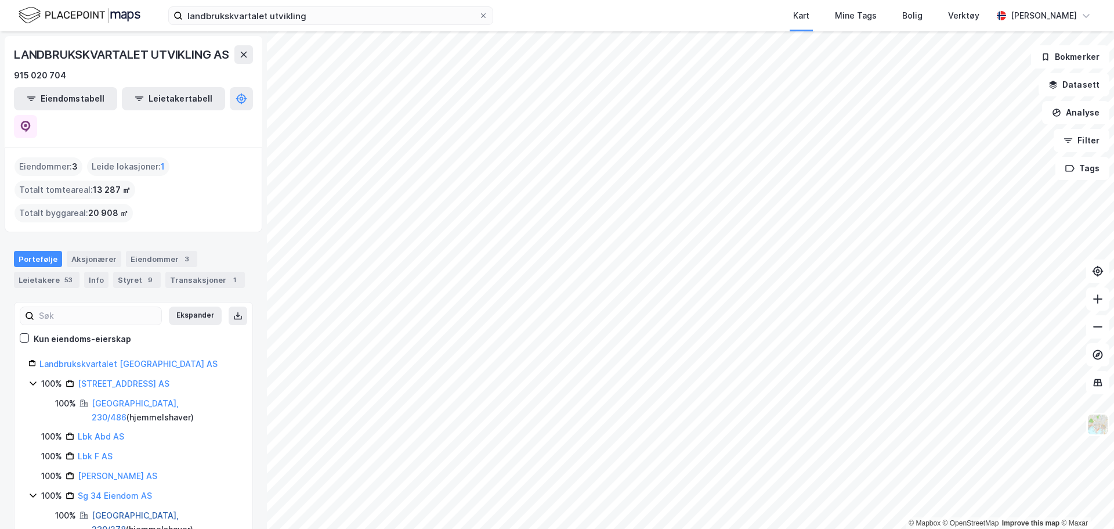
click at [138, 510] on link "[GEOGRAPHIC_DATA], 230/278" at bounding box center [135, 522] width 87 height 24
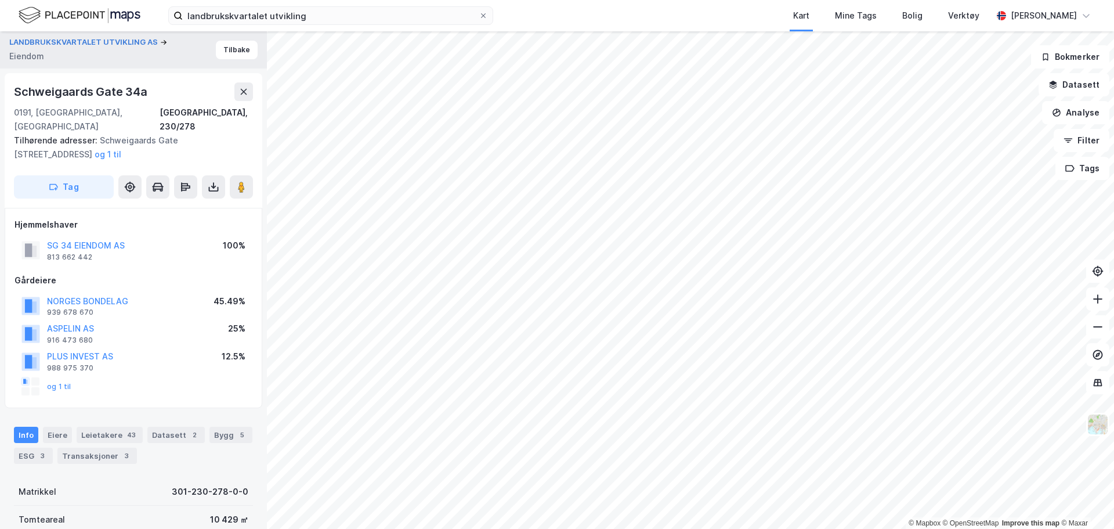
scroll to position [1, 0]
click at [209, 181] on icon at bounding box center [214, 187] width 12 height 12
click at [178, 201] on div "Last ned grunnbok" at bounding box center [164, 209] width 124 height 19
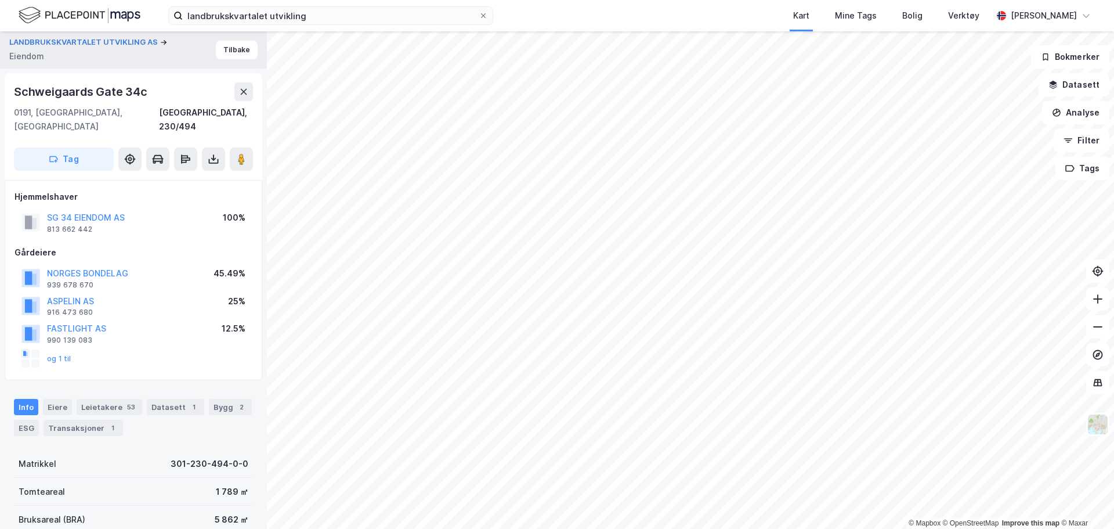
scroll to position [1, 0]
click at [210, 153] on icon at bounding box center [214, 159] width 12 height 12
click at [190, 177] on div "Last ned grunnbok" at bounding box center [155, 181] width 67 height 9
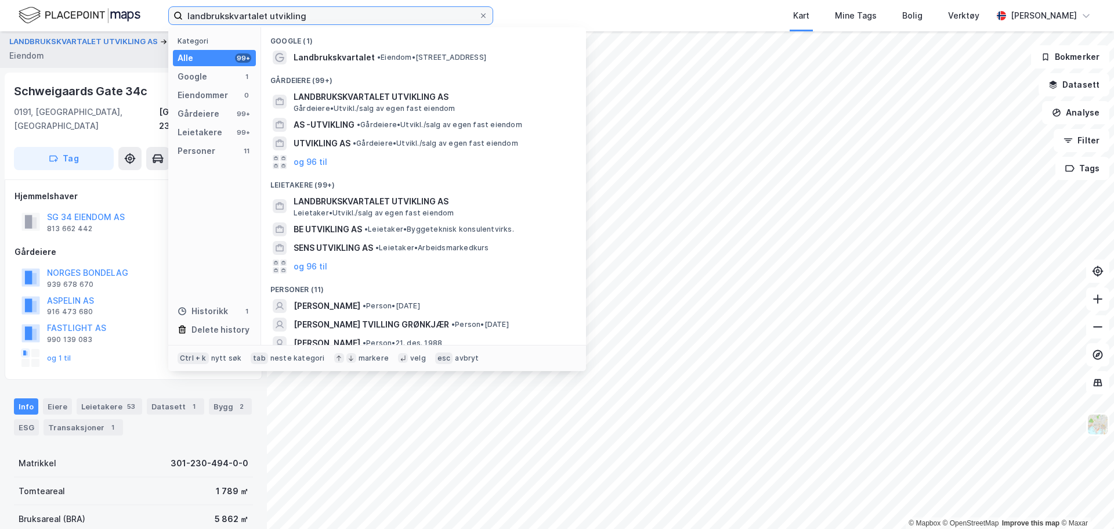
drag, startPoint x: 315, startPoint y: 15, endPoint x: 20, endPoint y: 32, distance: 295.9
click at [21, 32] on div "landbrukskvartalet utvikling Kategori Alle 99+ Google 1 Eiendommer 0 Gårdeiere …" at bounding box center [557, 264] width 1114 height 529
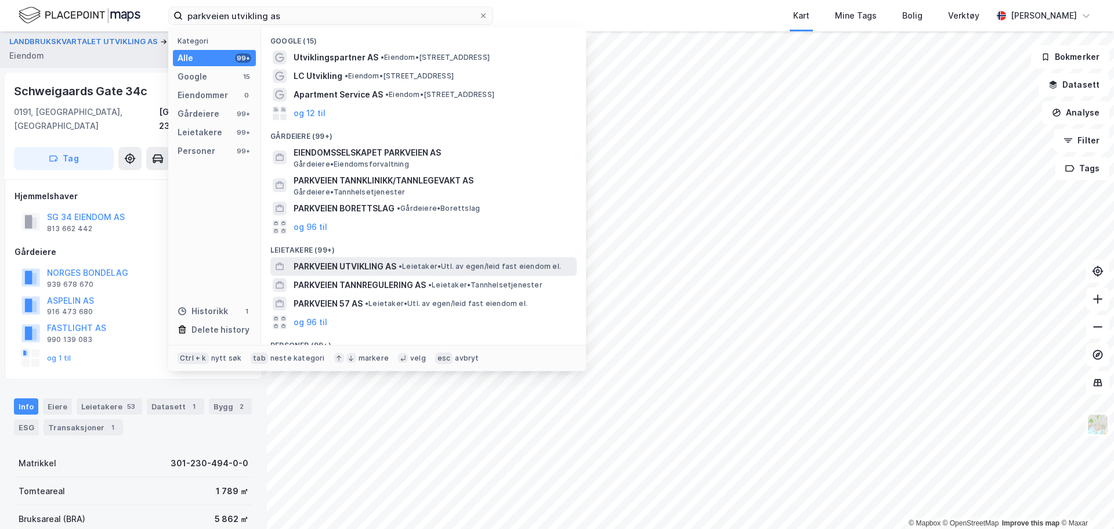
click at [504, 265] on span "• Leietaker • Utl. av egen/leid fast eiendom el." at bounding box center [480, 266] width 163 height 9
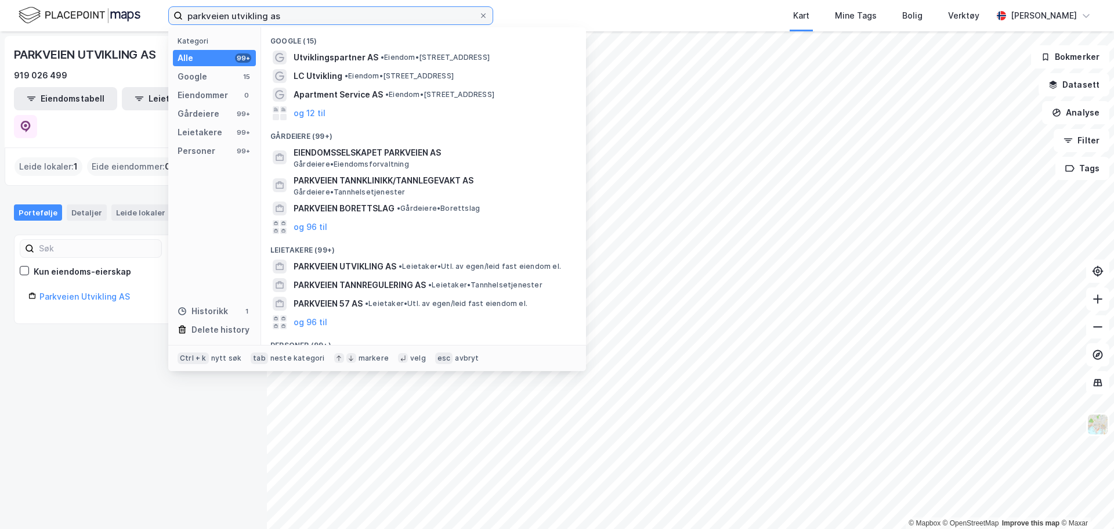
drag, startPoint x: 311, startPoint y: 20, endPoint x: 68, endPoint y: 37, distance: 243.7
click at [68, 37] on div "parkveien utvikling as Kategori Alle 99+ Google 15 Eiendommer 0 Gårdeiere 99+ L…" at bounding box center [557, 264] width 1114 height 529
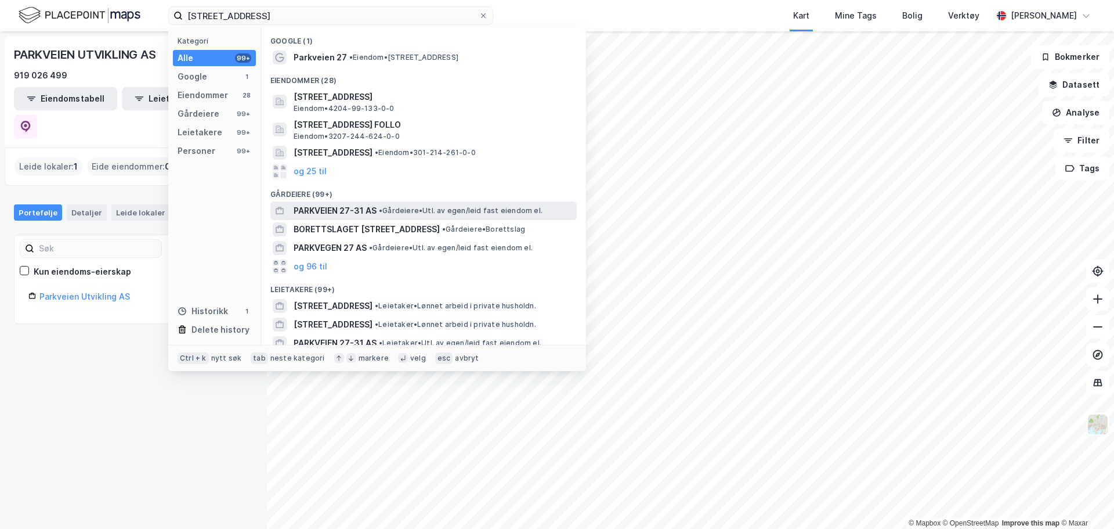
click at [377, 208] on div "PARKVEIEN 27-31 AS • Gårdeiere • Utl. av egen/leid fast eiendom el." at bounding box center [434, 211] width 281 height 14
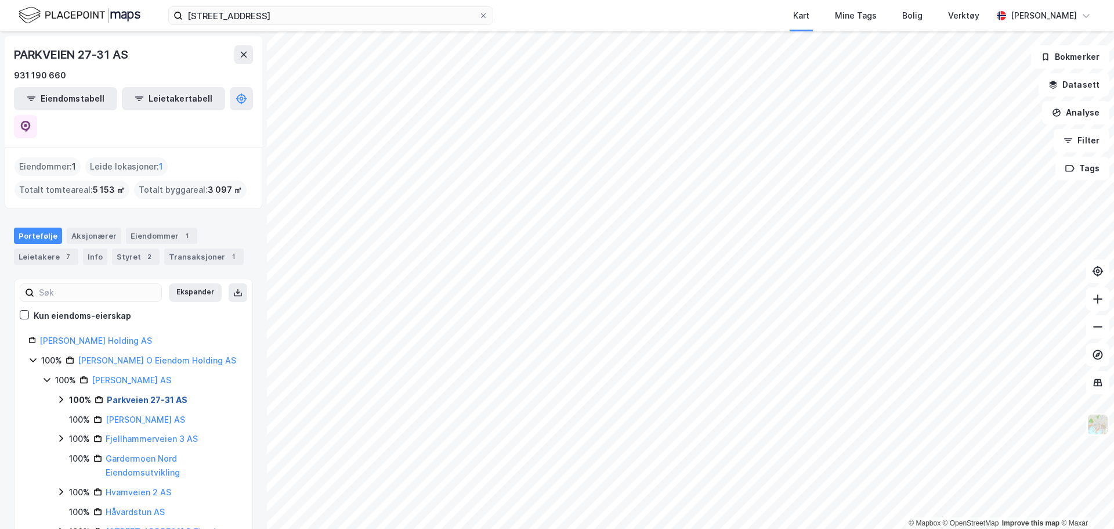
scroll to position [58, 0]
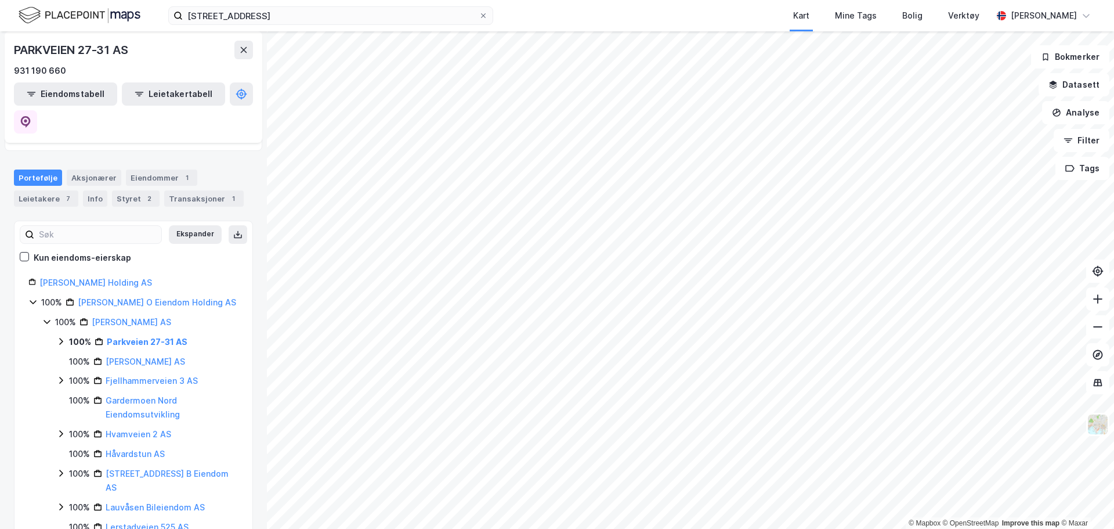
click at [59, 337] on icon at bounding box center [60, 341] width 9 height 9
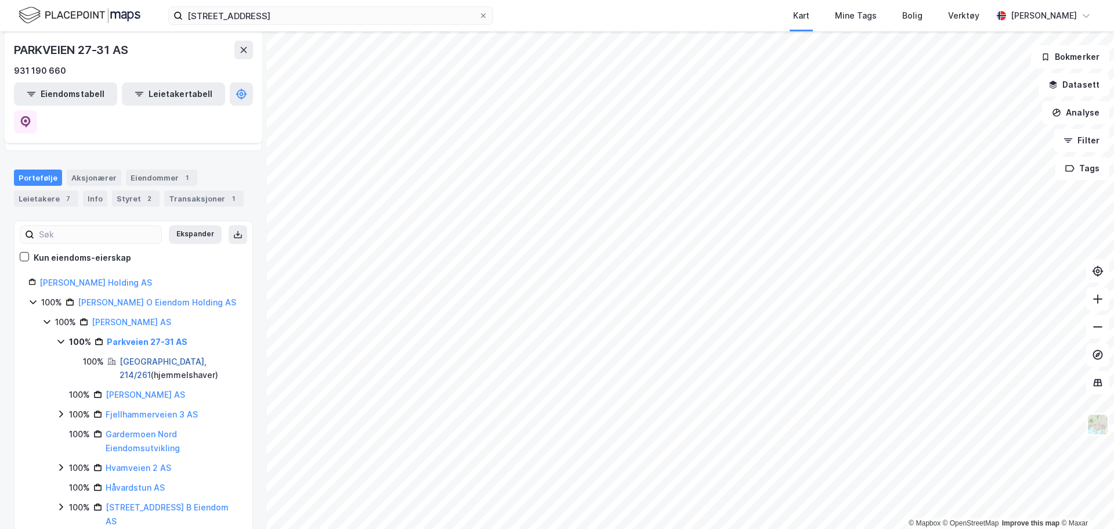
click at [155, 356] on link "[GEOGRAPHIC_DATA], 214/261" at bounding box center [163, 368] width 87 height 24
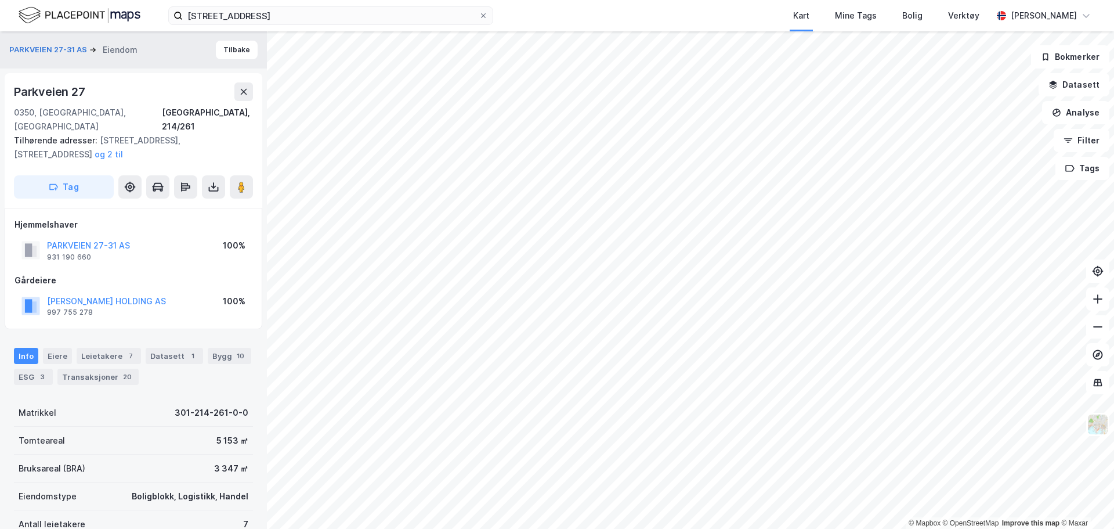
scroll to position [1, 0]
click at [210, 181] on button at bounding box center [213, 186] width 23 height 23
click at [200, 200] on div "Last ned grunnbok" at bounding box center [164, 209] width 124 height 19
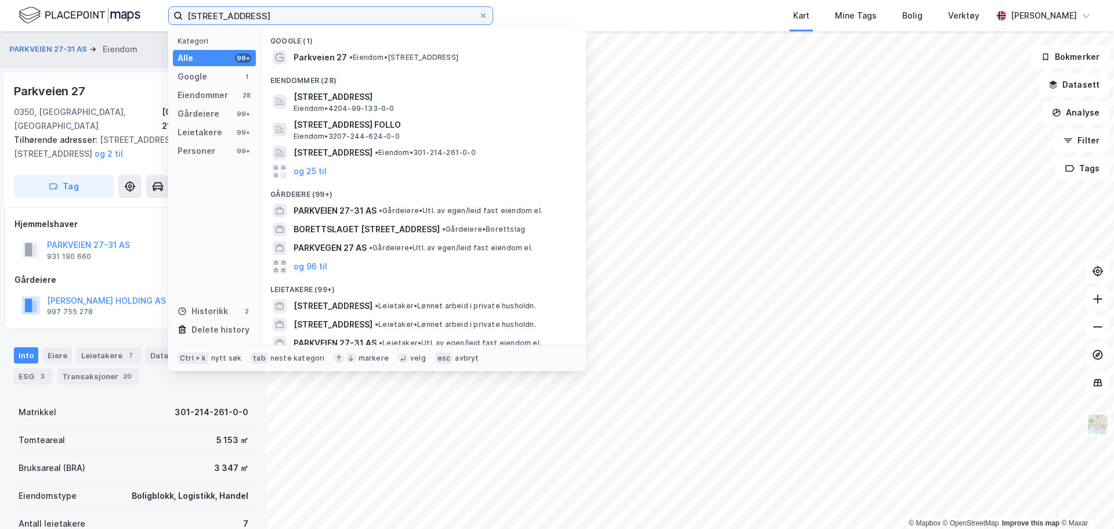
drag, startPoint x: 281, startPoint y: 19, endPoint x: 19, endPoint y: 15, distance: 262.4
click at [6, 15] on div "parkveien 27 Kategori Alle 99+ Google 1 Eiendommer 28 Gårdeiere 99+ Leietakere …" at bounding box center [557, 15] width 1114 height 31
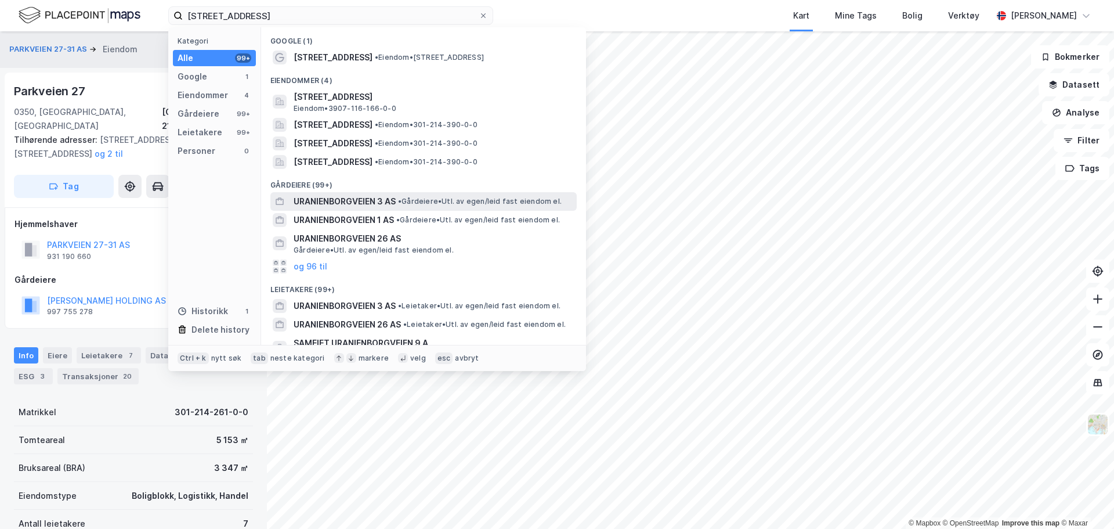
click at [371, 197] on span "URANIENBORGVEIEN 3 AS" at bounding box center [345, 201] width 102 height 14
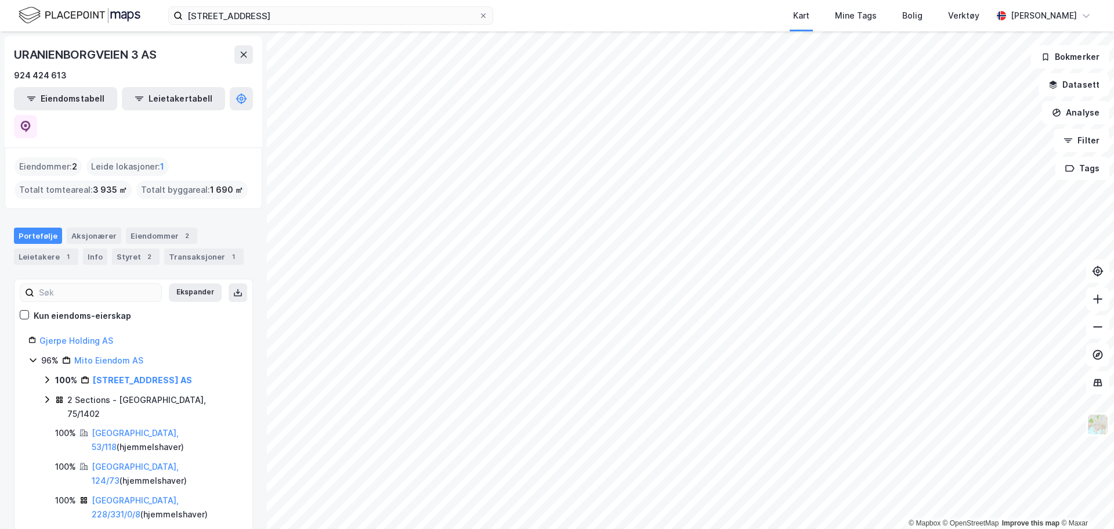
click at [150, 393] on div "2 Sections - [GEOGRAPHIC_DATA], 75/1402" at bounding box center [152, 407] width 171 height 28
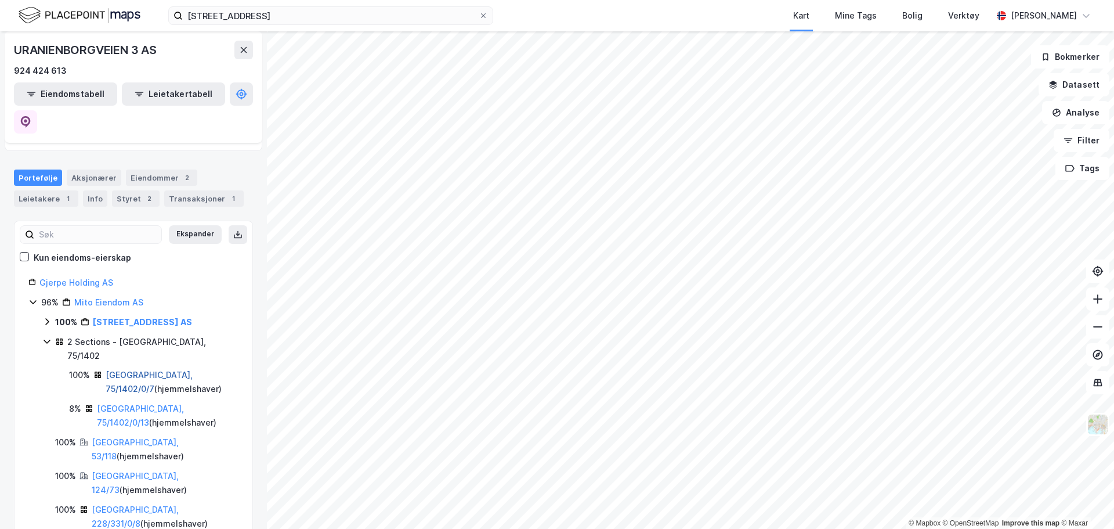
click at [128, 370] on link "[GEOGRAPHIC_DATA], 75/1402/0/7" at bounding box center [149, 382] width 87 height 24
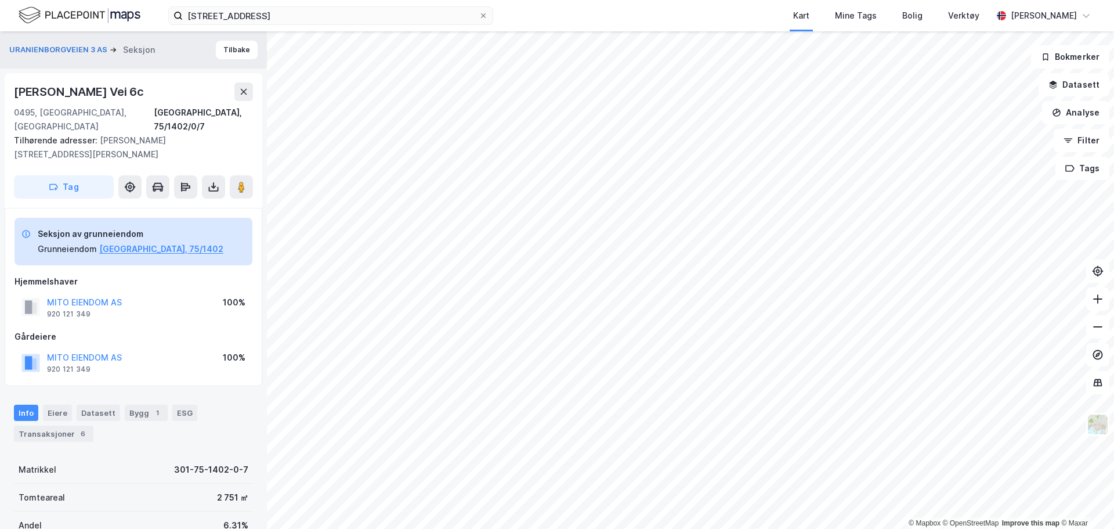
scroll to position [1, 0]
click at [0, 0] on button "MITO EIENDOM AS" at bounding box center [0, 0] width 0 height 0
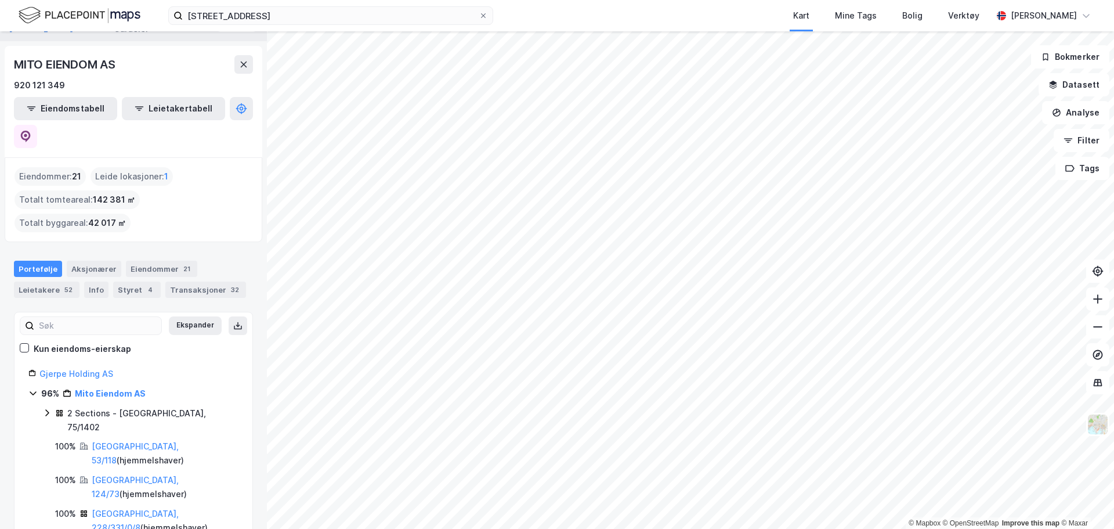
scroll to position [52, 0]
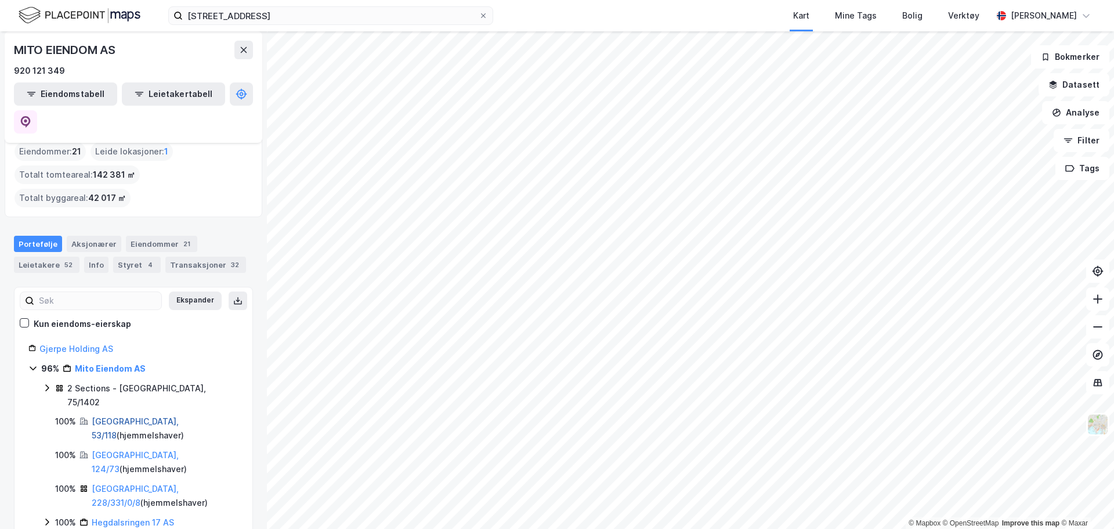
click at [126, 416] on link "[GEOGRAPHIC_DATA], 53/118" at bounding box center [135, 428] width 87 height 24
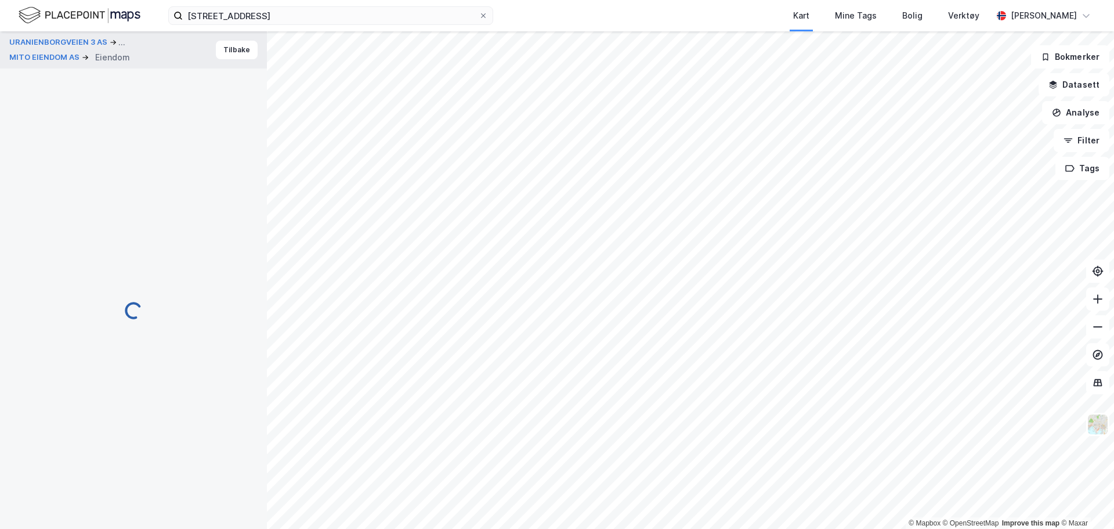
scroll to position [1, 0]
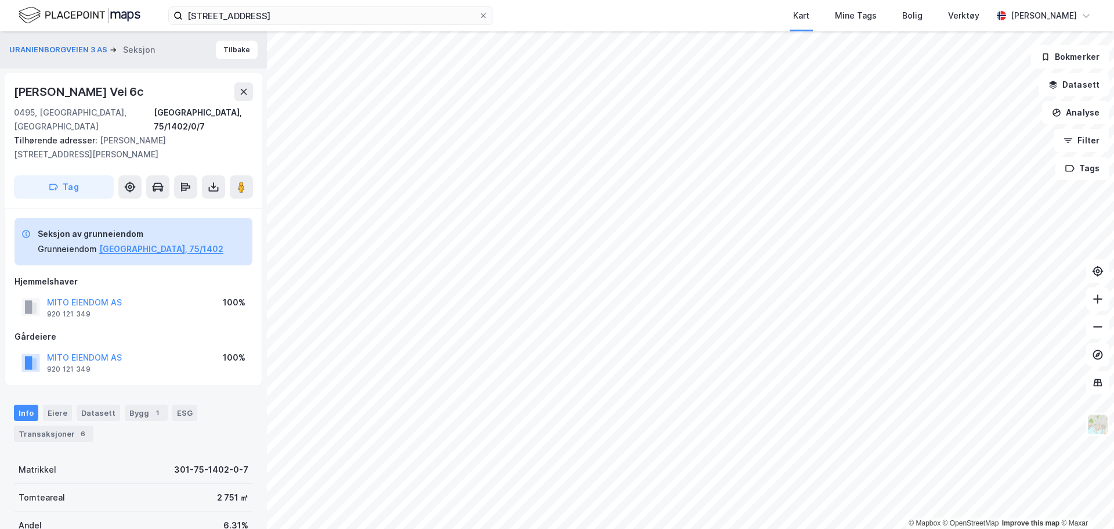
scroll to position [1, 0]
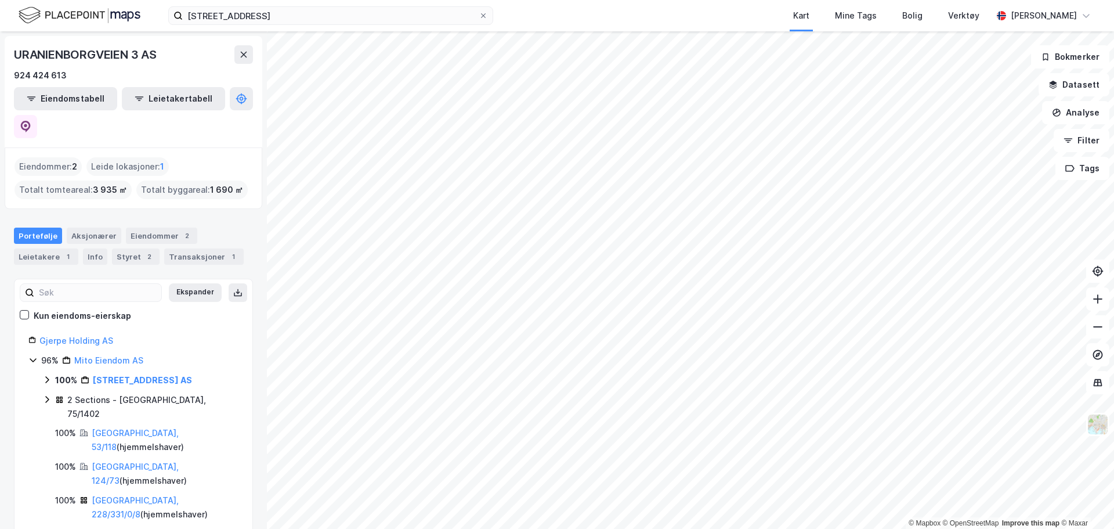
click at [49, 396] on icon at bounding box center [46, 399] width 3 height 7
click at [171, 428] on link "[GEOGRAPHIC_DATA], 75/1402/0/7" at bounding box center [149, 440] width 87 height 24
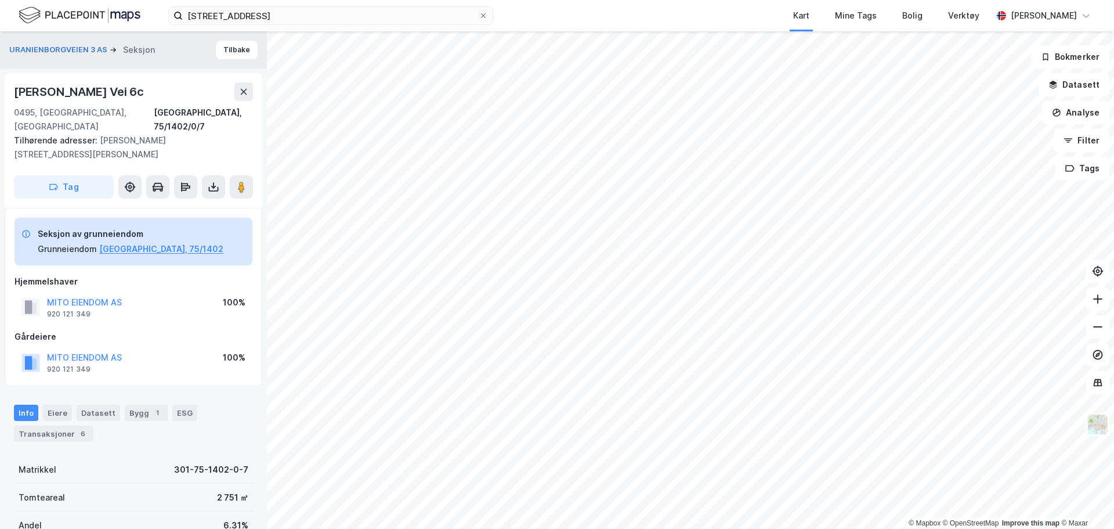
scroll to position [1, 0]
click at [215, 181] on icon at bounding box center [214, 187] width 12 height 12
click at [206, 200] on div "Last ned grunnbok" at bounding box center [164, 209] width 124 height 19
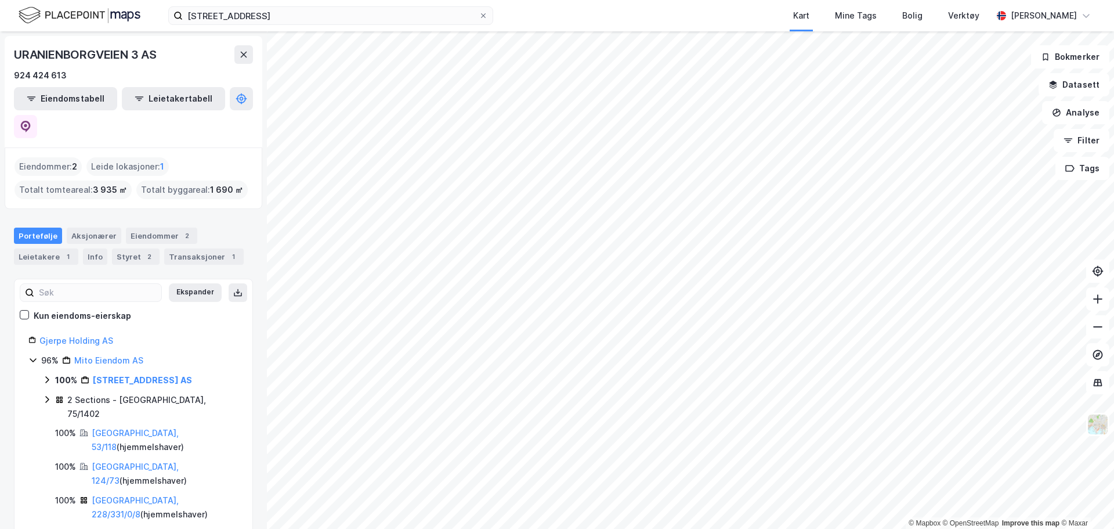
click at [47, 376] on icon at bounding box center [46, 379] width 3 height 7
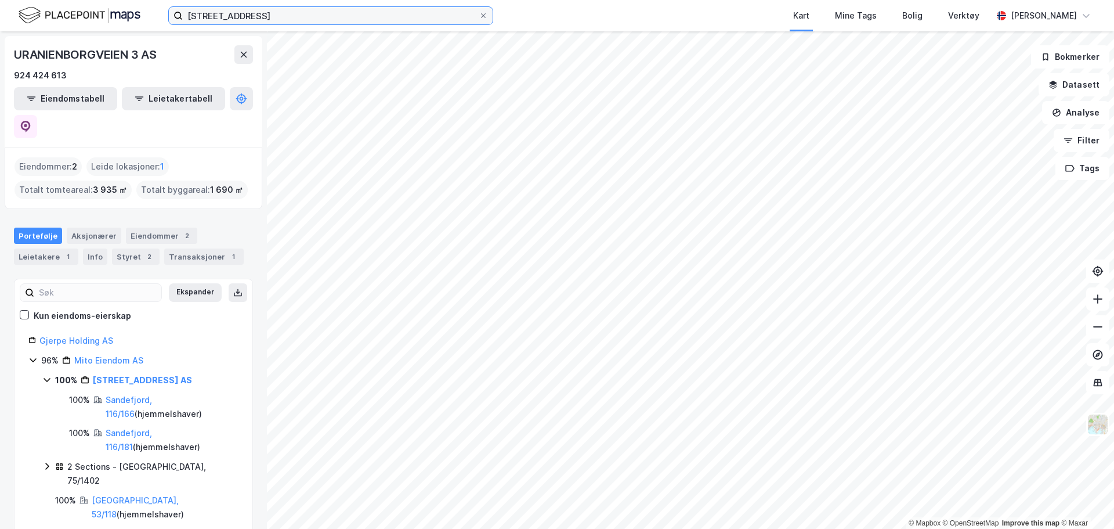
click at [306, 15] on input "[STREET_ADDRESS]" at bounding box center [331, 15] width 296 height 17
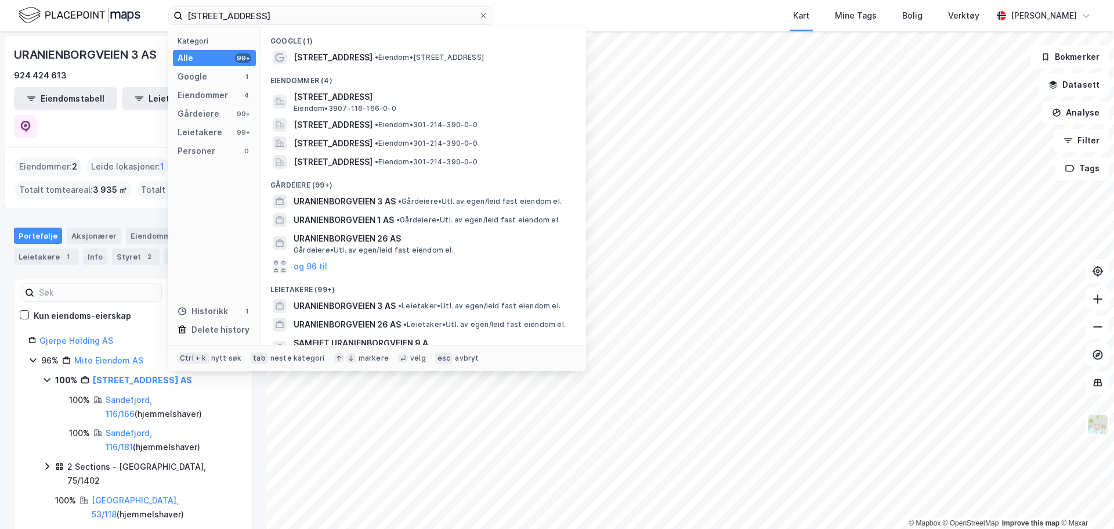
click at [656, 17] on div "Kart Mine Tags Bolig Verktøy" at bounding box center [770, 15] width 443 height 31
drag, startPoint x: 293, startPoint y: 12, endPoint x: 268, endPoint y: 20, distance: 25.7
click at [268, 20] on input "[STREET_ADDRESS]" at bounding box center [331, 15] width 296 height 17
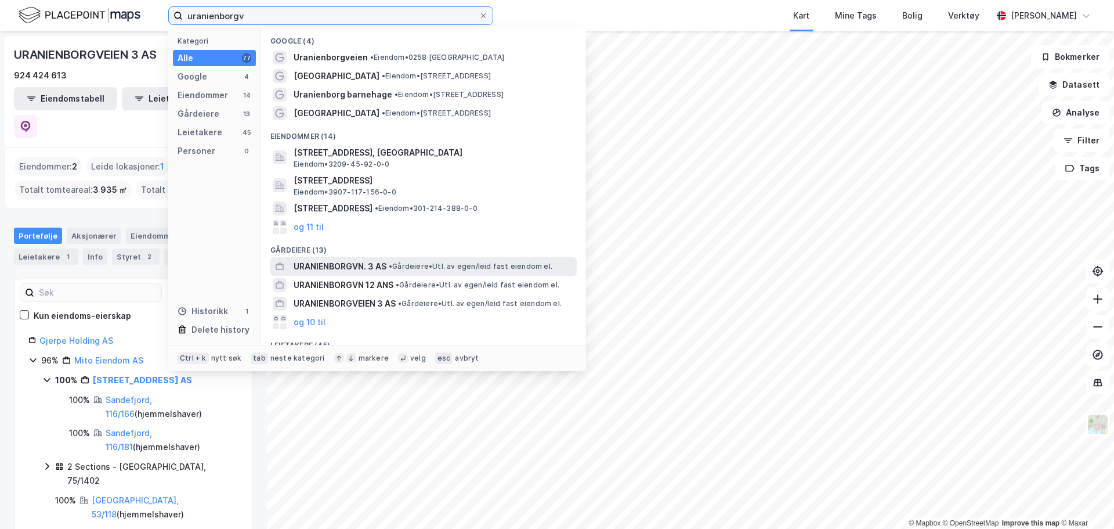
type input "uranienborgv"
click at [378, 269] on span "URANIENBORGVN. 3 AS" at bounding box center [340, 266] width 93 height 14
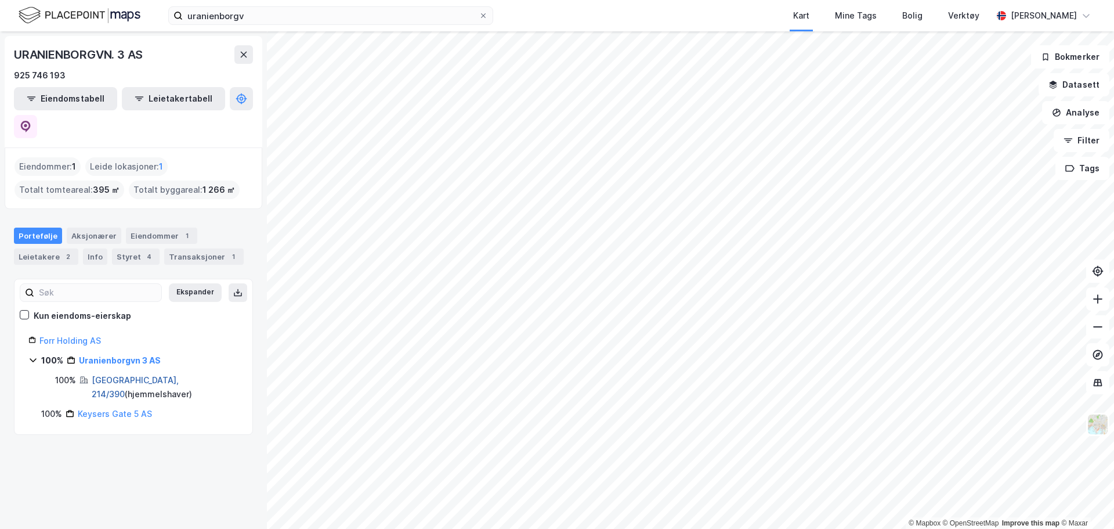
click at [132, 375] on link "[GEOGRAPHIC_DATA], 214/390" at bounding box center [135, 387] width 87 height 24
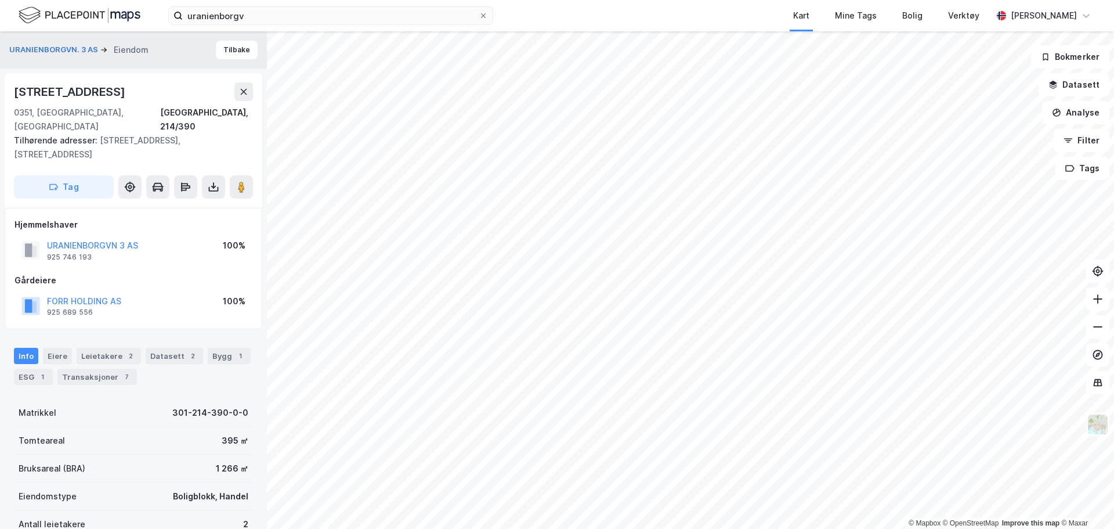
scroll to position [1, 0]
click at [215, 181] on button at bounding box center [213, 186] width 23 height 23
click at [187, 205] on div "Last ned grunnbok" at bounding box center [155, 209] width 67 height 9
